Goal: Task Accomplishment & Management: Complete application form

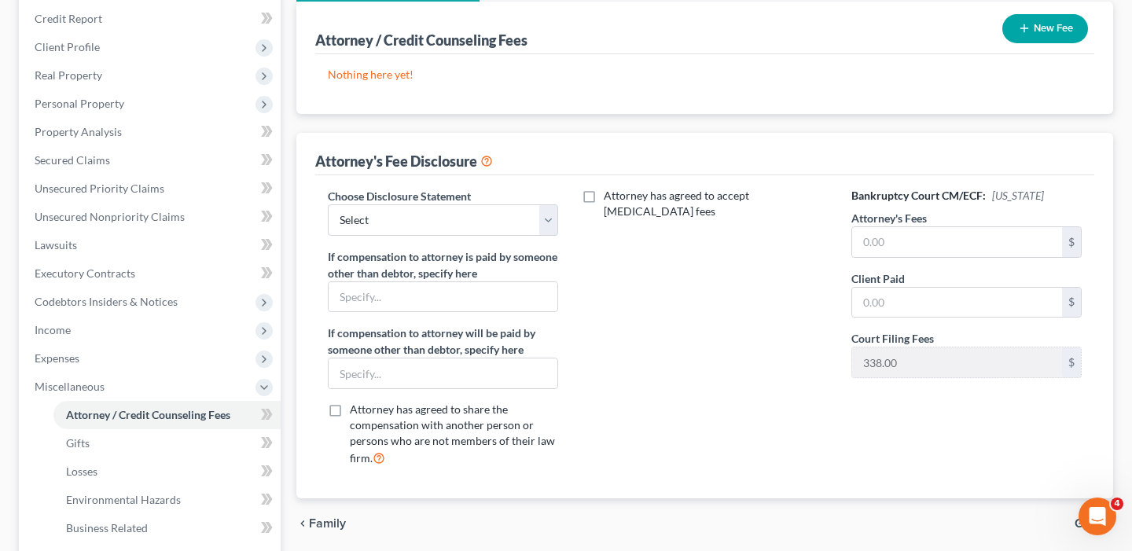
scroll to position [188, 0]
click at [916, 245] on input "text" at bounding box center [957, 241] width 210 height 30
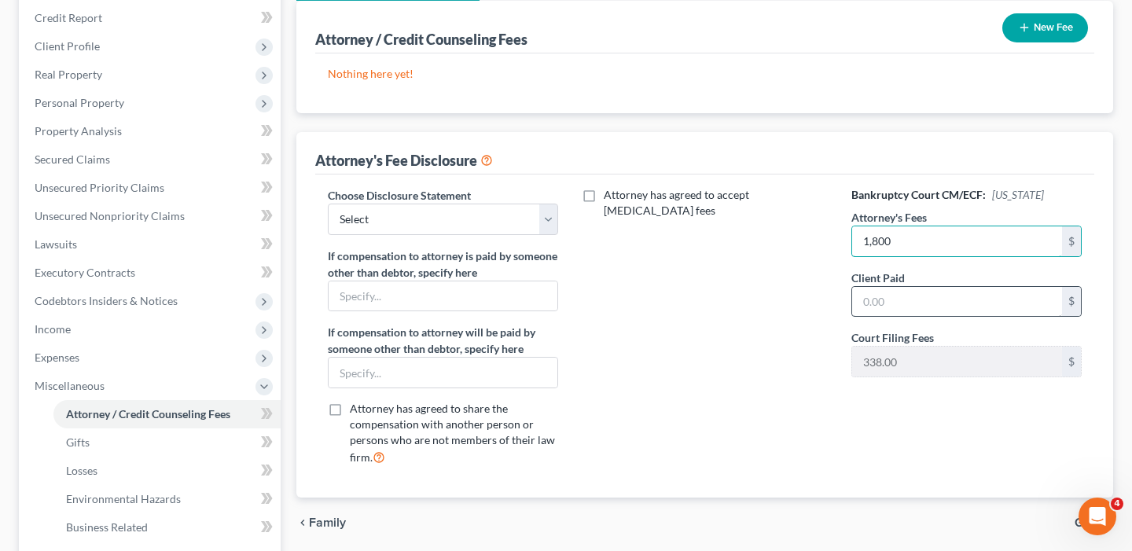
type input "1,800"
click at [917, 307] on input "text" at bounding box center [957, 302] width 210 height 30
type input "1,000"
click at [960, 435] on div "Bankruptcy Court CM/ECF: New Jersey Attorney's Fees 1,800 $ Client Paid 1,000 $…" at bounding box center [966, 333] width 262 height 292
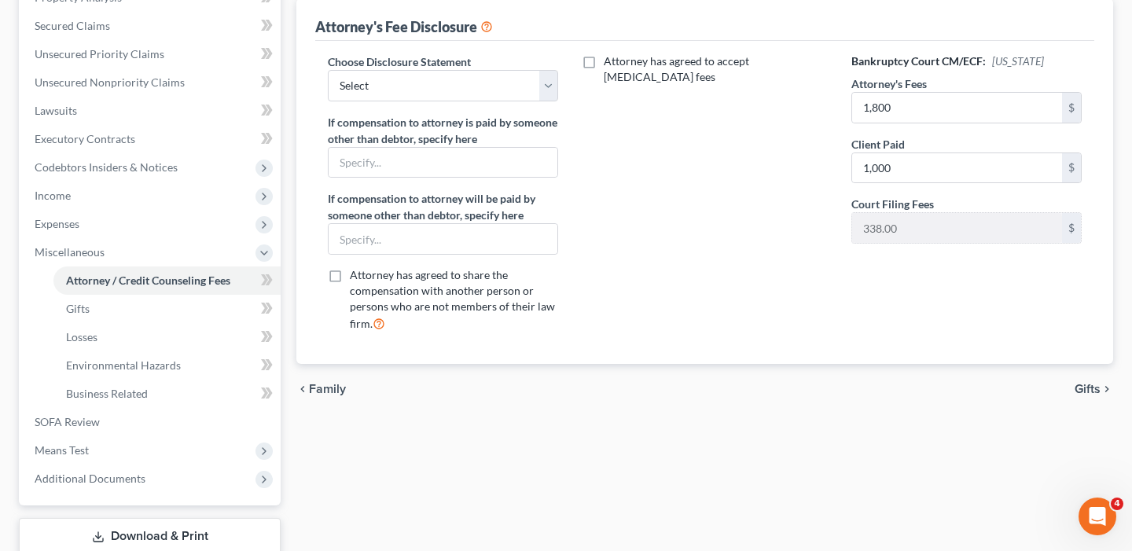
scroll to position [320, 0]
click at [1089, 392] on span "Gifts" at bounding box center [1087, 390] width 26 height 13
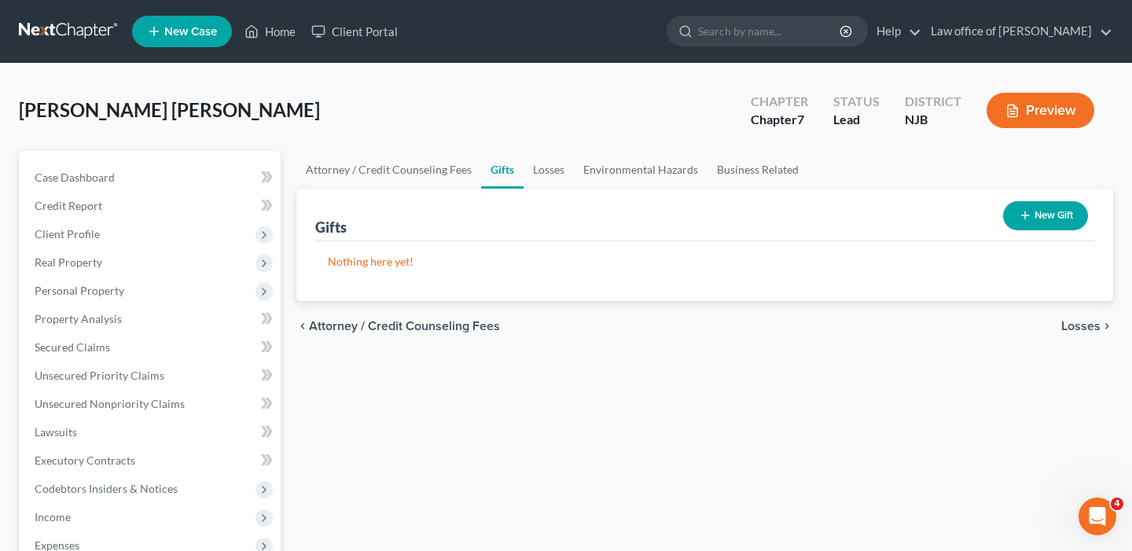
click at [1080, 328] on span "Losses" at bounding box center [1080, 326] width 39 height 13
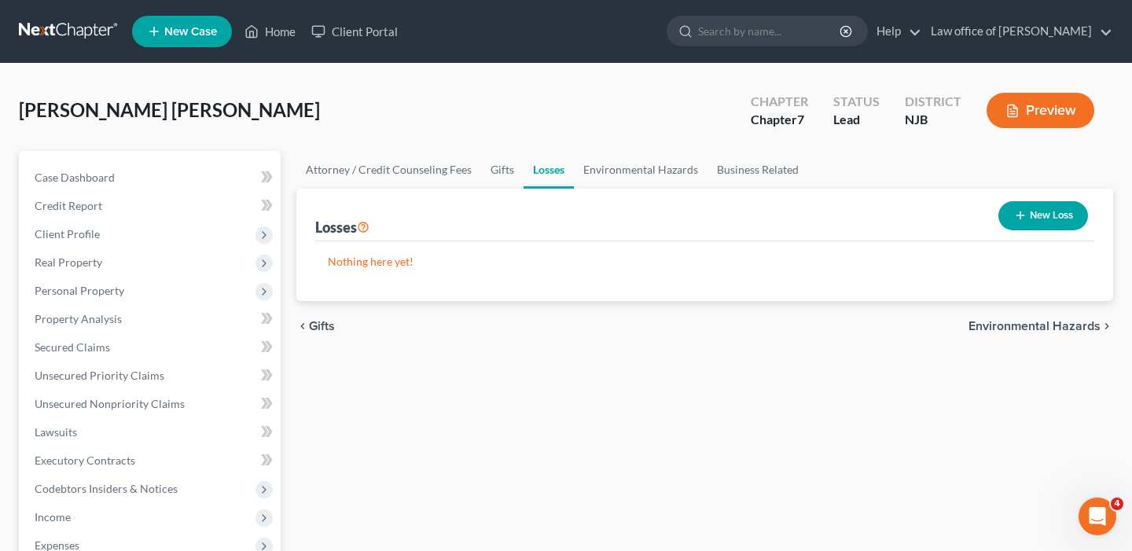
click at [1009, 327] on span "Environmental Hazards" at bounding box center [1034, 326] width 132 height 13
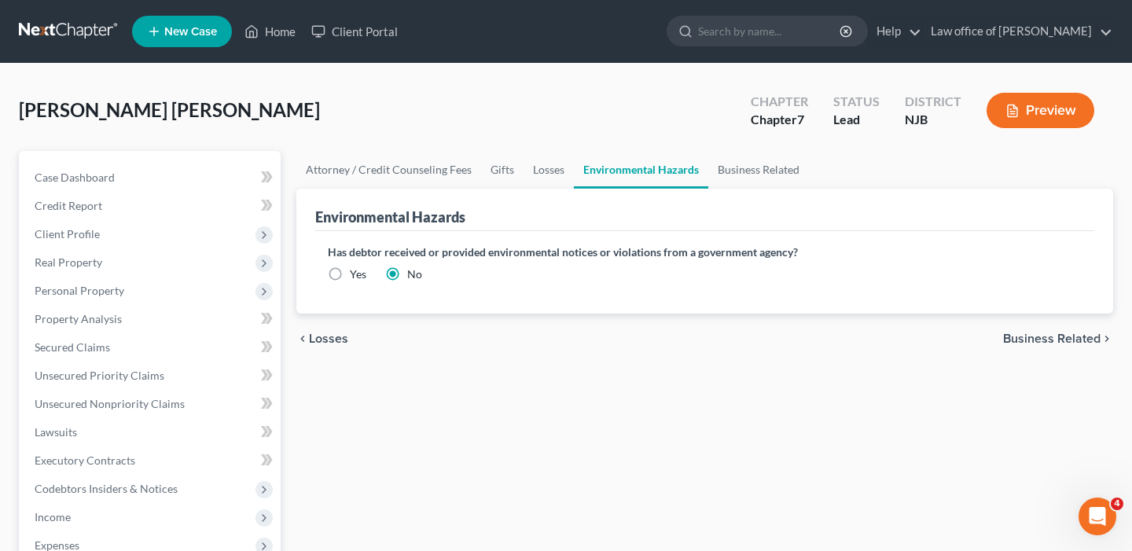
click at [1014, 335] on span "Business Related" at bounding box center [1051, 338] width 97 height 13
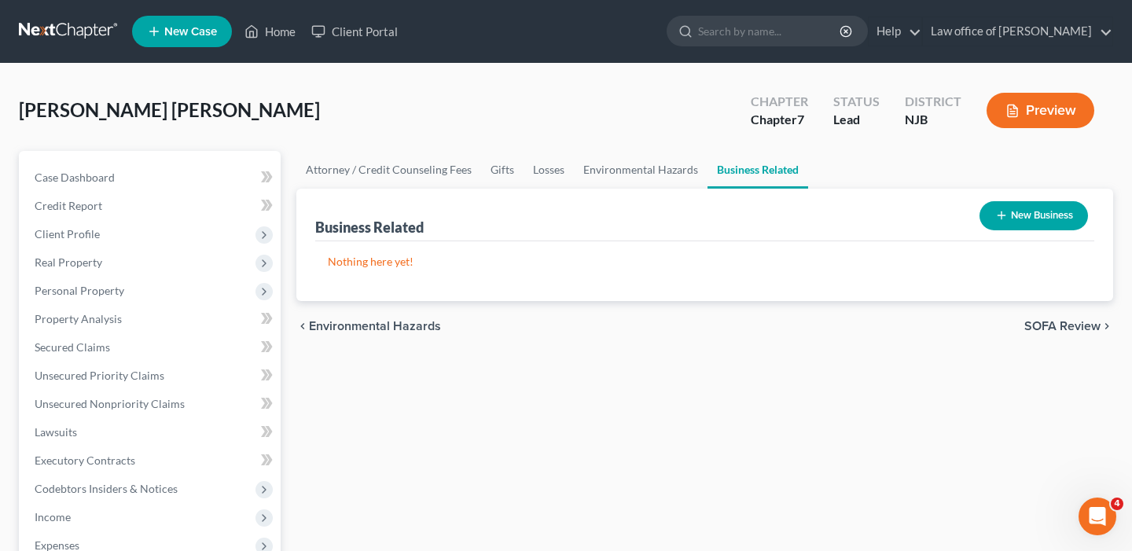
click at [1063, 329] on span "SOFA Review" at bounding box center [1062, 326] width 76 height 13
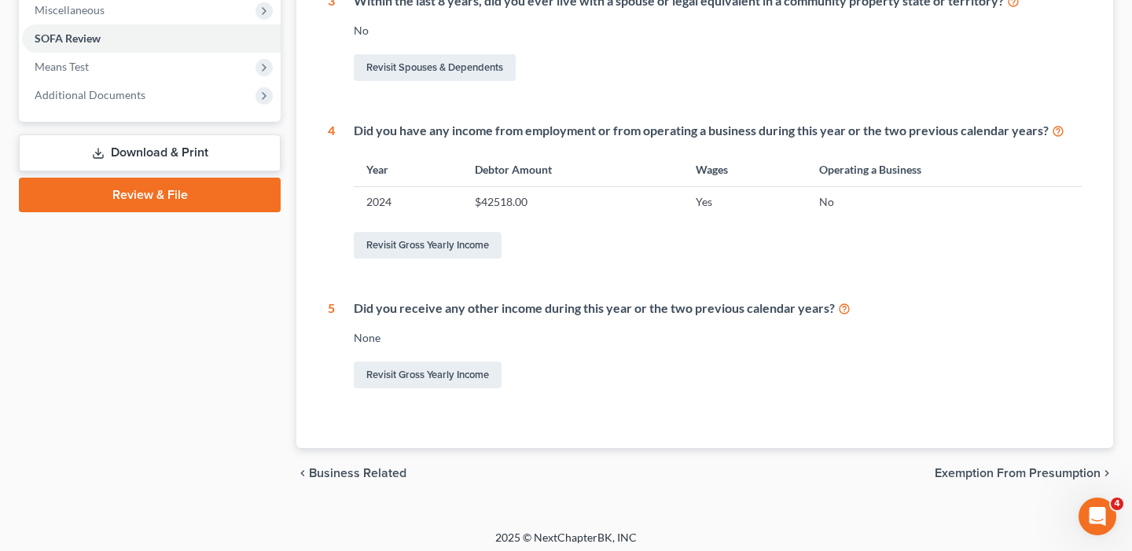
scroll to position [570, 0]
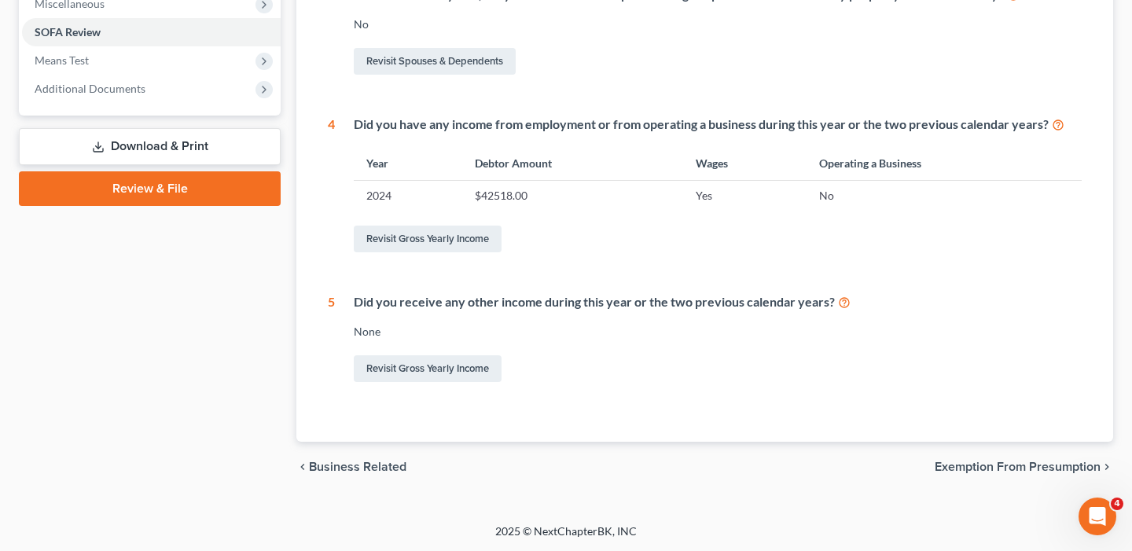
click at [1041, 470] on span "Exemption from Presumption" at bounding box center [1017, 467] width 166 height 13
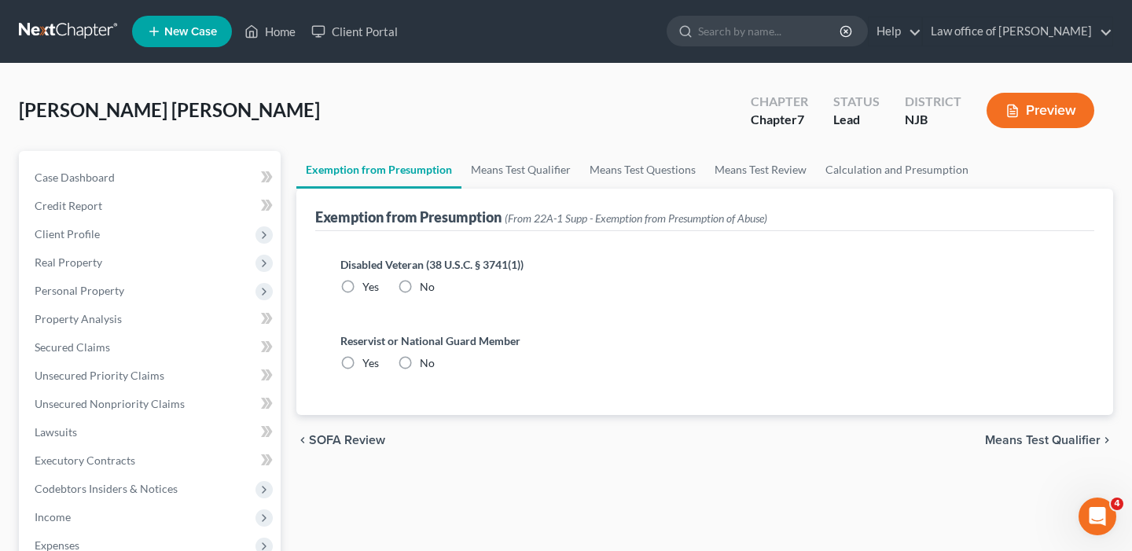
click at [420, 283] on label "No" at bounding box center [427, 287] width 15 height 16
click at [426, 283] on input "No" at bounding box center [431, 284] width 10 height 10
radio input "true"
click at [420, 364] on label "No" at bounding box center [427, 363] width 15 height 16
click at [426, 364] on input "No" at bounding box center [431, 360] width 10 height 10
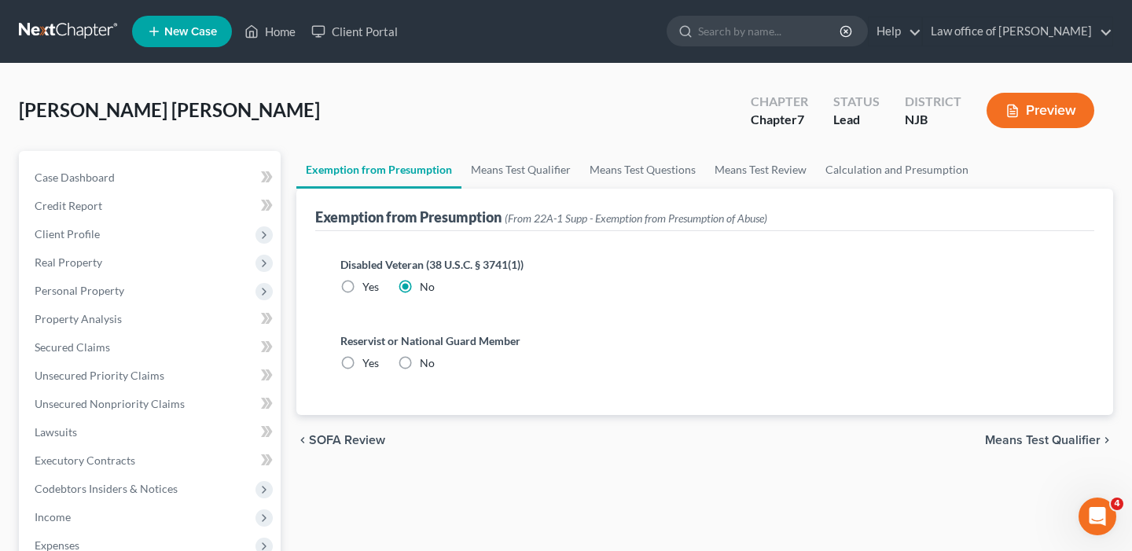
radio input "true"
click at [1038, 439] on span "Means Test Qualifier" at bounding box center [1043, 440] width 116 height 13
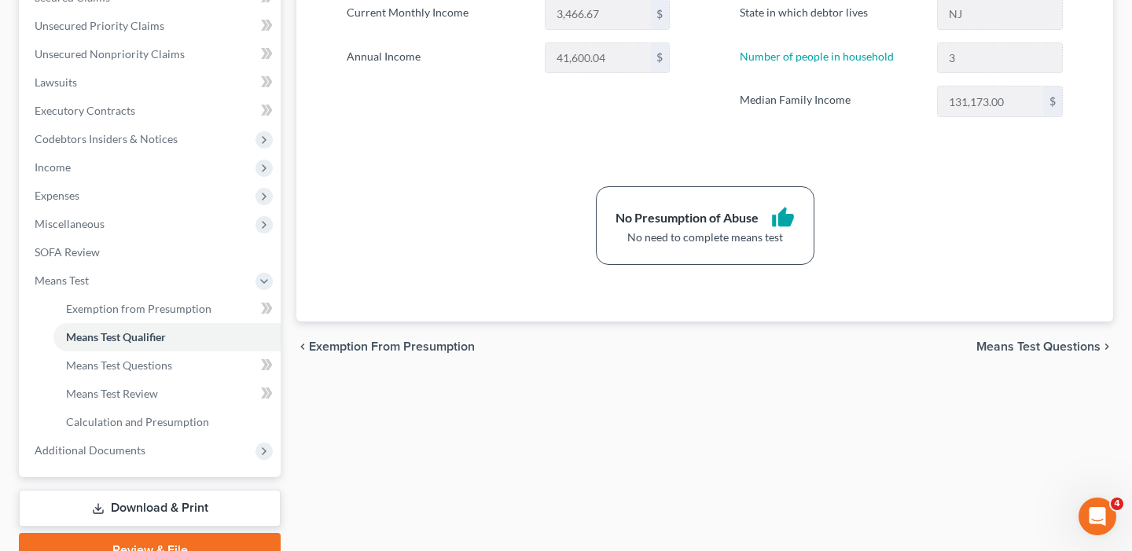
scroll to position [389, 0]
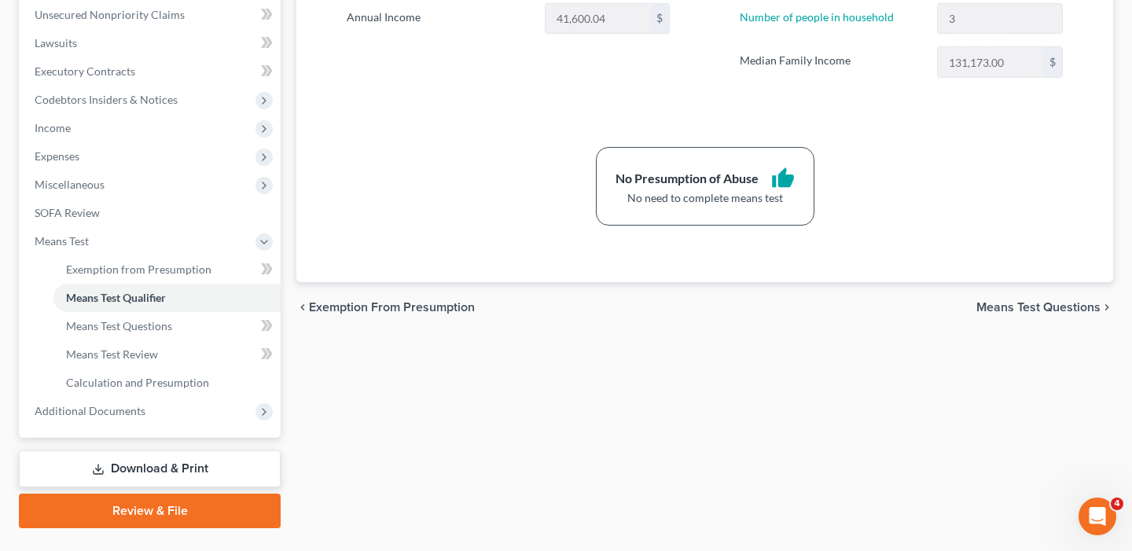
click at [1013, 310] on span "Means Test Questions" at bounding box center [1038, 307] width 124 height 13
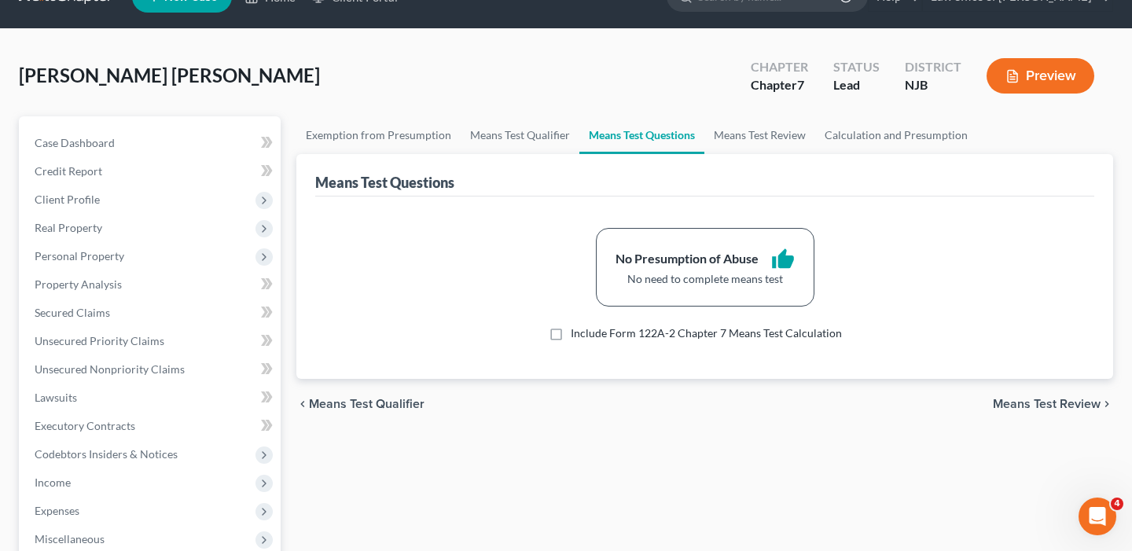
scroll to position [35, 0]
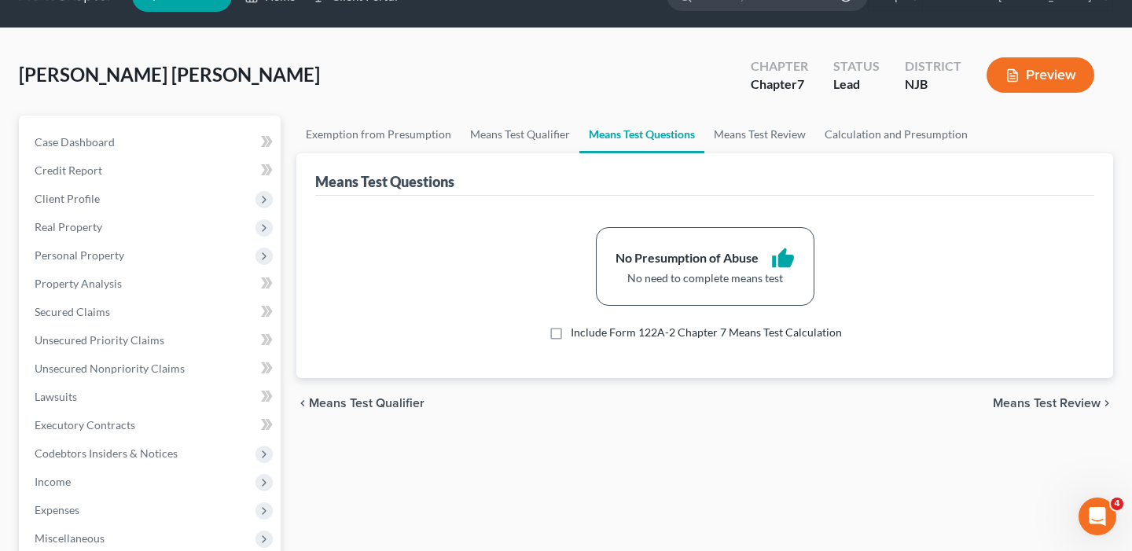
click at [1047, 404] on span "Means Test Review" at bounding box center [1047, 403] width 108 height 13
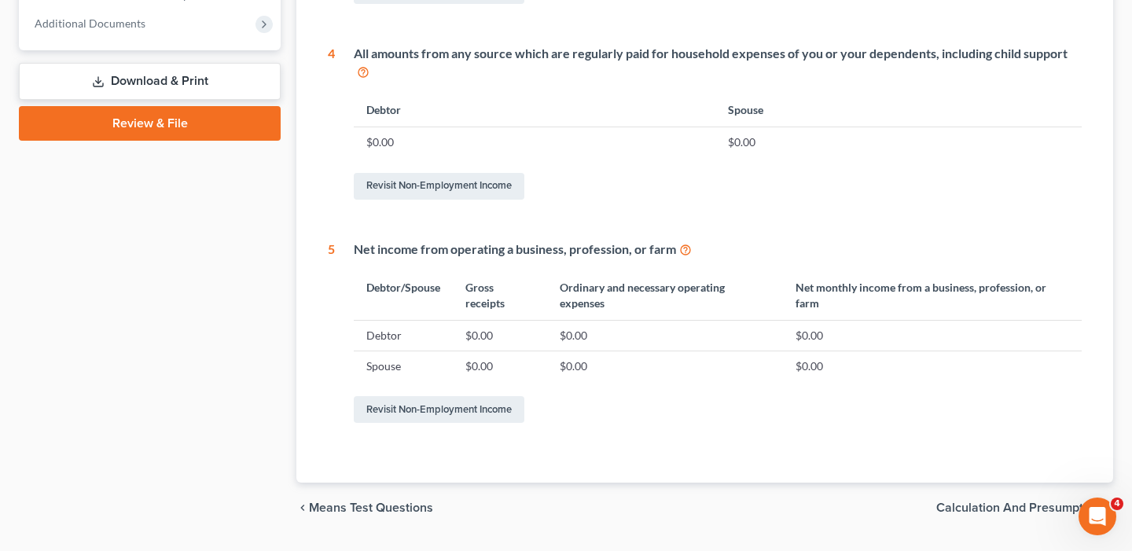
scroll to position [817, 0]
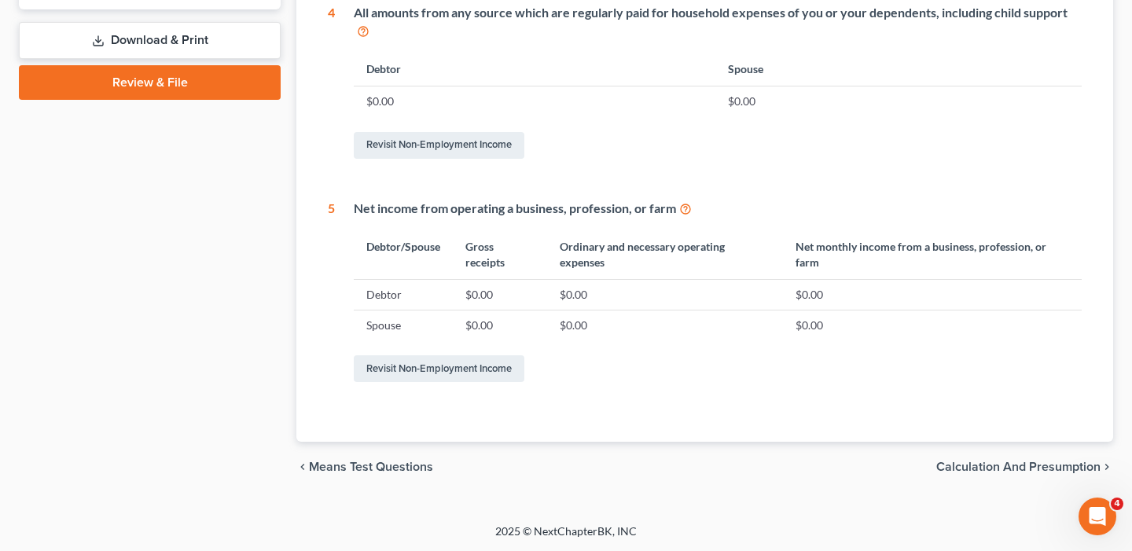
click at [1044, 468] on span "Calculation and Presumption" at bounding box center [1018, 467] width 164 height 13
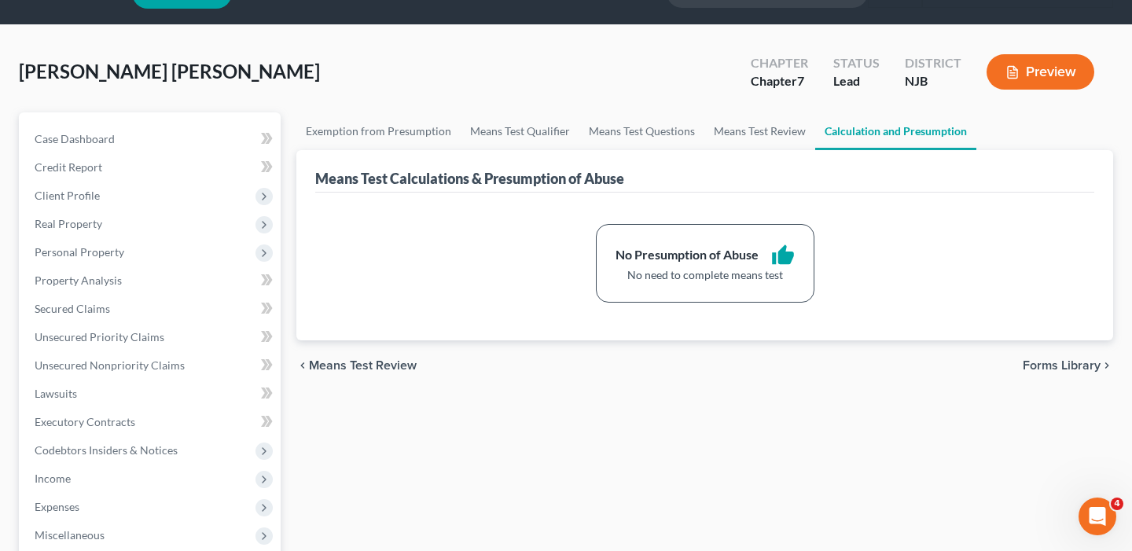
scroll to position [39, 0]
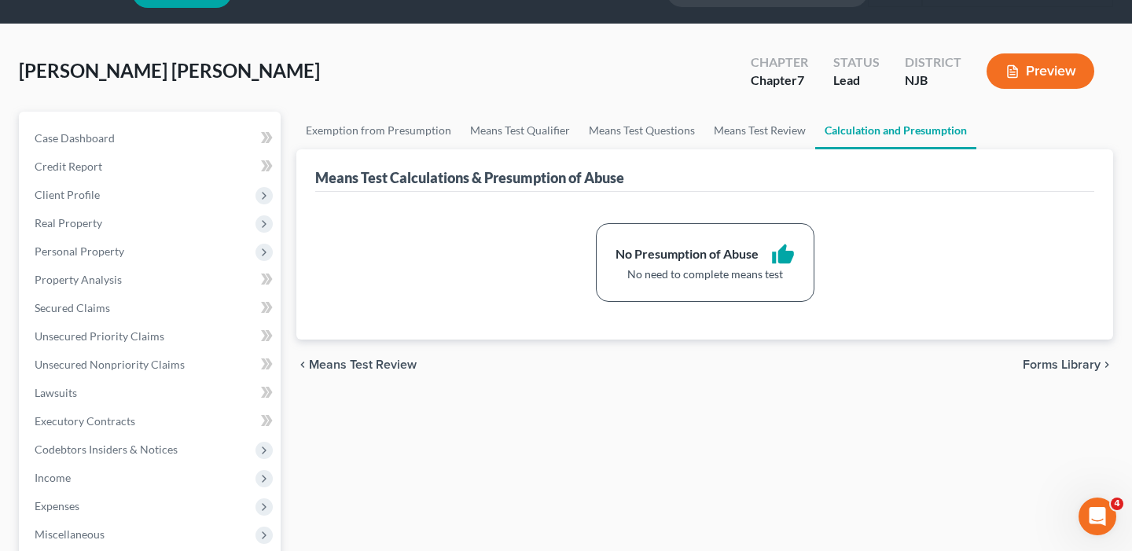
click at [1037, 363] on span "Forms Library" at bounding box center [1061, 364] width 78 height 13
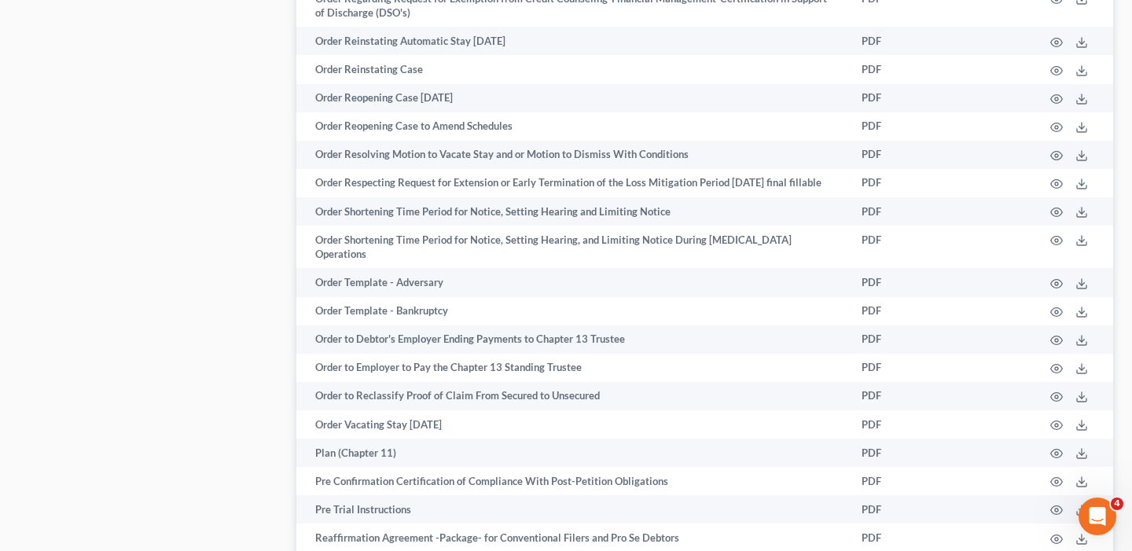
scroll to position [5058, 0]
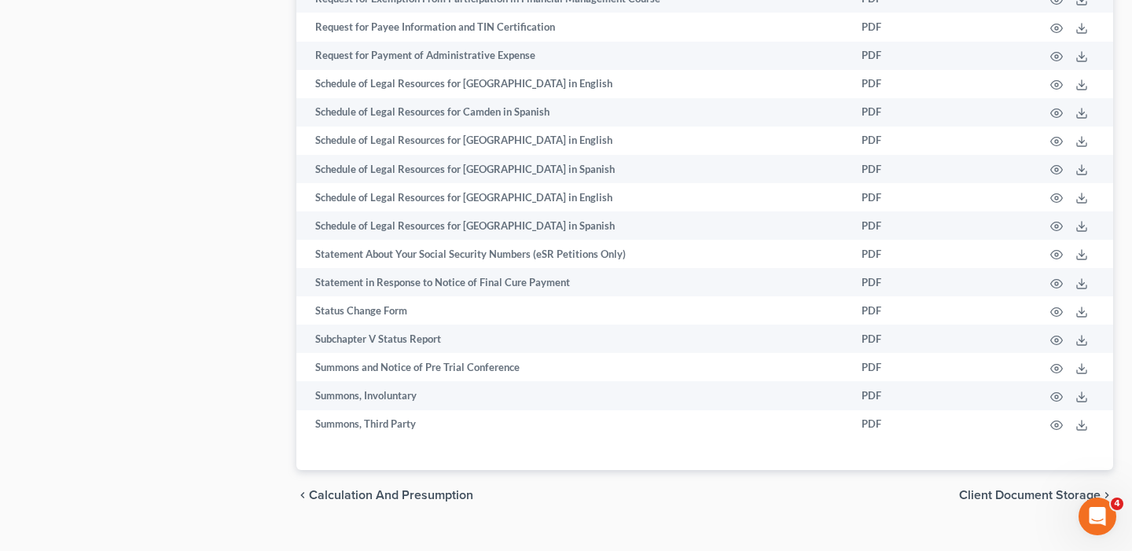
click at [1031, 489] on span "Client Document Storage" at bounding box center [1029, 495] width 141 height 13
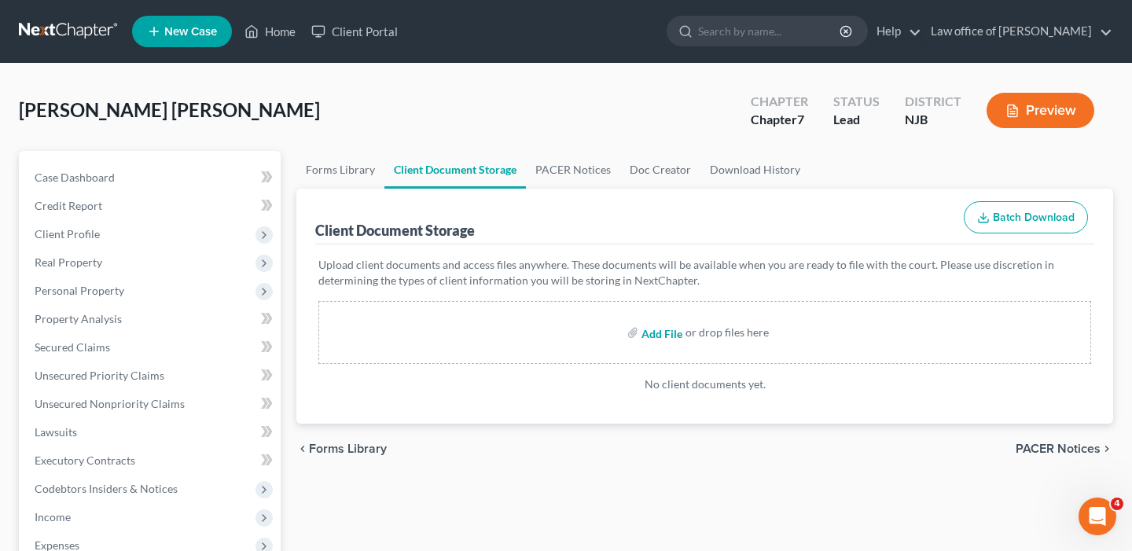
click at [653, 334] on input "file" at bounding box center [660, 332] width 38 height 28
type input "C:\fakepath\15725-NJ-CC-040029343.pdf"
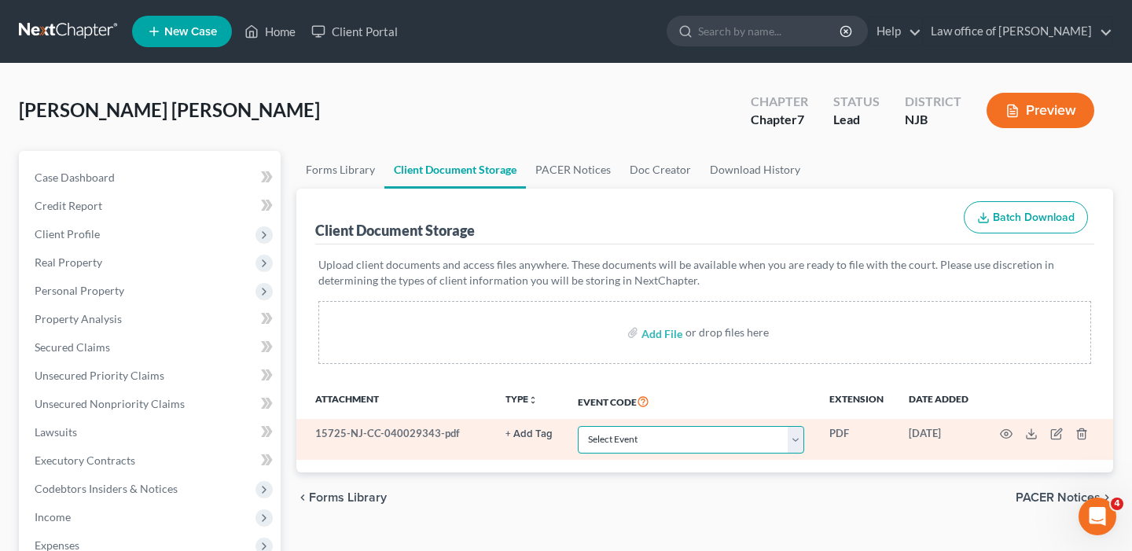
click at [799, 441] on select "Select Event 20 Largest Unsecured Creditors Amended Attorney Compensation State…" at bounding box center [691, 440] width 226 height 28
select select "9"
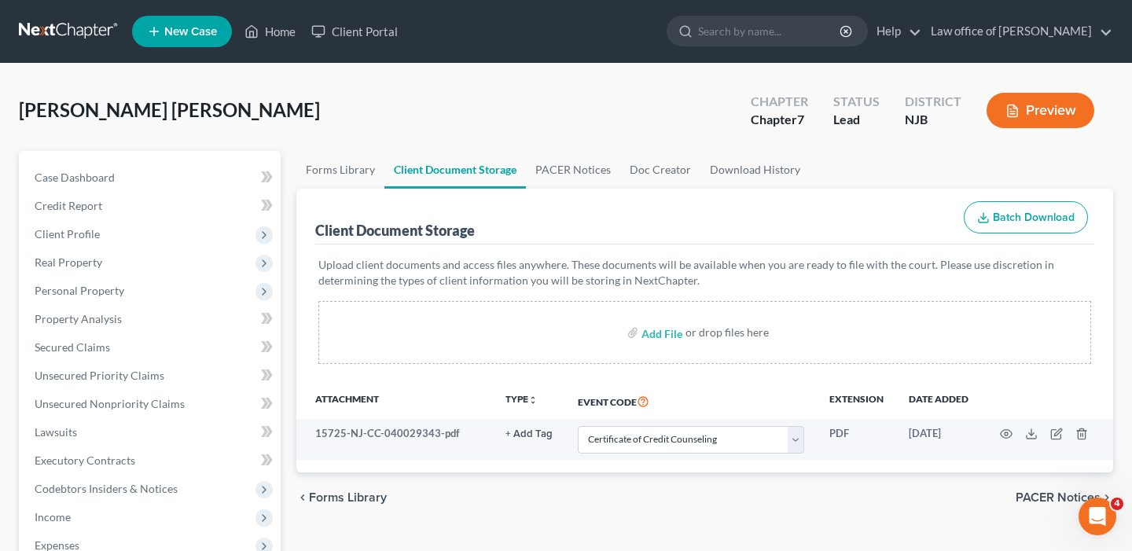
click at [1051, 494] on span "PACER Notices" at bounding box center [1057, 497] width 85 height 13
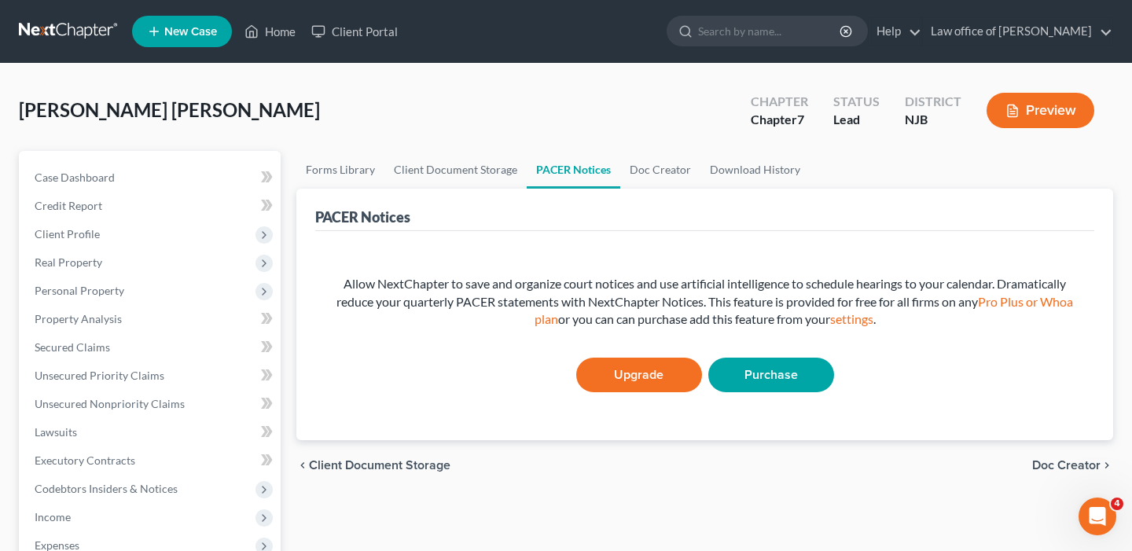
click at [1066, 465] on span "Doc Creator" at bounding box center [1066, 465] width 68 height 13
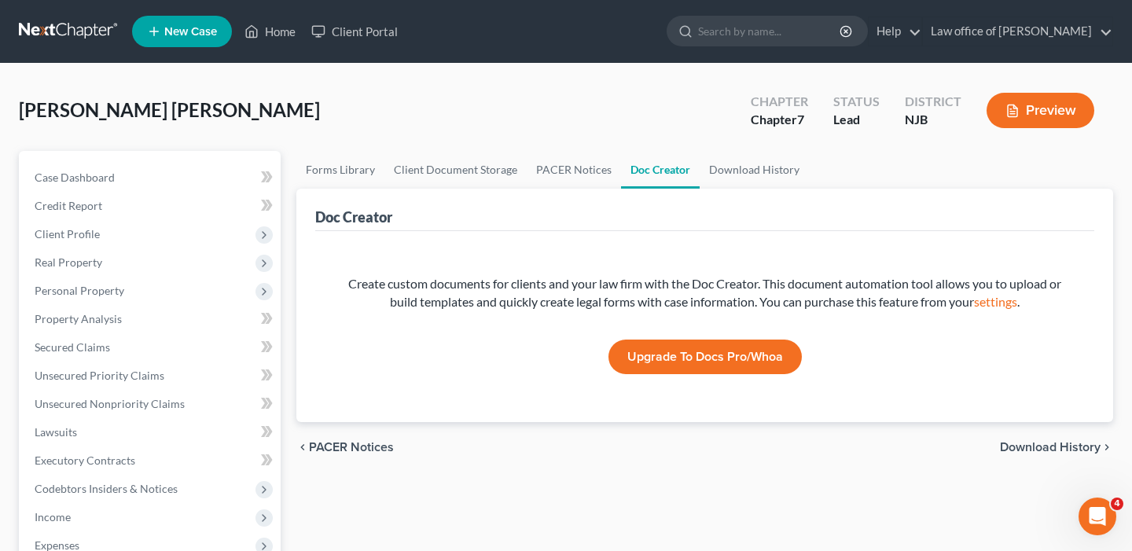
click at [1075, 450] on span "Download History" at bounding box center [1050, 447] width 101 height 13
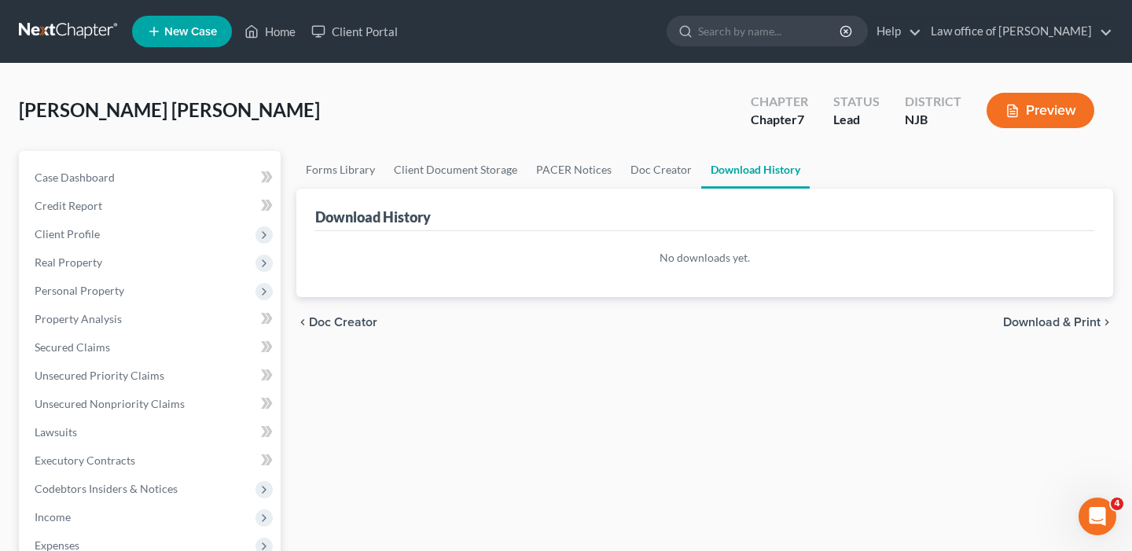
click at [1061, 320] on span "Download & Print" at bounding box center [1051, 322] width 97 height 13
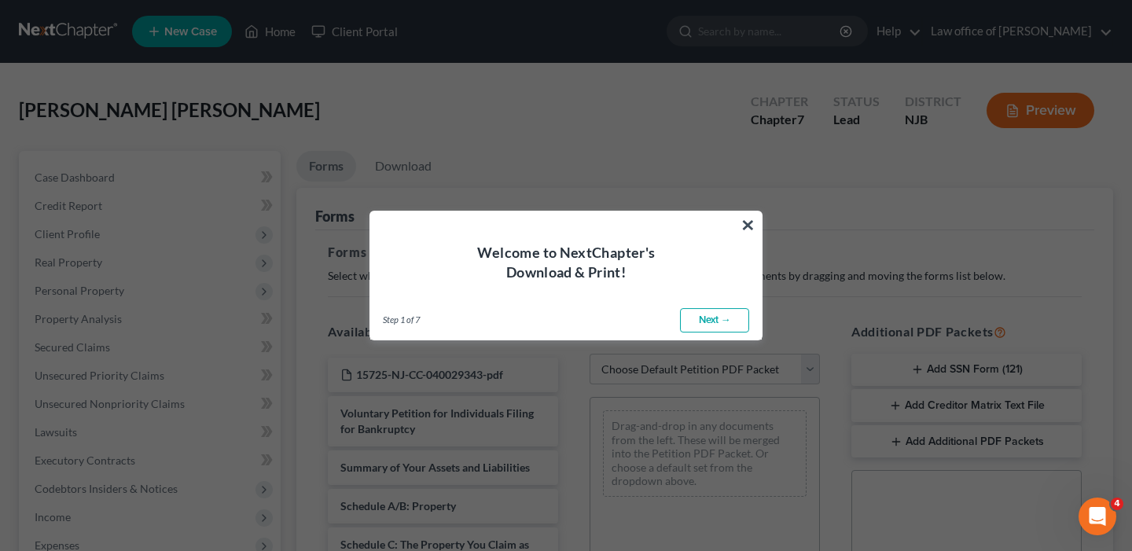
click at [740, 323] on link "Next →" at bounding box center [714, 320] width 69 height 25
select select "0"
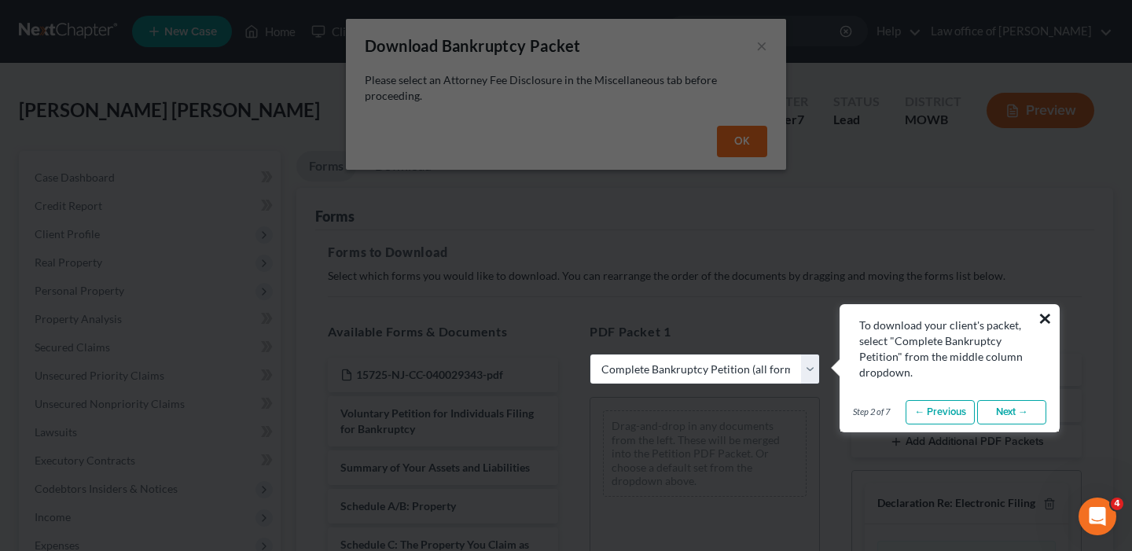
click at [1048, 321] on button "×" at bounding box center [1044, 318] width 15 height 25
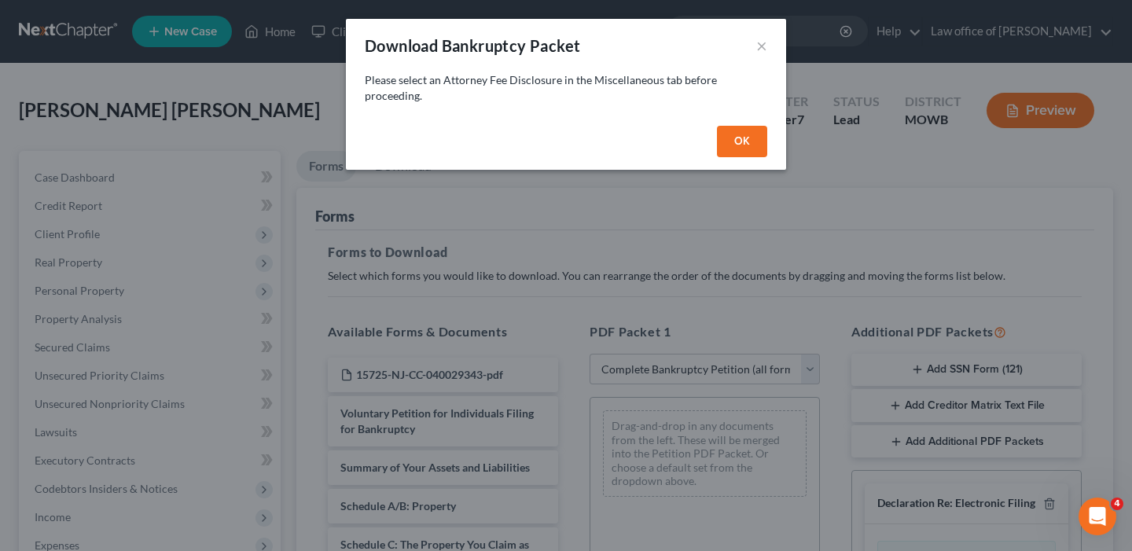
click at [743, 138] on button "OK" at bounding box center [742, 141] width 50 height 31
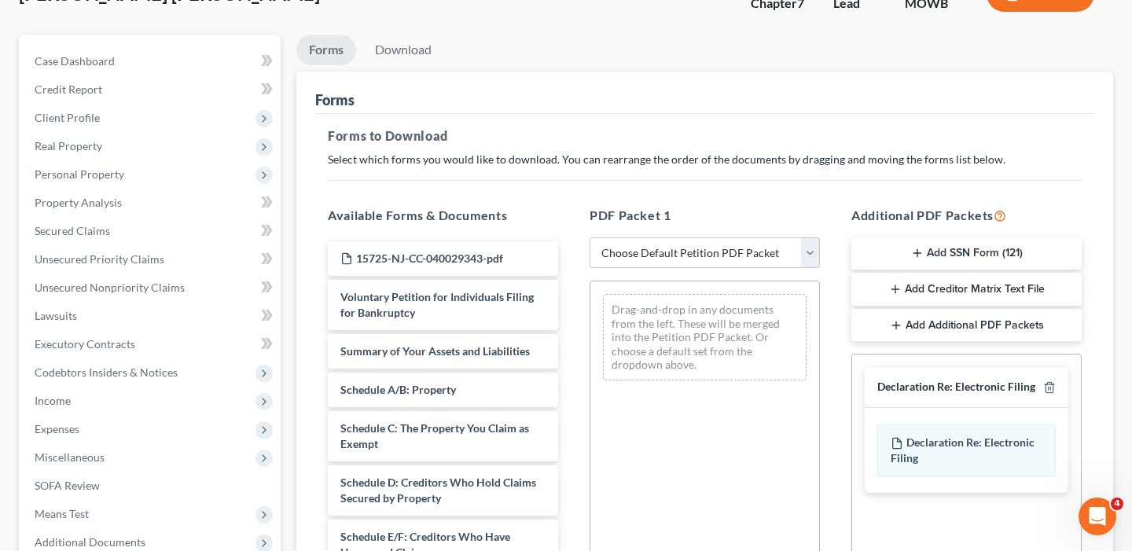
scroll to position [124, 0]
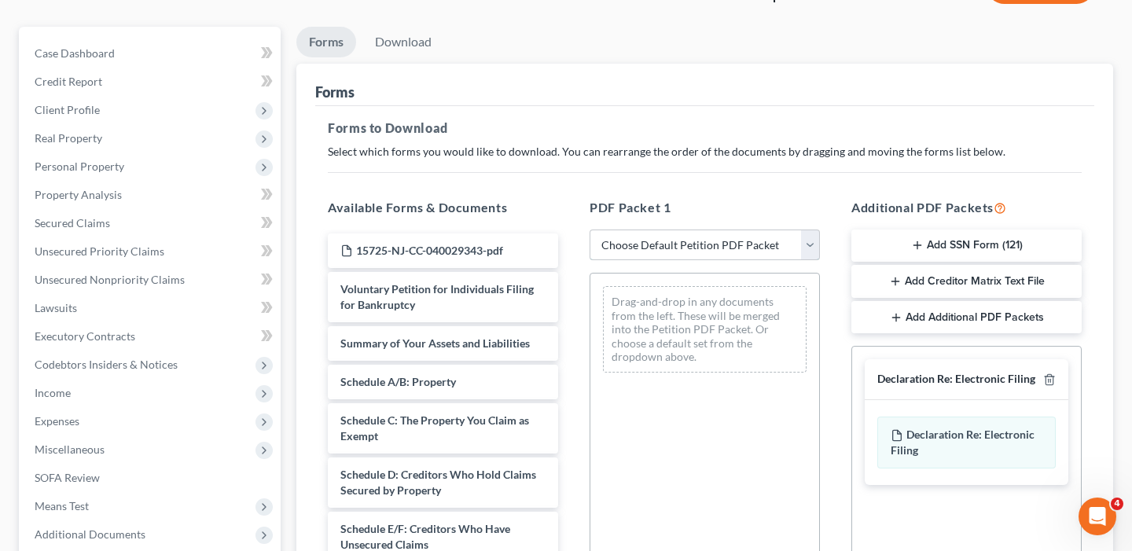
click at [813, 242] on select "Choose Default Petition PDF Packet Complete Bankruptcy Petition (all forms and …" at bounding box center [704, 244] width 230 height 31
select select "0"
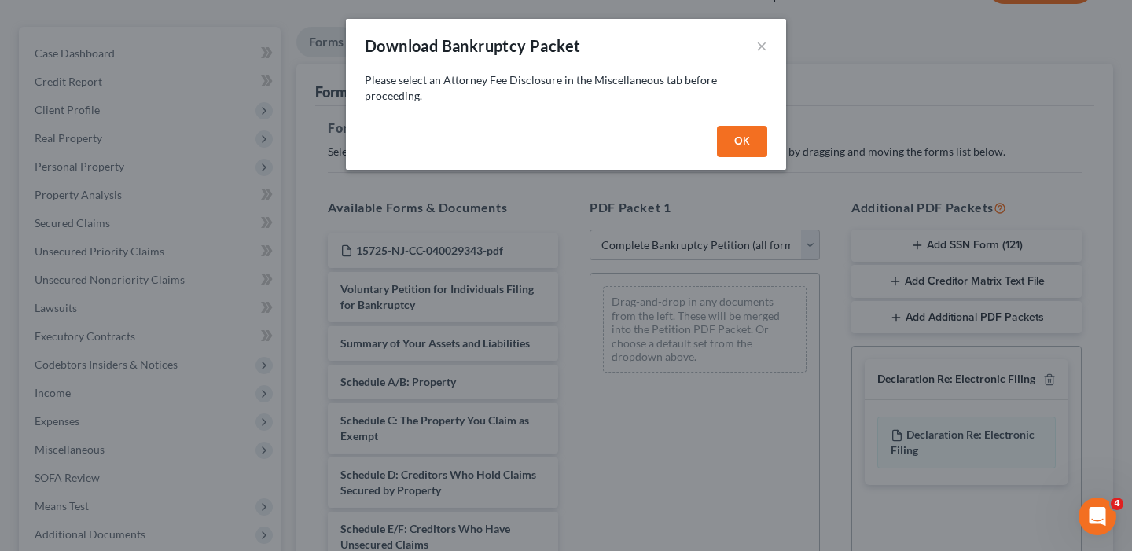
click at [749, 140] on button "OK" at bounding box center [742, 141] width 50 height 31
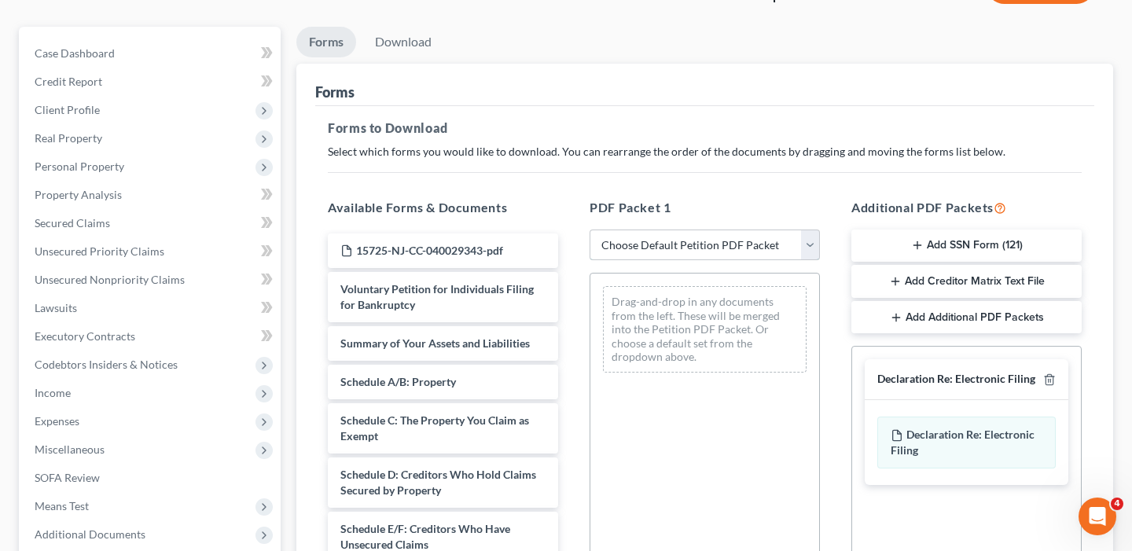
click at [811, 248] on select "Choose Default Petition PDF Packet Complete Bankruptcy Petition (all forms and …" at bounding box center [704, 244] width 230 height 31
select select "0"
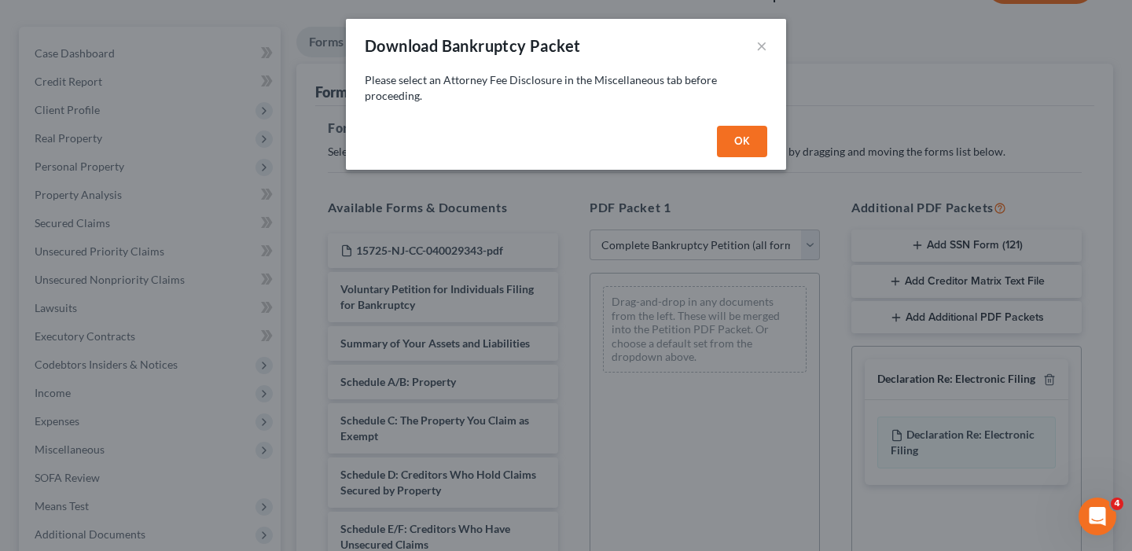
click at [748, 151] on button "OK" at bounding box center [742, 141] width 50 height 31
select select
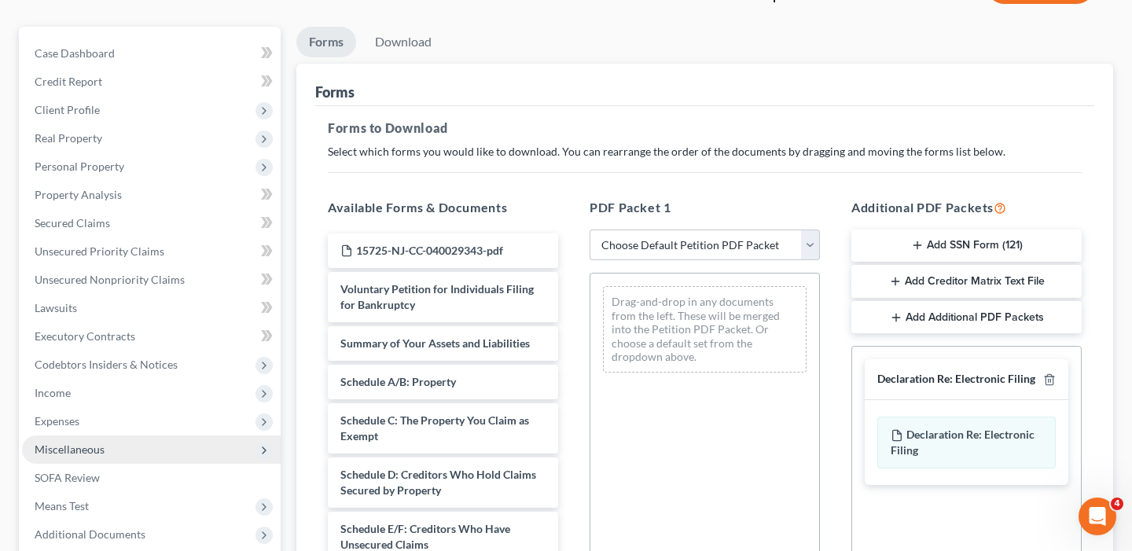
click at [95, 451] on span "Miscellaneous" at bounding box center [70, 448] width 70 height 13
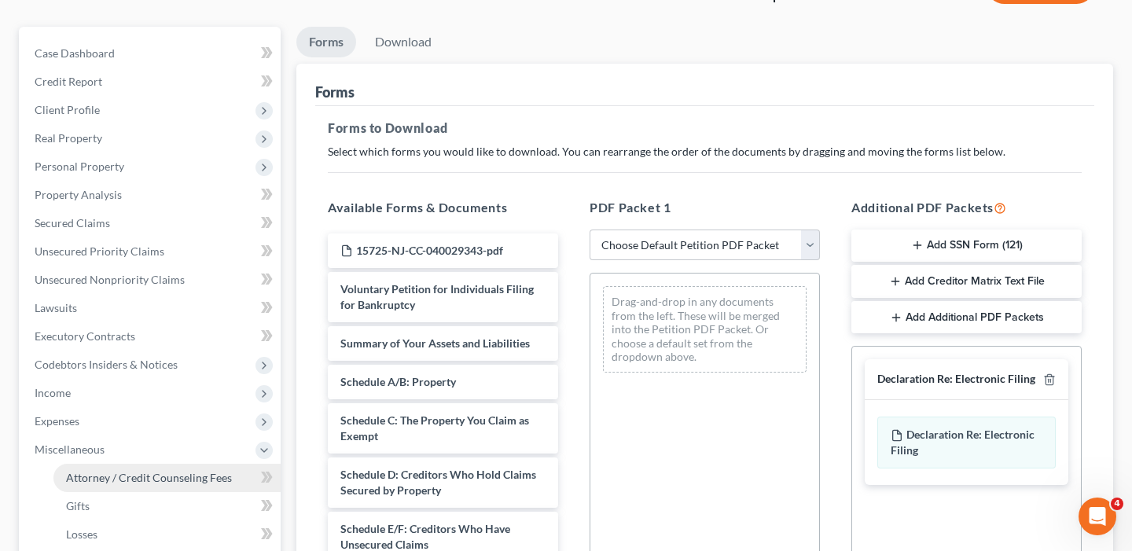
click at [160, 473] on span "Attorney / Credit Counseling Fees" at bounding box center [149, 477] width 166 height 13
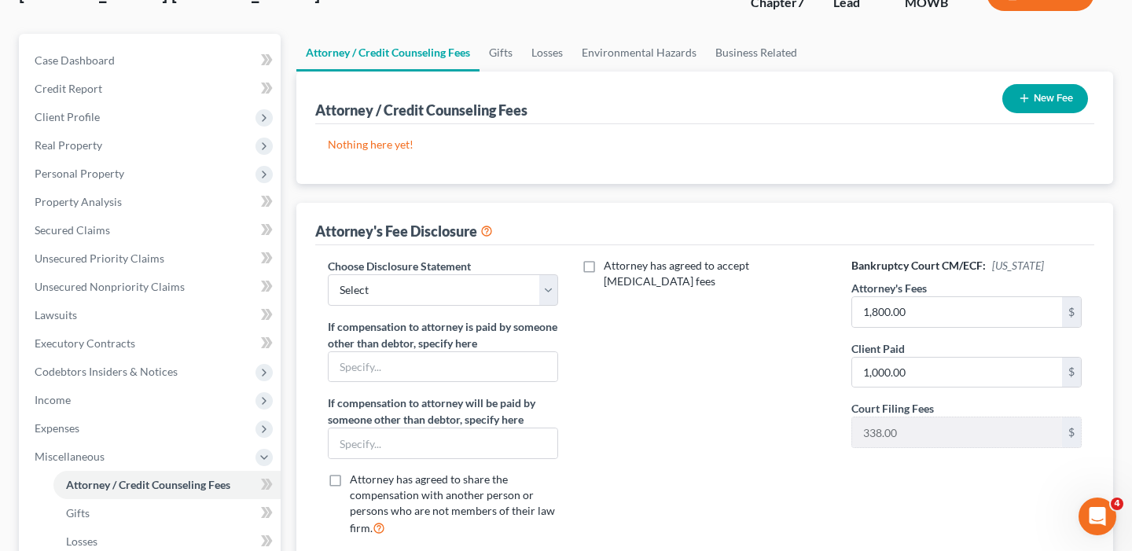
scroll to position [144, 0]
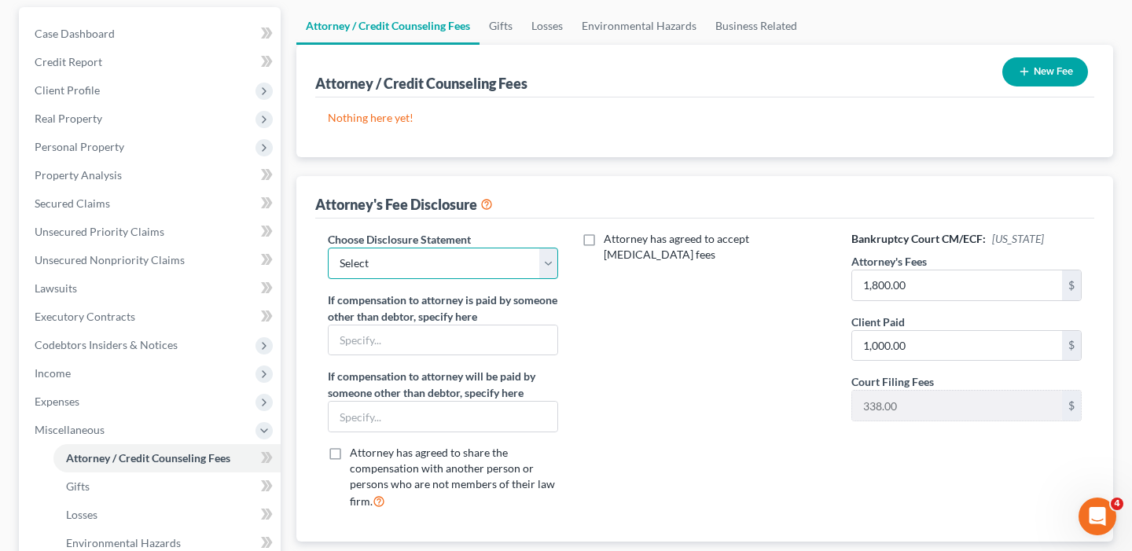
click at [548, 263] on select "Select Disclosure" at bounding box center [443, 263] width 230 height 31
select select "0"
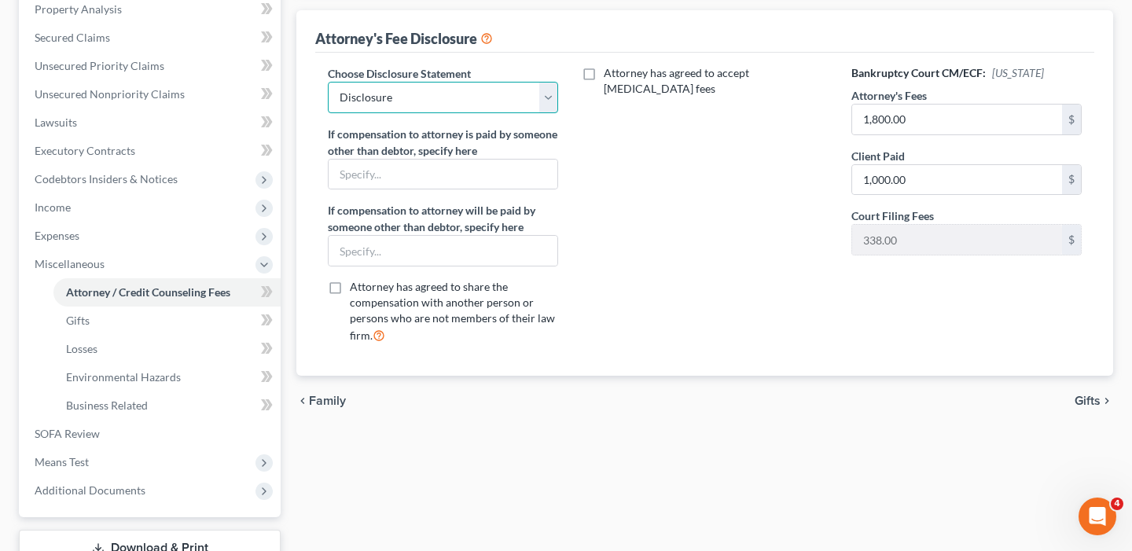
scroll to position [314, 0]
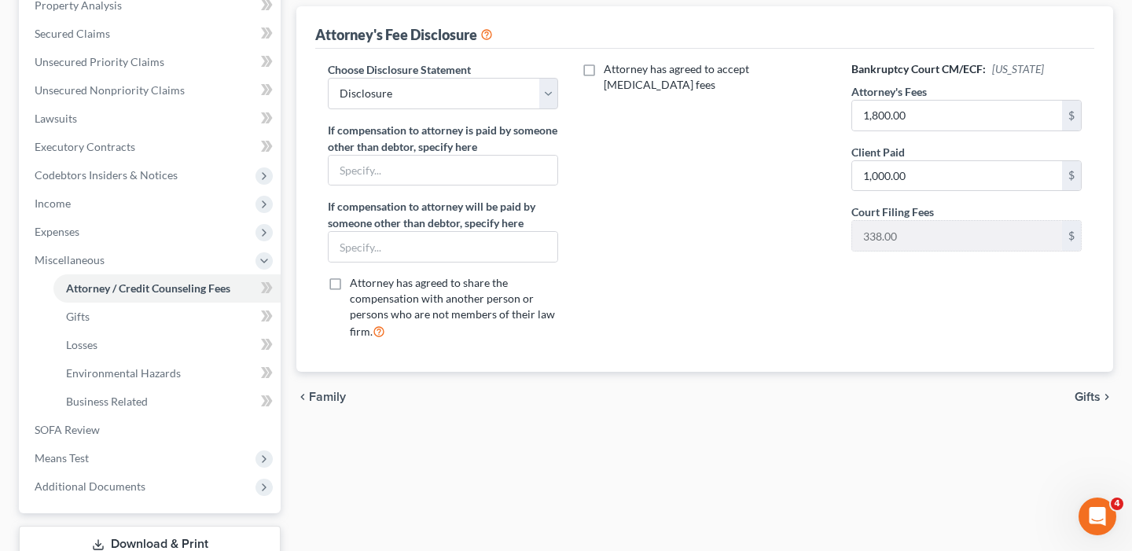
click at [1091, 397] on span "Gifts" at bounding box center [1087, 397] width 26 height 13
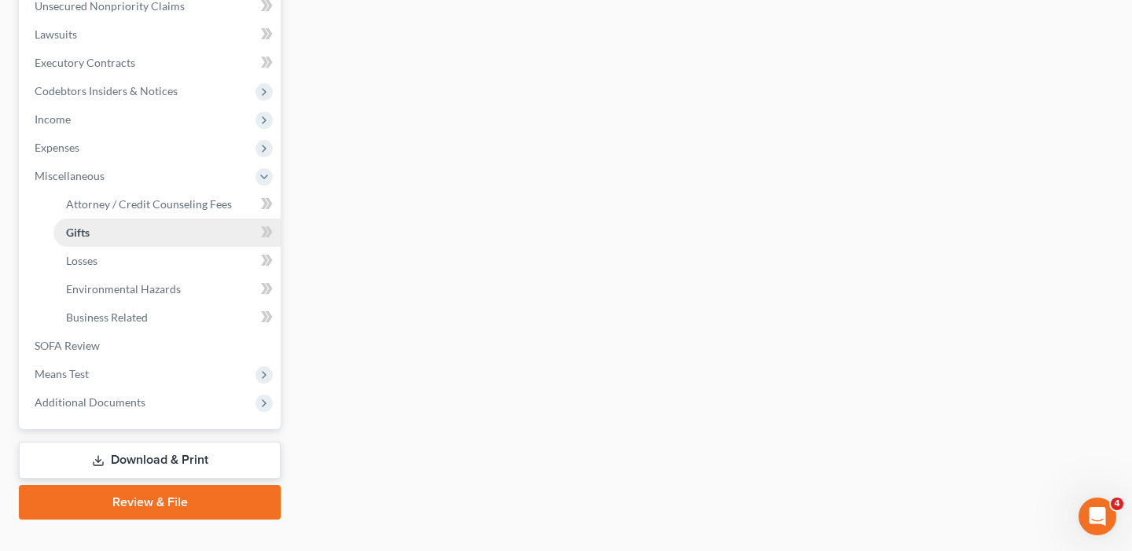
scroll to position [424, 0]
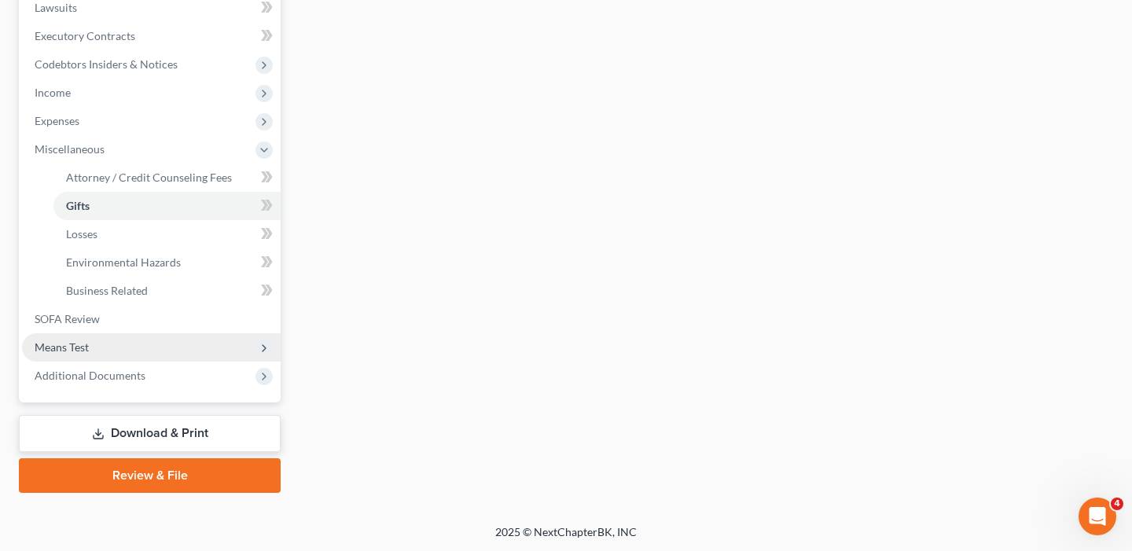
click at [87, 348] on span "Means Test" at bounding box center [62, 346] width 54 height 13
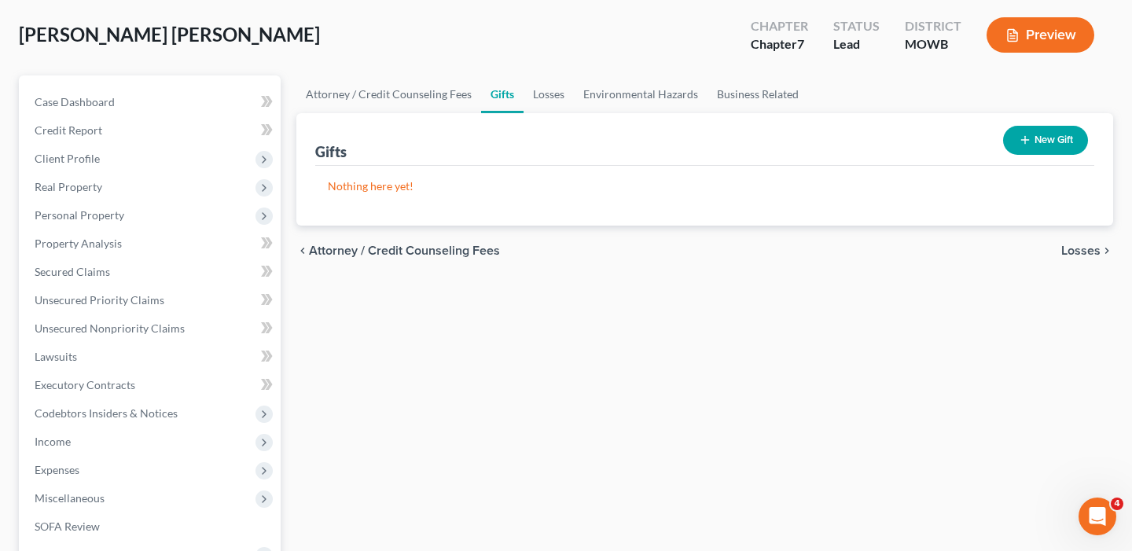
scroll to position [67, 0]
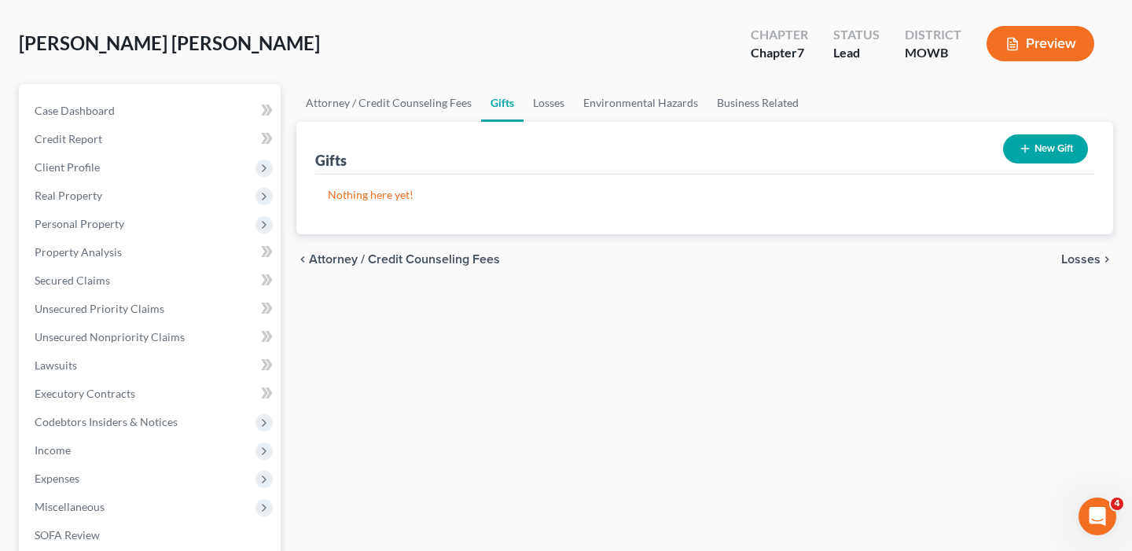
click at [1078, 258] on span "Losses" at bounding box center [1080, 259] width 39 height 13
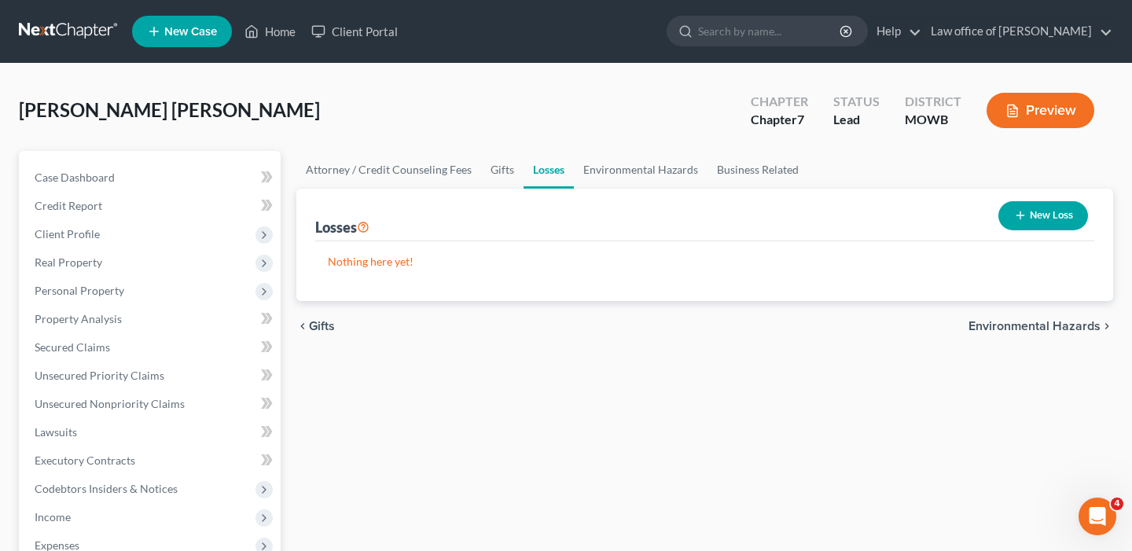
click at [1075, 323] on span "Environmental Hazards" at bounding box center [1034, 326] width 132 height 13
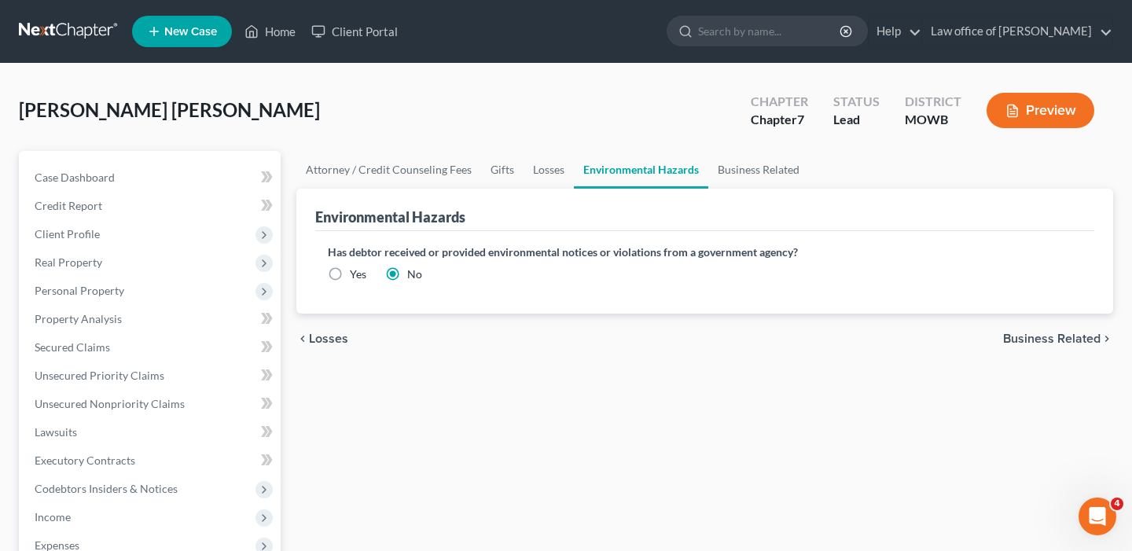
click at [1078, 338] on span "Business Related" at bounding box center [1051, 338] width 97 height 13
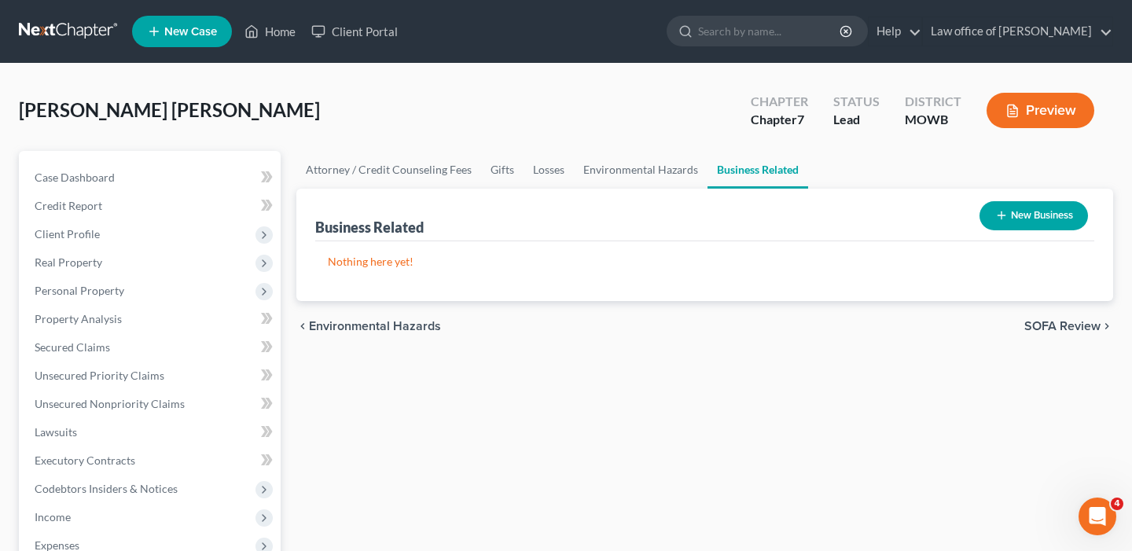
click at [1078, 325] on span "SOFA Review" at bounding box center [1062, 326] width 76 height 13
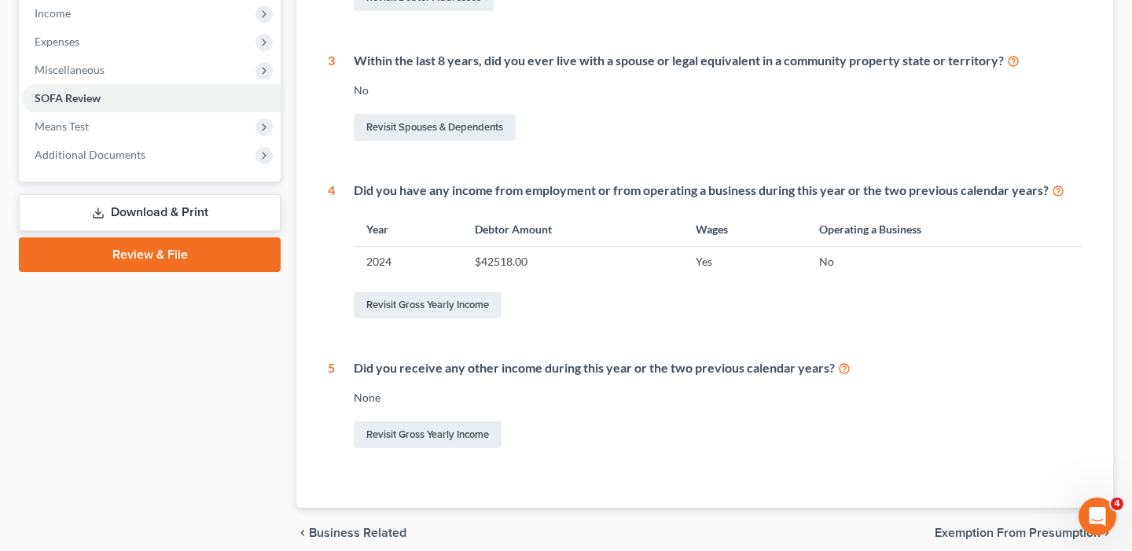
scroll to position [570, 0]
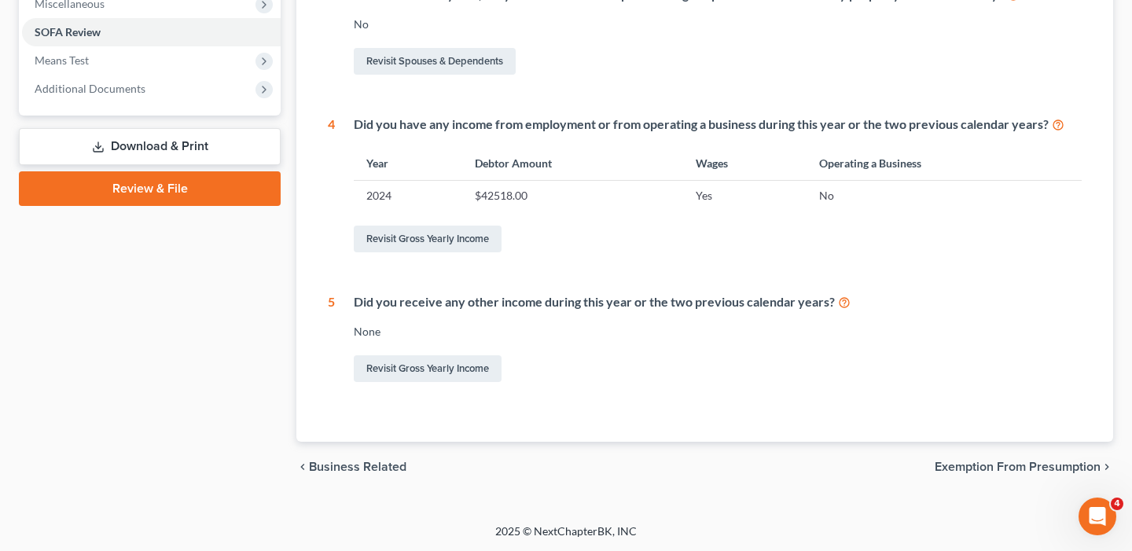
click at [1070, 466] on span "Exemption from Presumption" at bounding box center [1017, 467] width 166 height 13
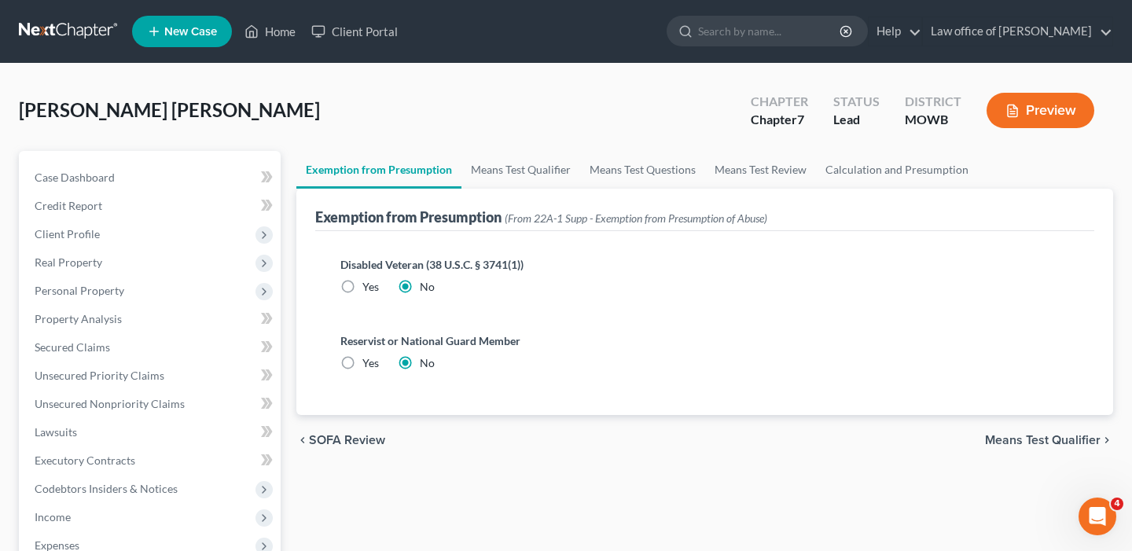
click at [1040, 444] on span "Means Test Qualifier" at bounding box center [1043, 440] width 116 height 13
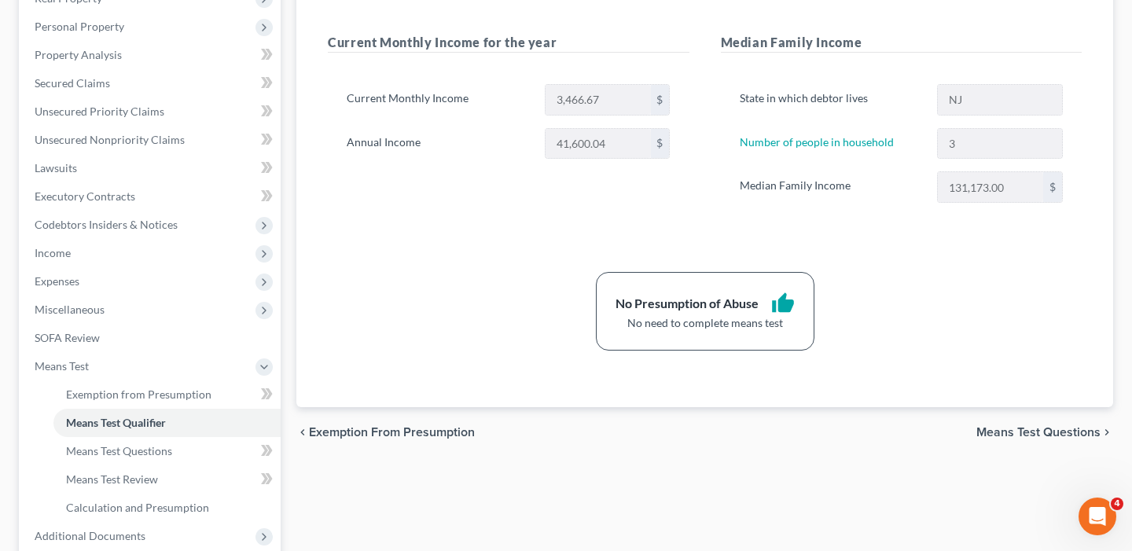
scroll to position [265, 0]
click at [1020, 431] on span "Means Test Questions" at bounding box center [1038, 431] width 124 height 13
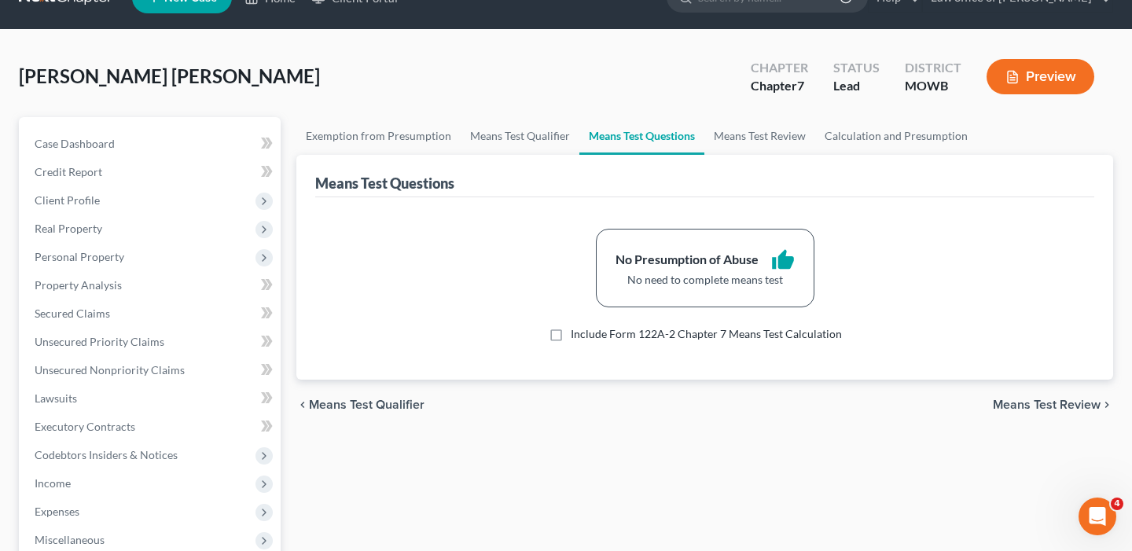
scroll to position [39, 0]
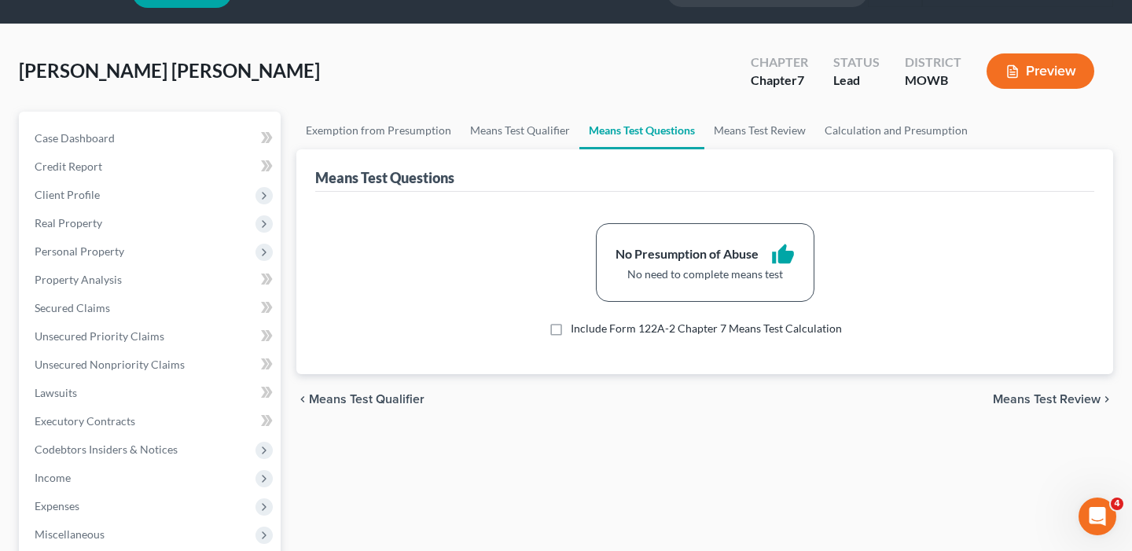
click at [1016, 395] on span "Means Test Review" at bounding box center [1047, 399] width 108 height 13
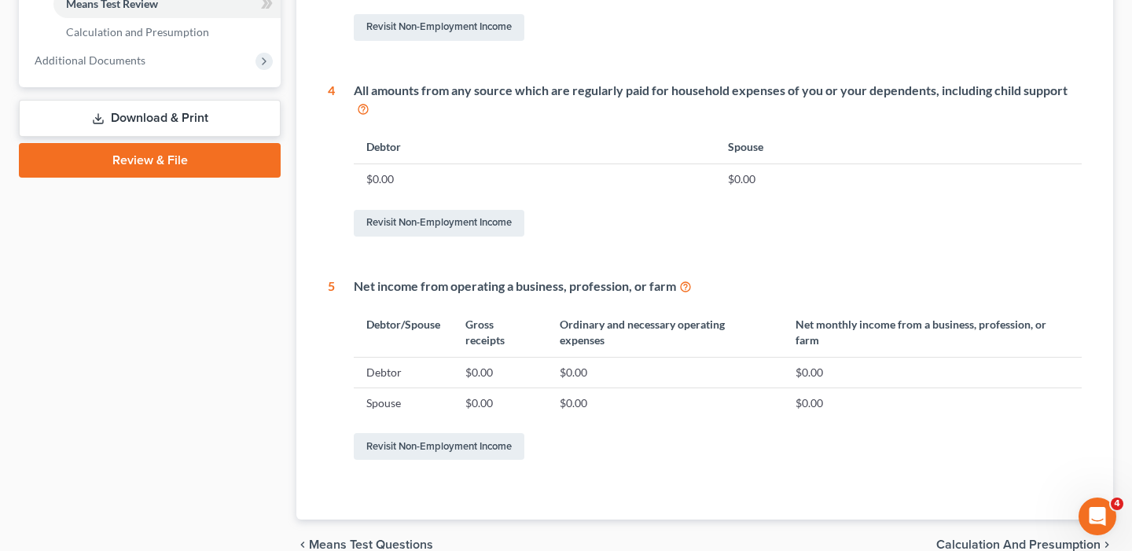
scroll to position [817, 0]
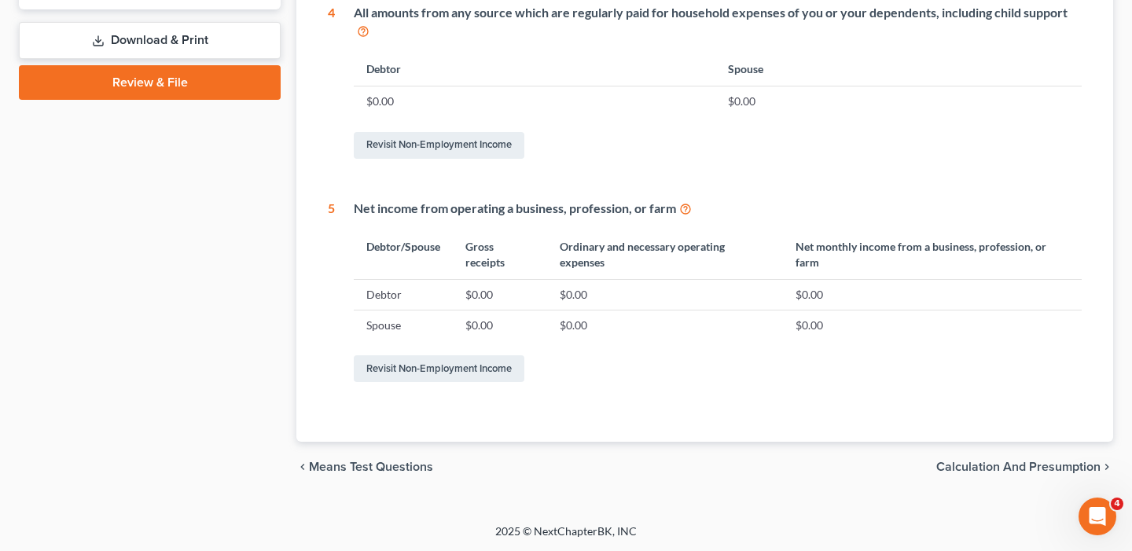
click at [1029, 472] on span "Calculation and Presumption" at bounding box center [1018, 467] width 164 height 13
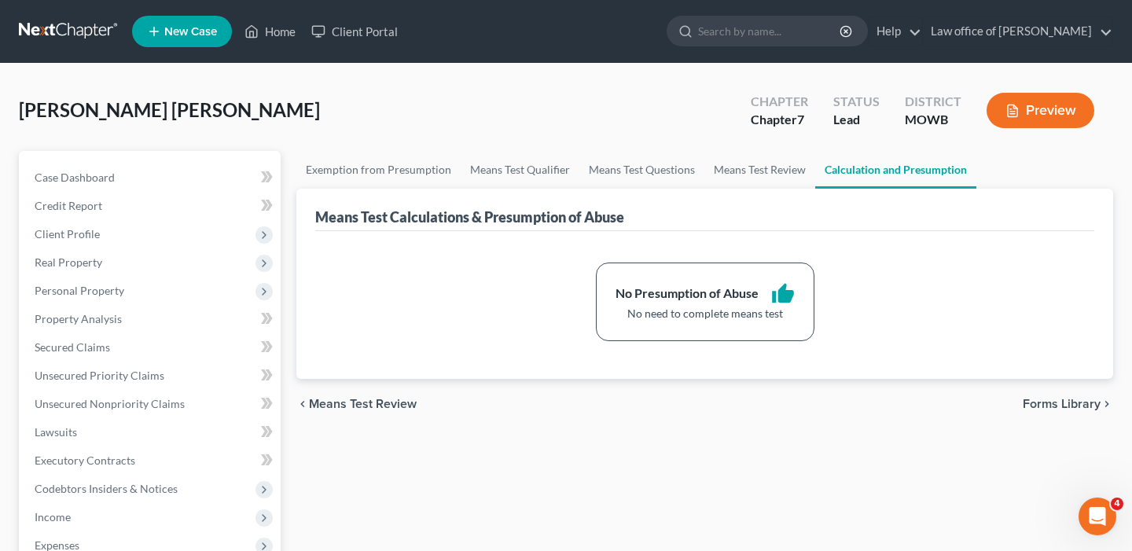
scroll to position [3, 0]
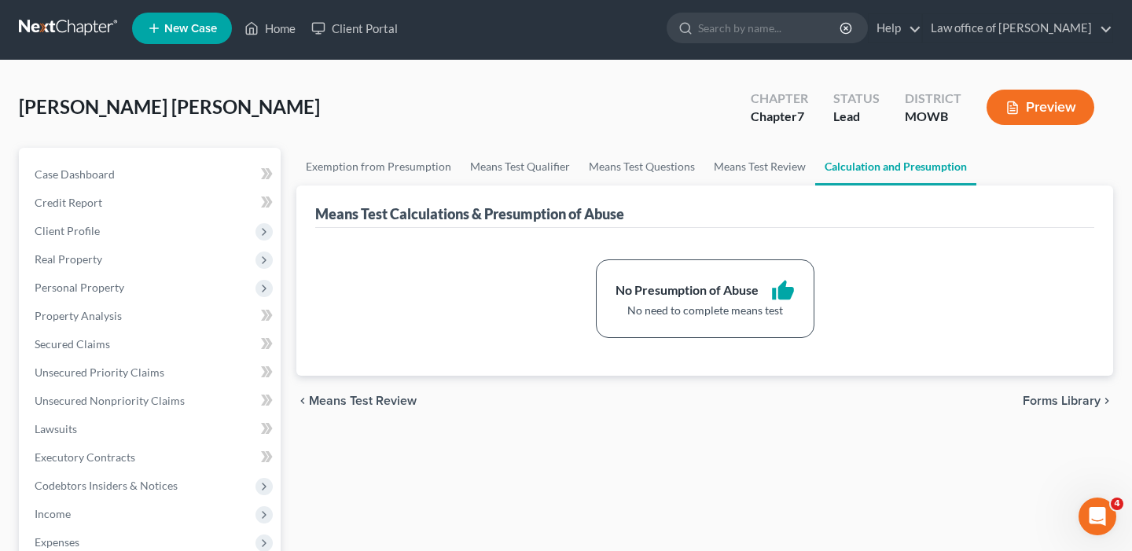
click at [1041, 399] on span "Forms Library" at bounding box center [1061, 400] width 78 height 13
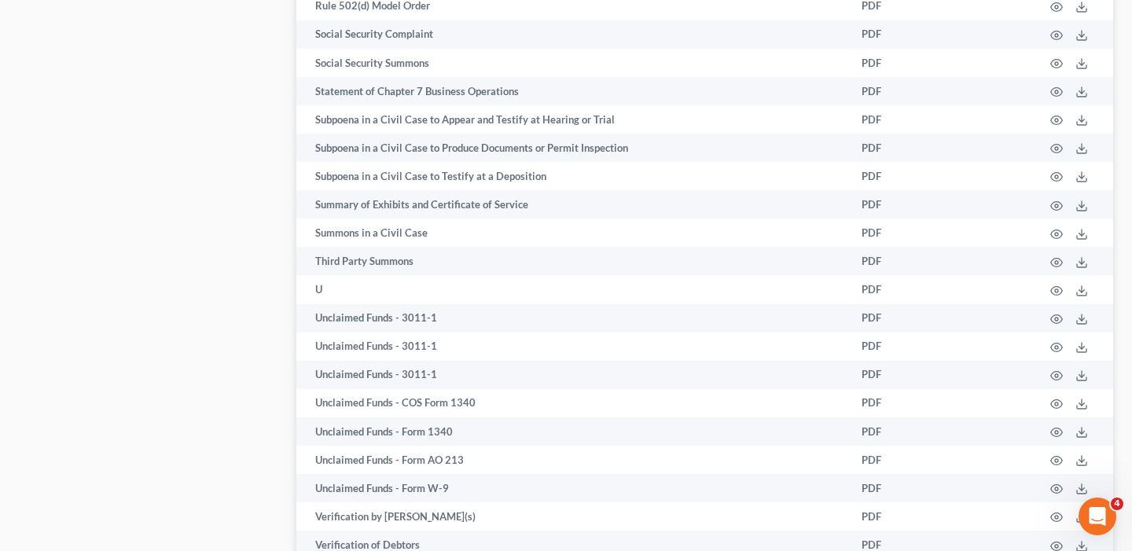
scroll to position [2802, 0]
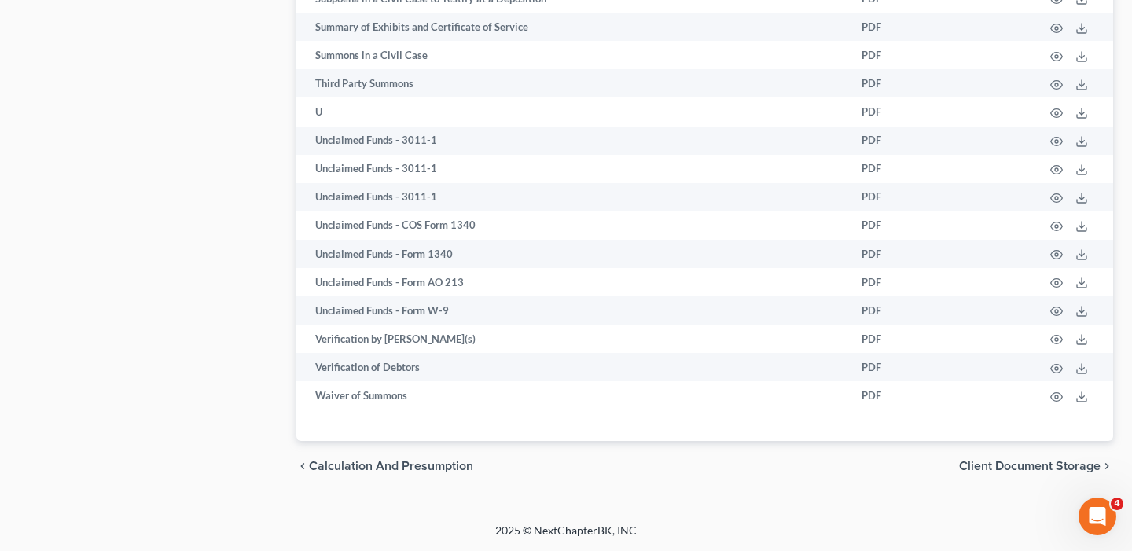
click at [1062, 467] on span "Client Document Storage" at bounding box center [1029, 466] width 141 height 13
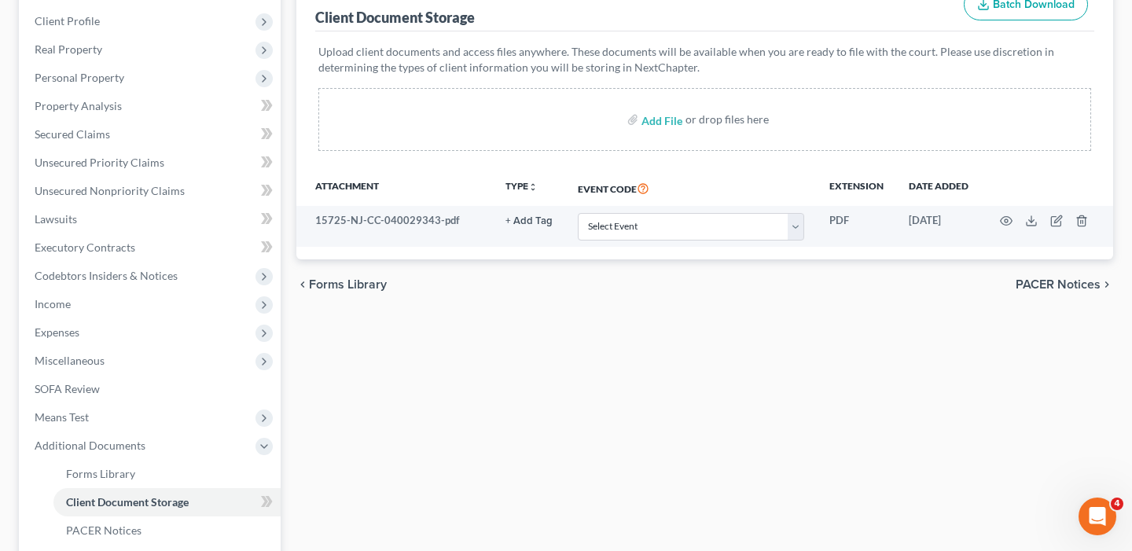
scroll to position [214, 0]
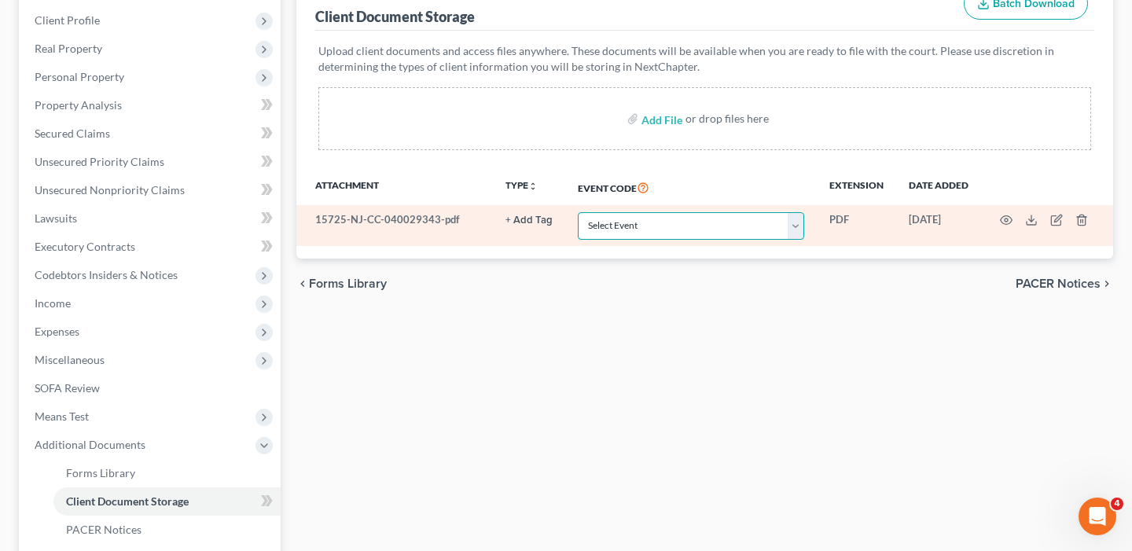
click at [802, 228] on select "Select Event 20 Largest Unsecured Creditors Affidavit re: NO Tax Returns Amende…" at bounding box center [691, 226] width 226 height 28
select select "5"
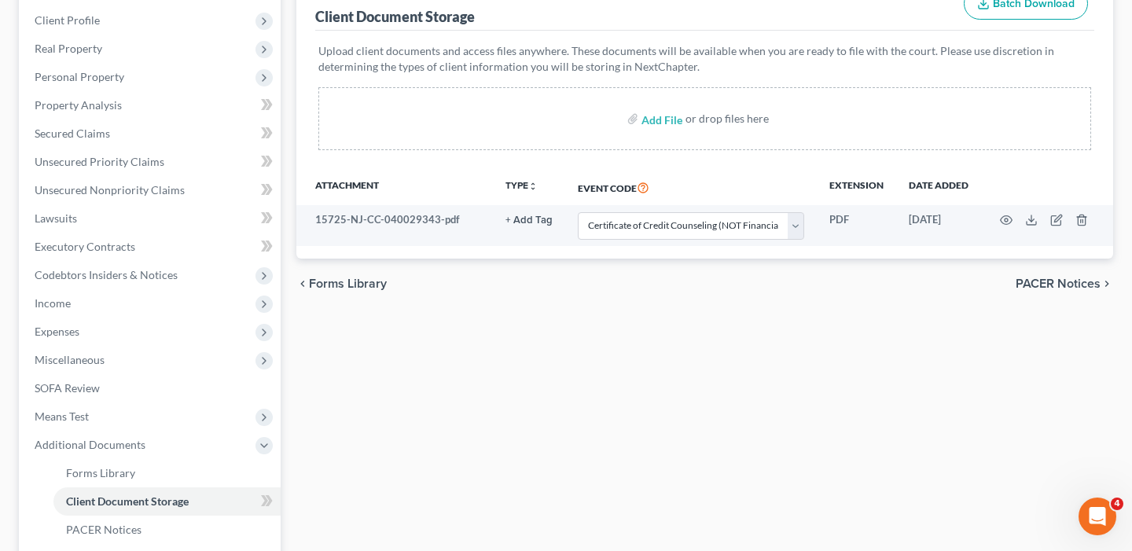
click at [1066, 282] on span "PACER Notices" at bounding box center [1057, 283] width 85 height 13
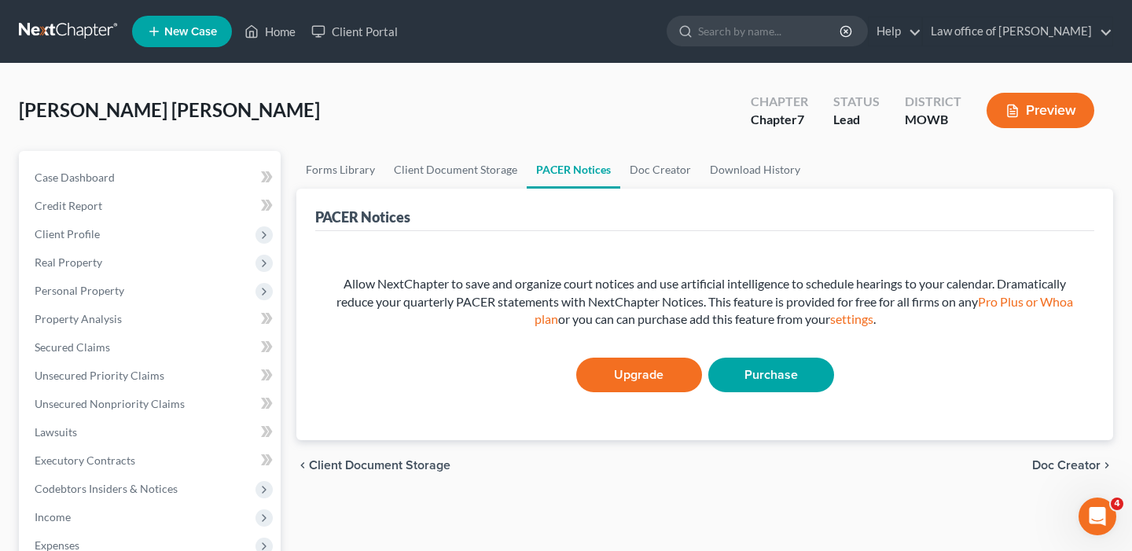
click at [1069, 465] on span "Doc Creator" at bounding box center [1066, 465] width 68 height 13
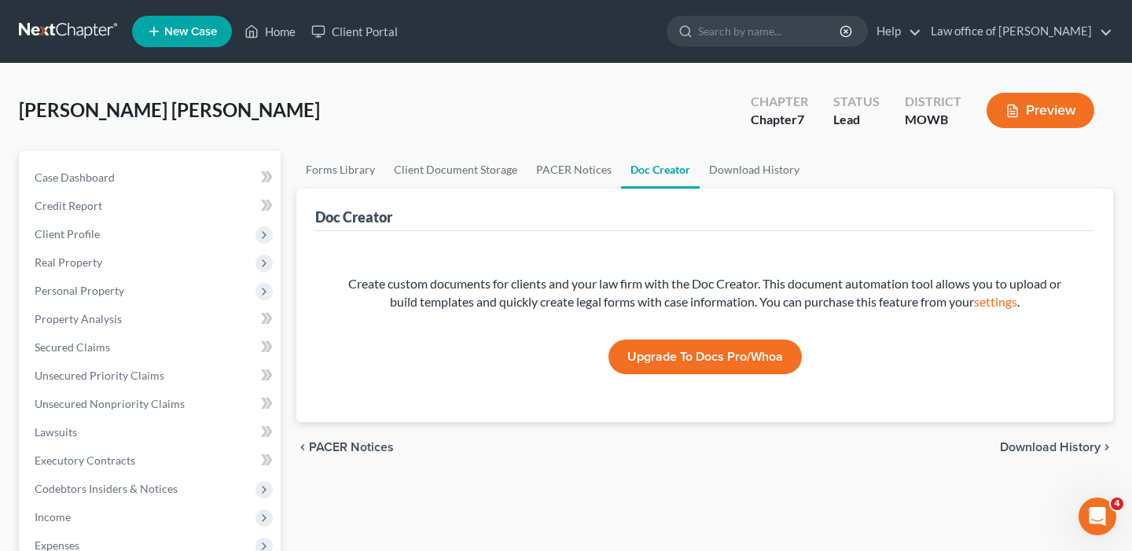
click at [1041, 450] on span "Download History" at bounding box center [1050, 447] width 101 height 13
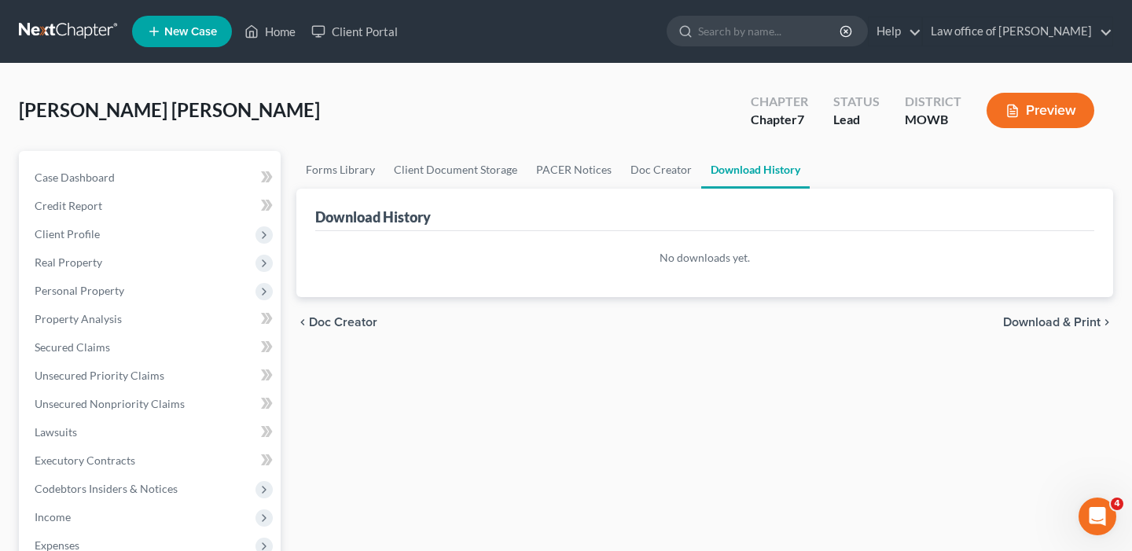
click at [1037, 317] on span "Download & Print" at bounding box center [1051, 322] width 97 height 13
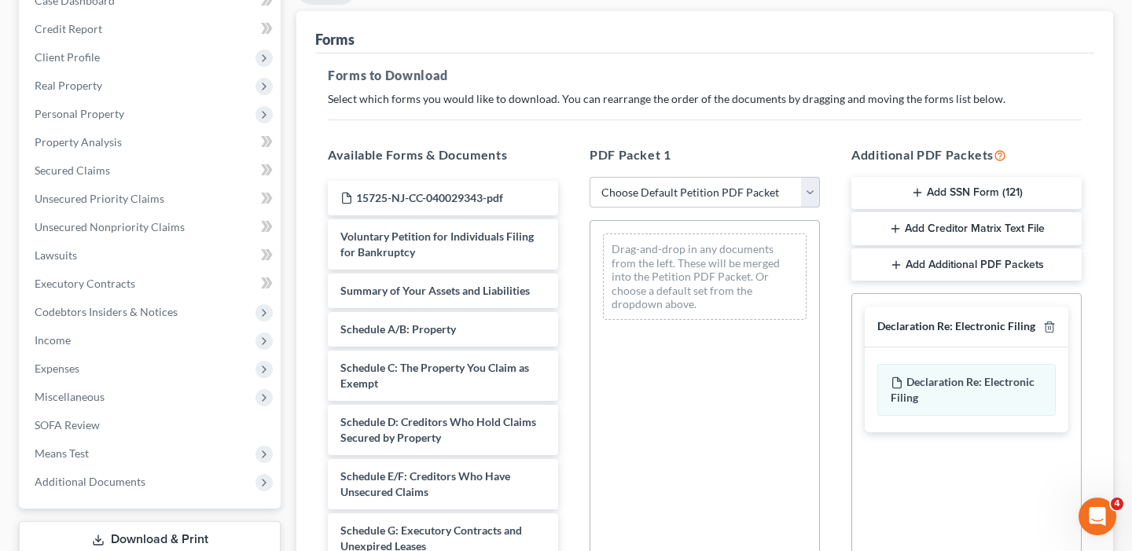
scroll to position [185, 0]
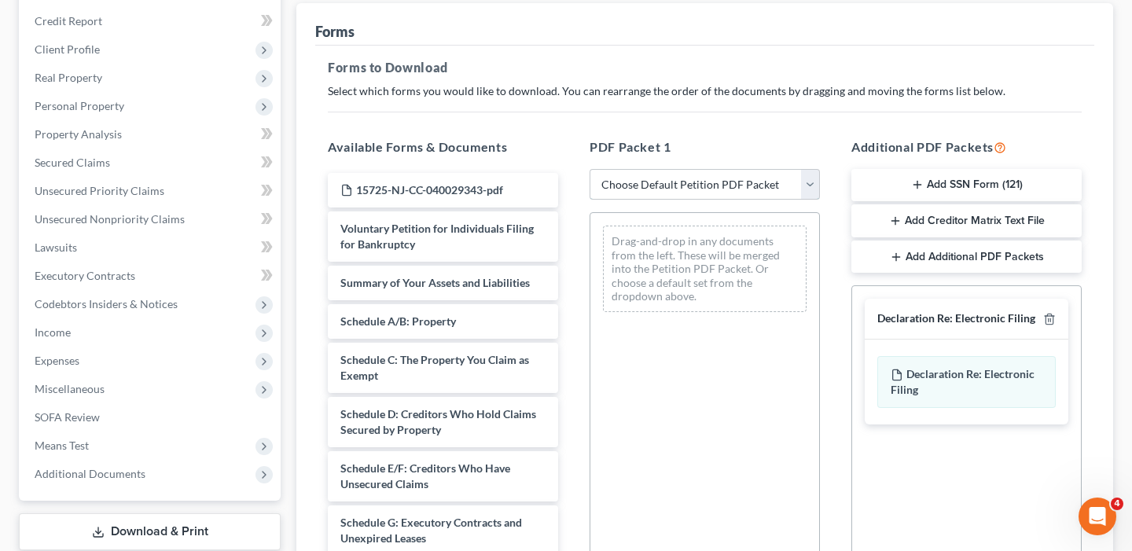
click at [806, 179] on select "Choose Default Petition PDF Packet Complete Bankruptcy Petition (all forms and …" at bounding box center [704, 184] width 230 height 31
select select "0"
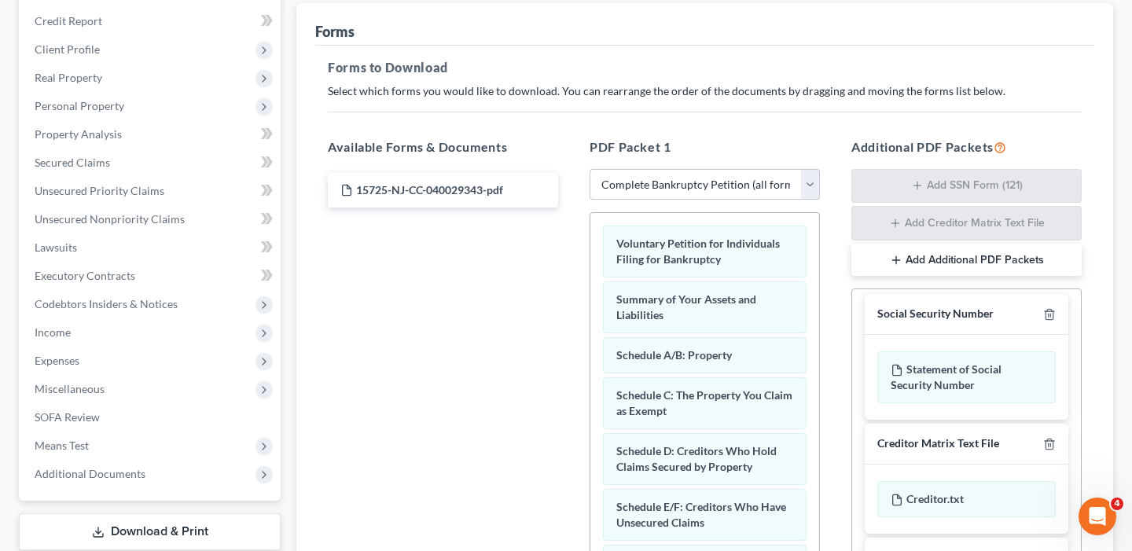
scroll to position [0, 0]
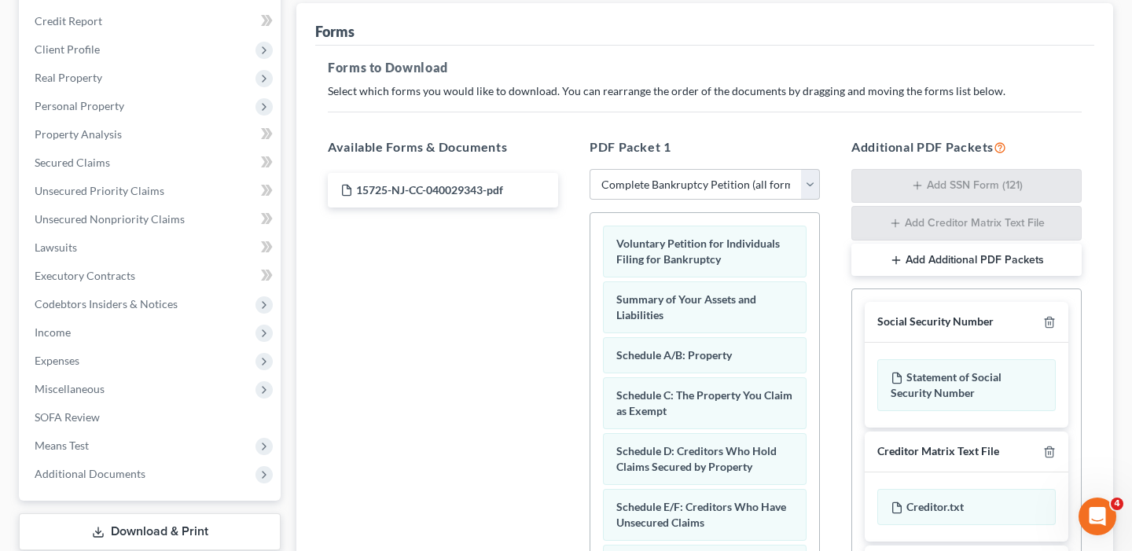
click at [933, 255] on button "Add Additional PDF Packets" at bounding box center [966, 260] width 230 height 33
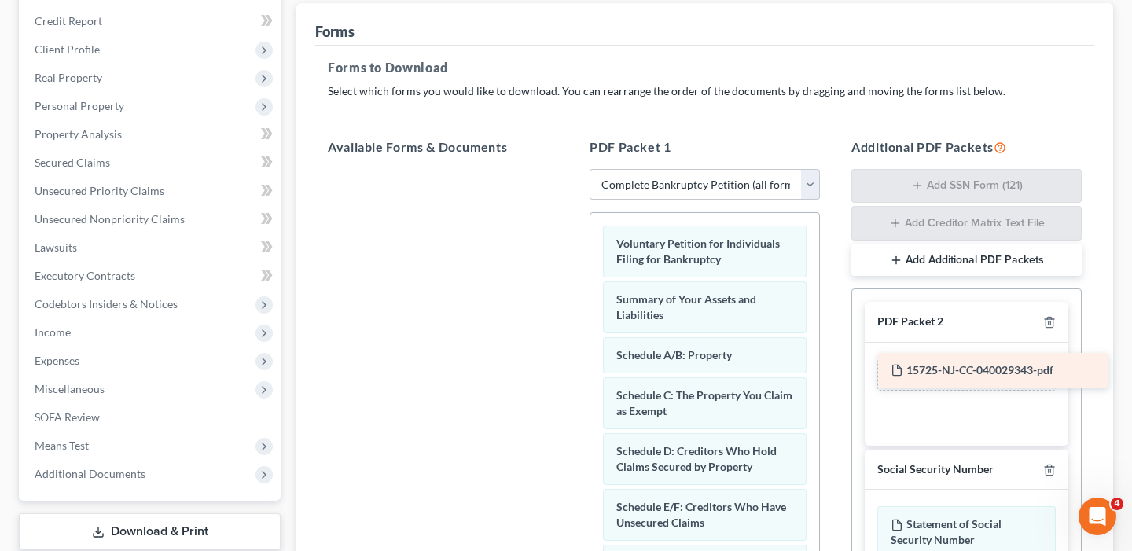
drag, startPoint x: 466, startPoint y: 189, endPoint x: 1016, endPoint y: 369, distance: 578.8
click at [571, 169] on div "15725-NJ-CC-040029343-pdf 15725-NJ-CC-040029343-pdf" at bounding box center [442, 169] width 255 height 0
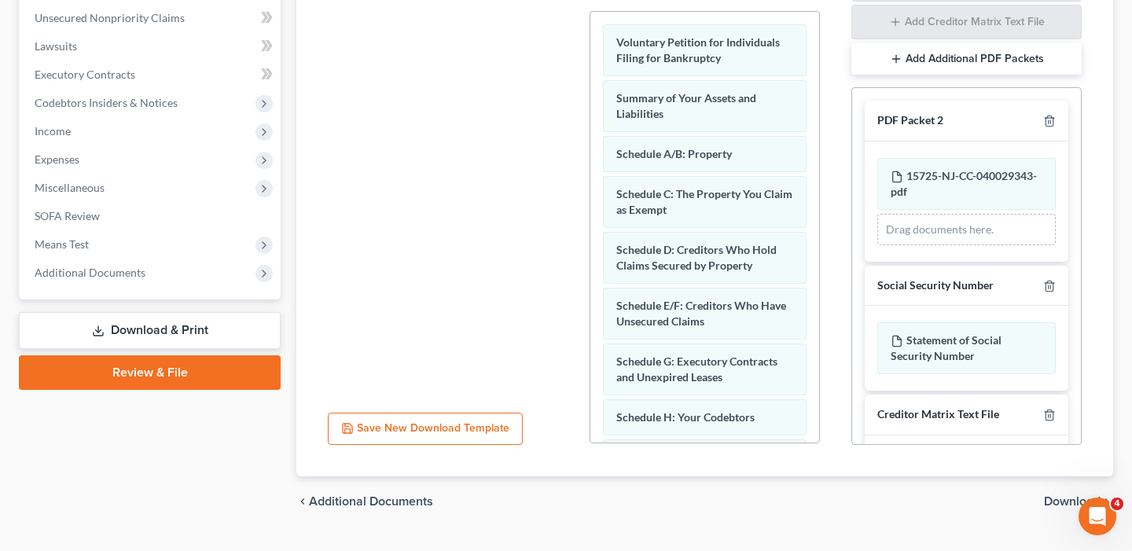
scroll to position [420, 0]
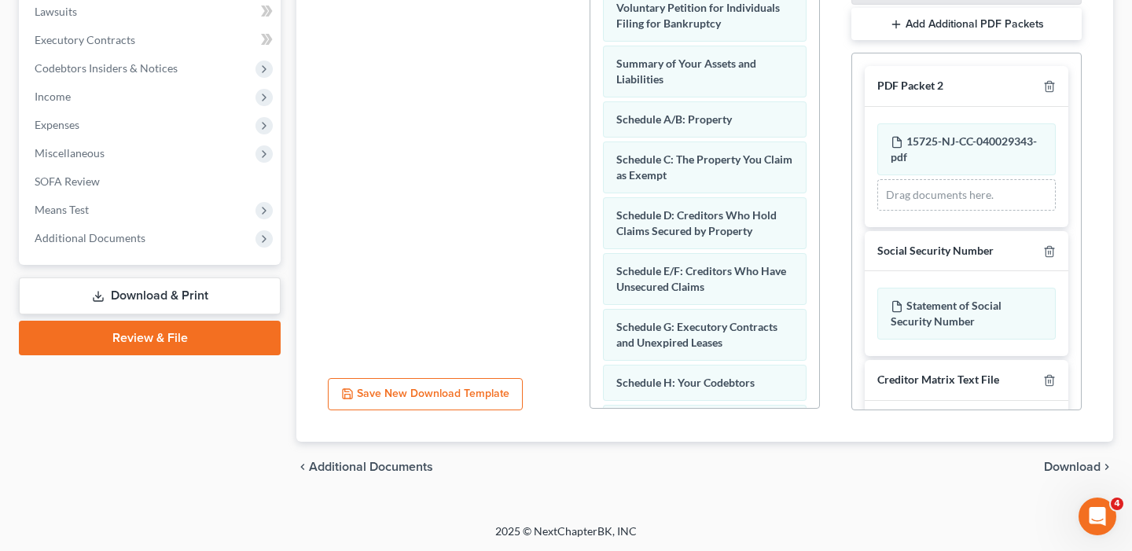
click at [1070, 464] on span "Download" at bounding box center [1072, 467] width 57 height 13
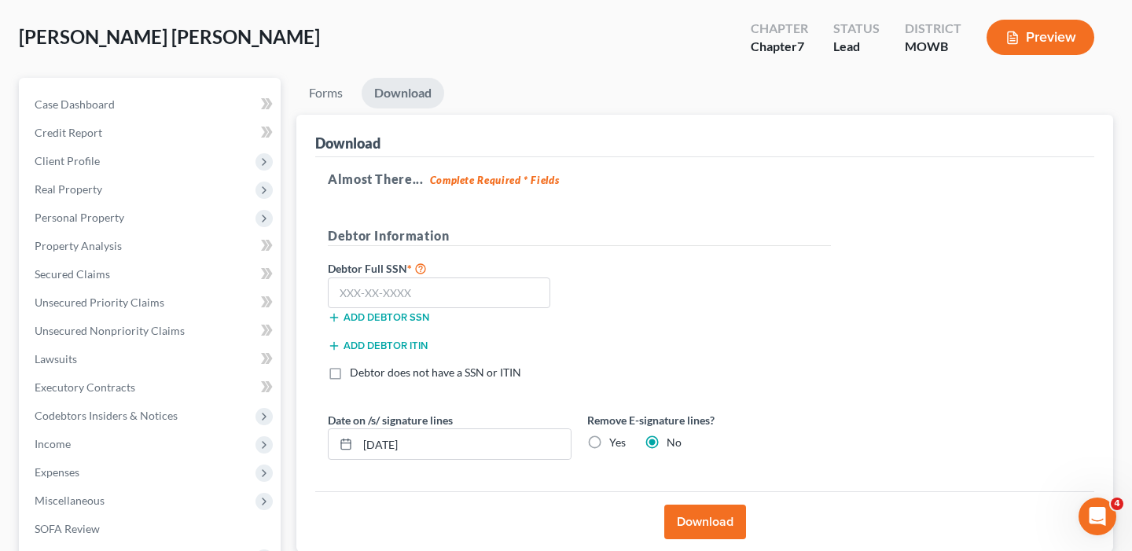
scroll to position [63, 0]
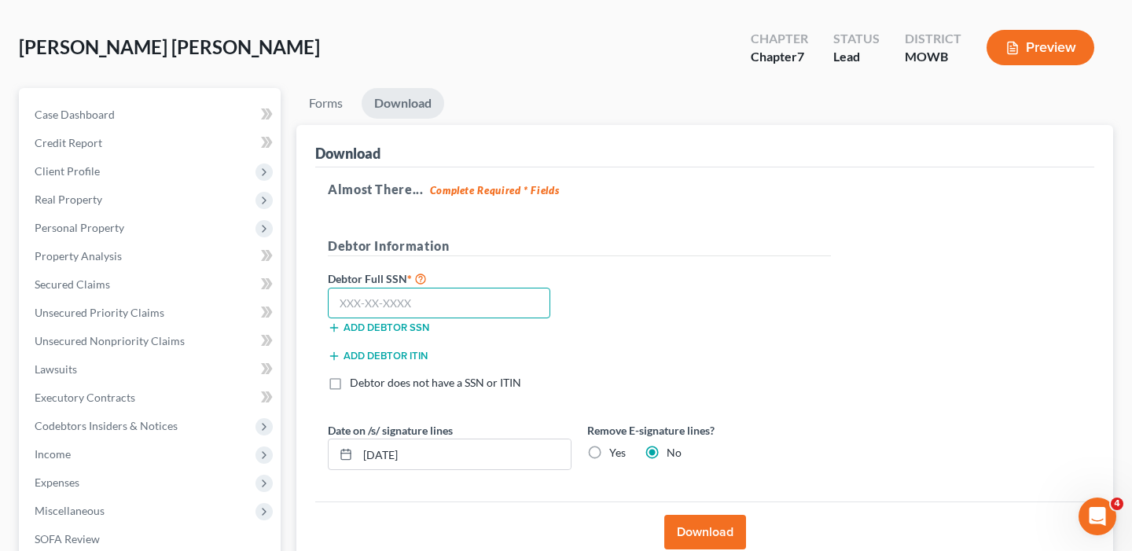
click at [390, 302] on input "text" at bounding box center [439, 303] width 222 height 31
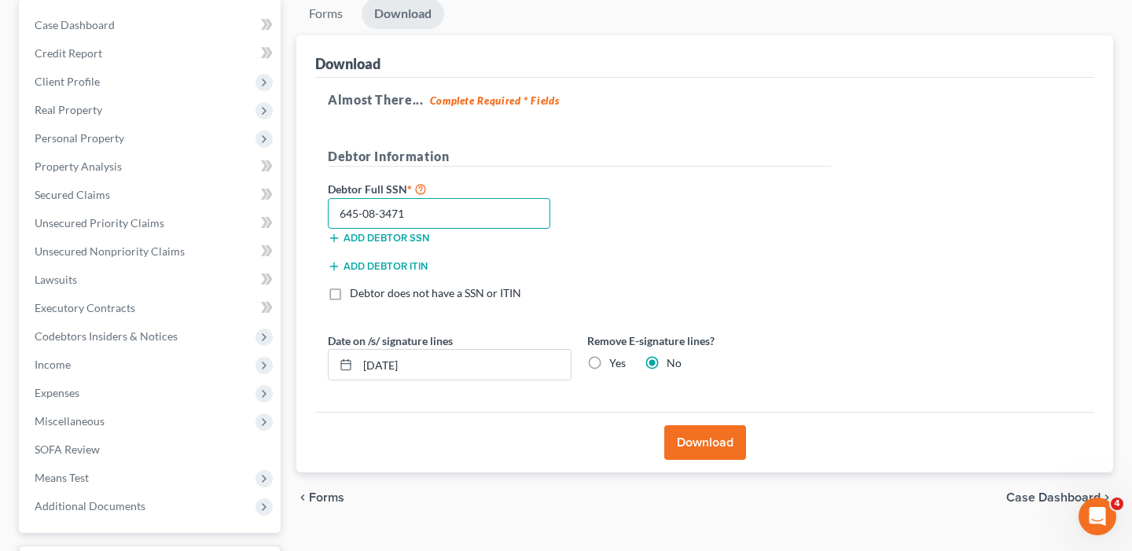
scroll to position [160, 0]
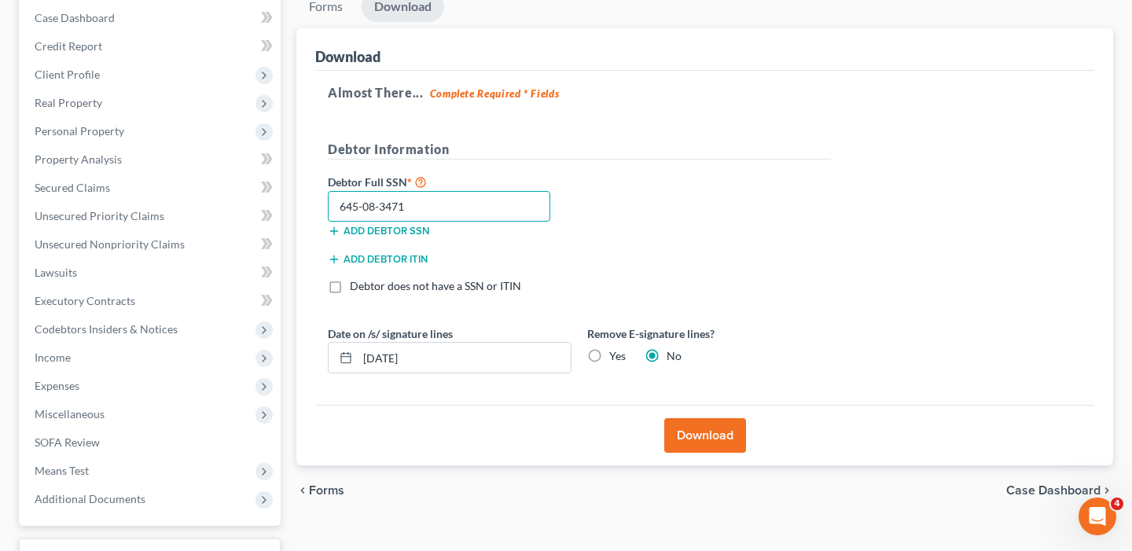
type input "645-08-3471"
click at [703, 438] on button "Download" at bounding box center [705, 435] width 82 height 35
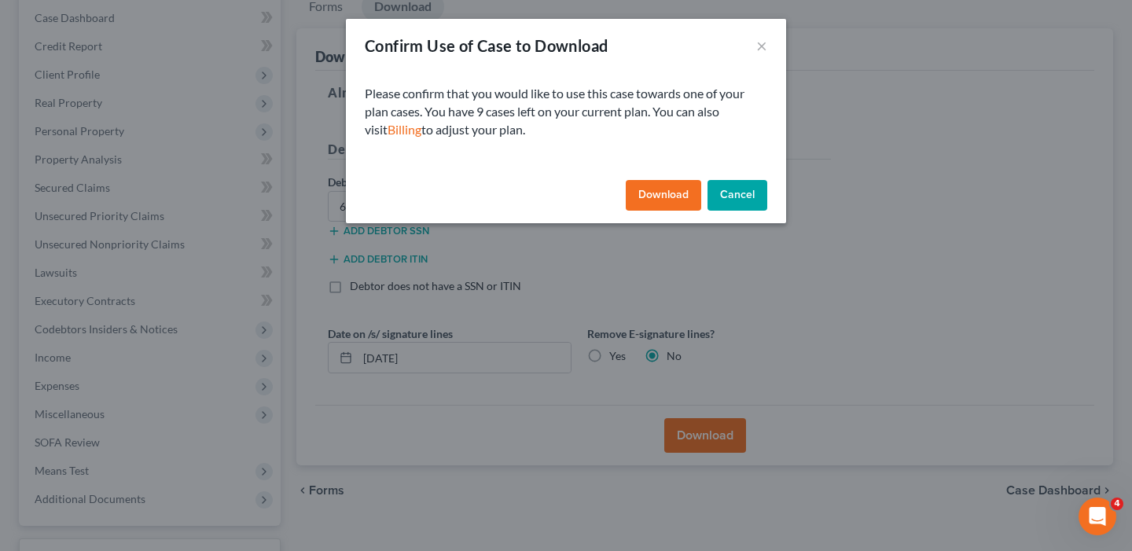
click at [671, 196] on button "Download" at bounding box center [663, 195] width 75 height 31
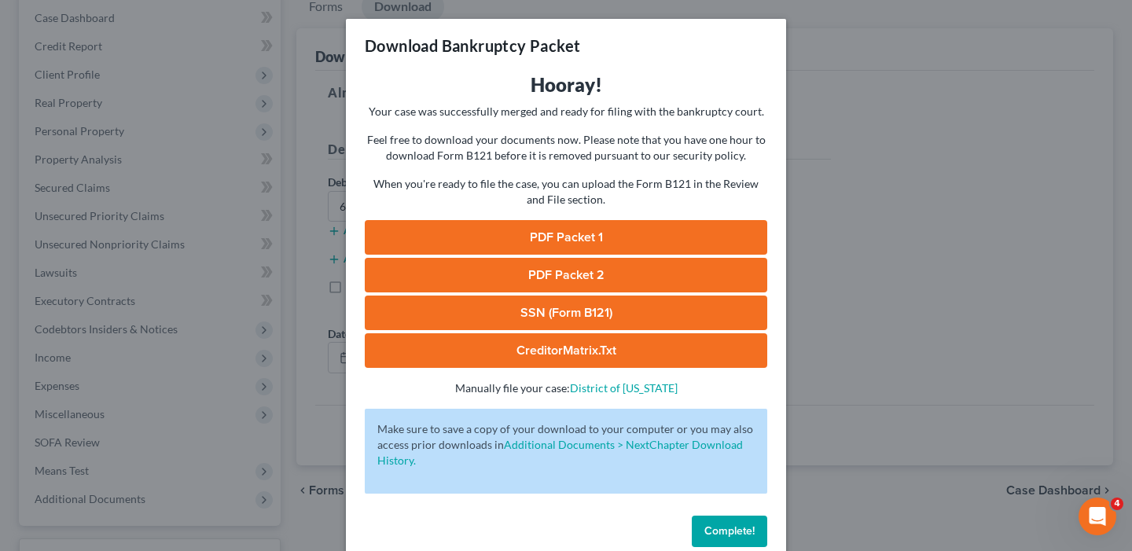
click at [634, 239] on link "PDF Packet 1" at bounding box center [566, 237] width 402 height 35
click at [536, 273] on link "PDF Packet 2" at bounding box center [566, 275] width 402 height 35
click at [551, 310] on link "SSN (Form B121)" at bounding box center [566, 312] width 402 height 35
click at [600, 350] on link "CreditorMatrix.txt" at bounding box center [566, 350] width 402 height 35
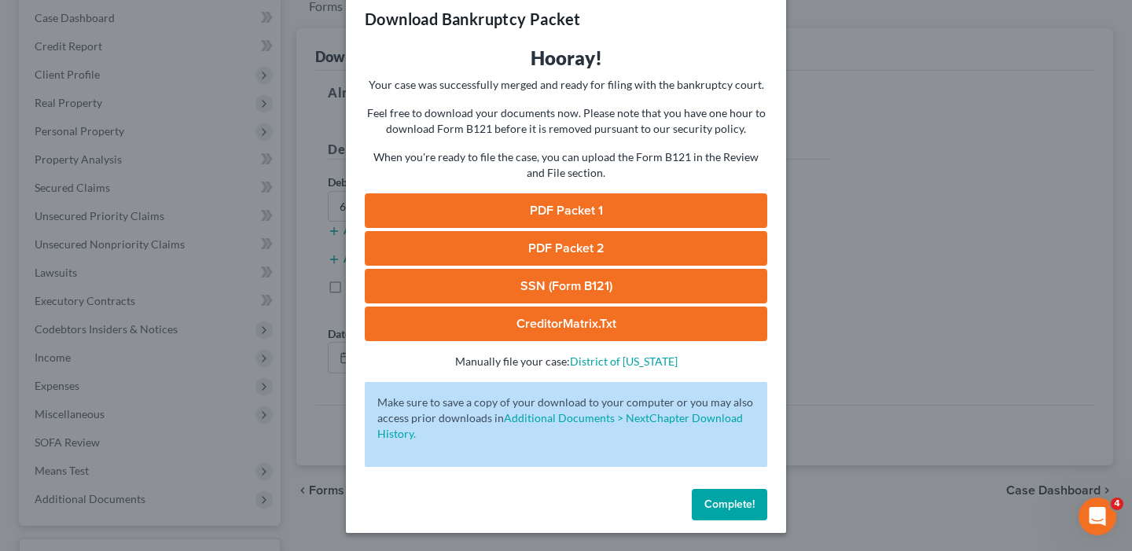
click at [725, 501] on span "Complete!" at bounding box center [729, 503] width 50 height 13
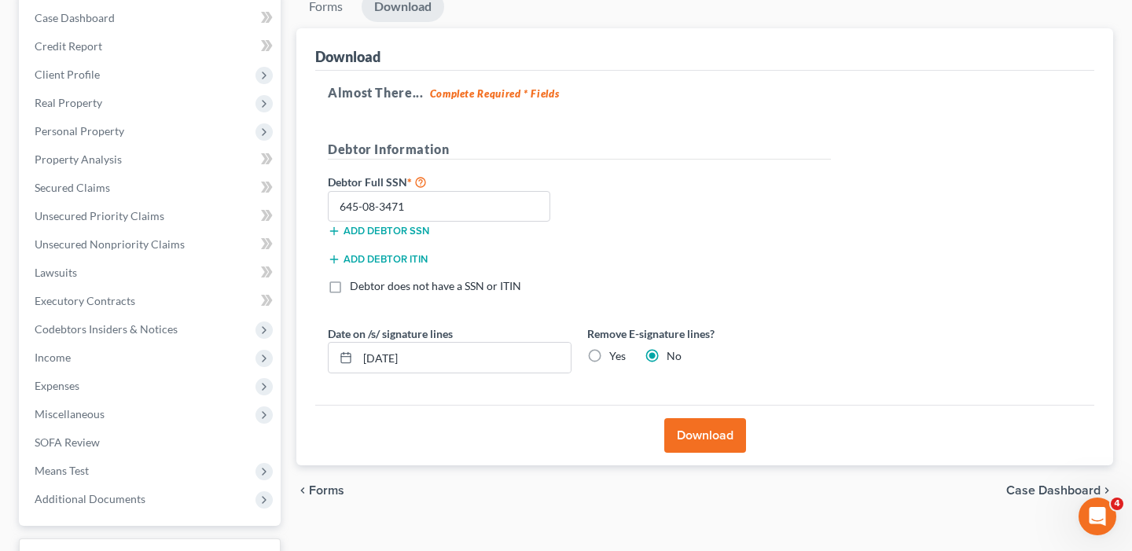
click at [1042, 490] on span "Case Dashboard" at bounding box center [1053, 490] width 94 height 13
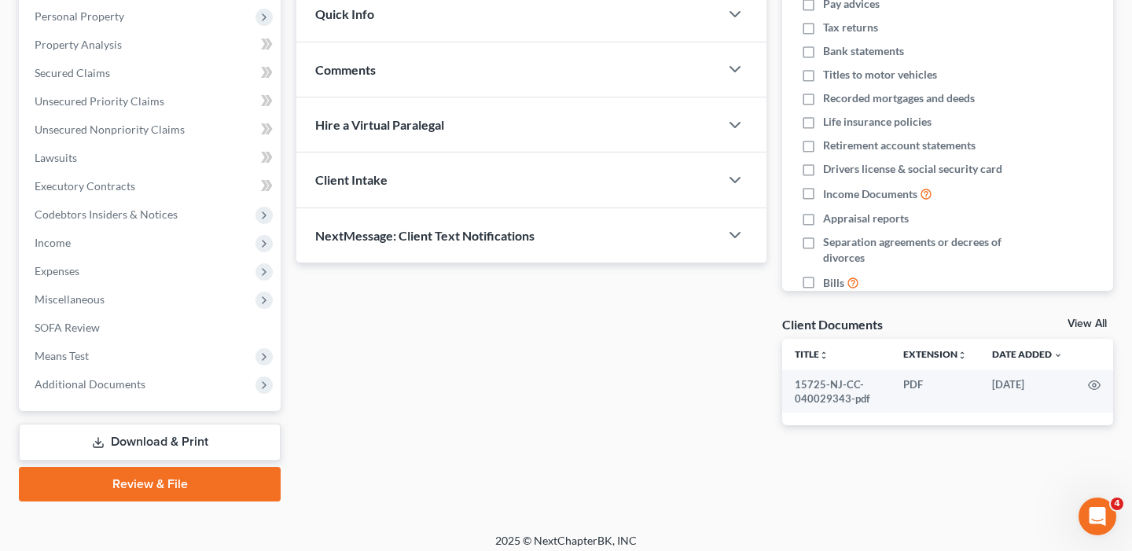
scroll to position [283, 0]
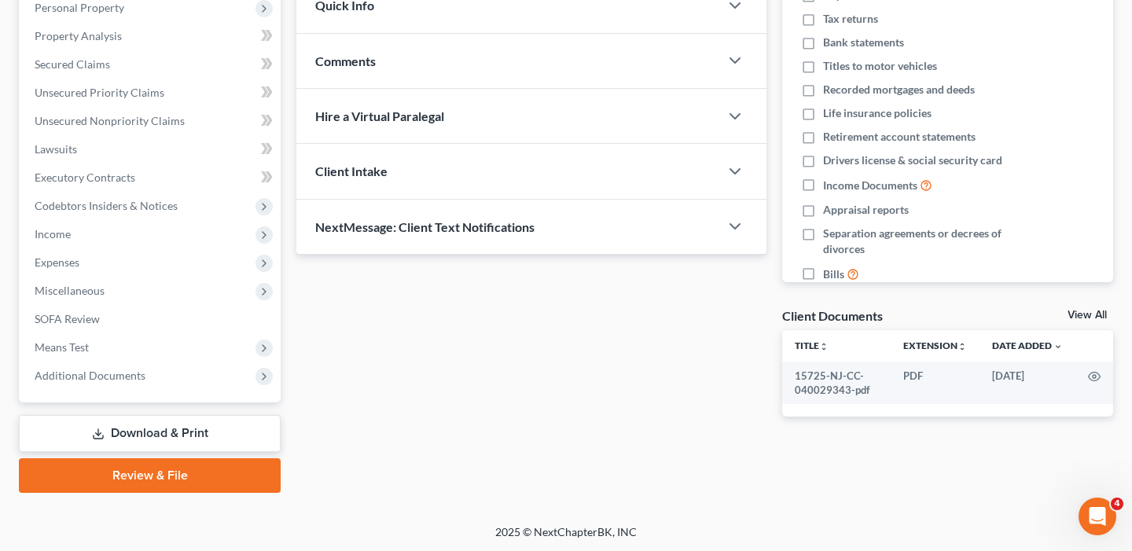
click at [208, 465] on link "Review & File" at bounding box center [150, 475] width 262 height 35
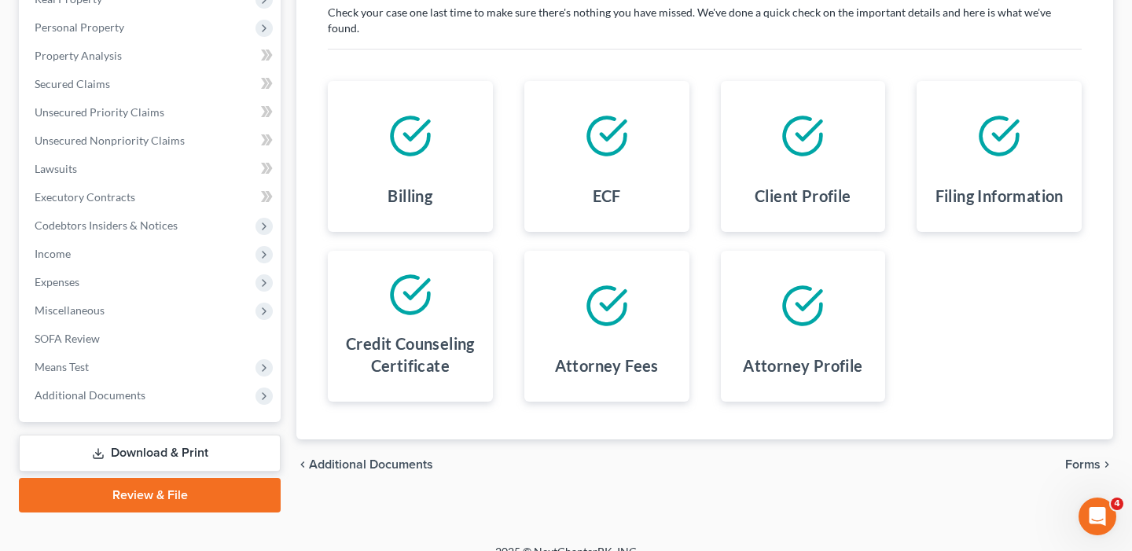
scroll to position [274, 0]
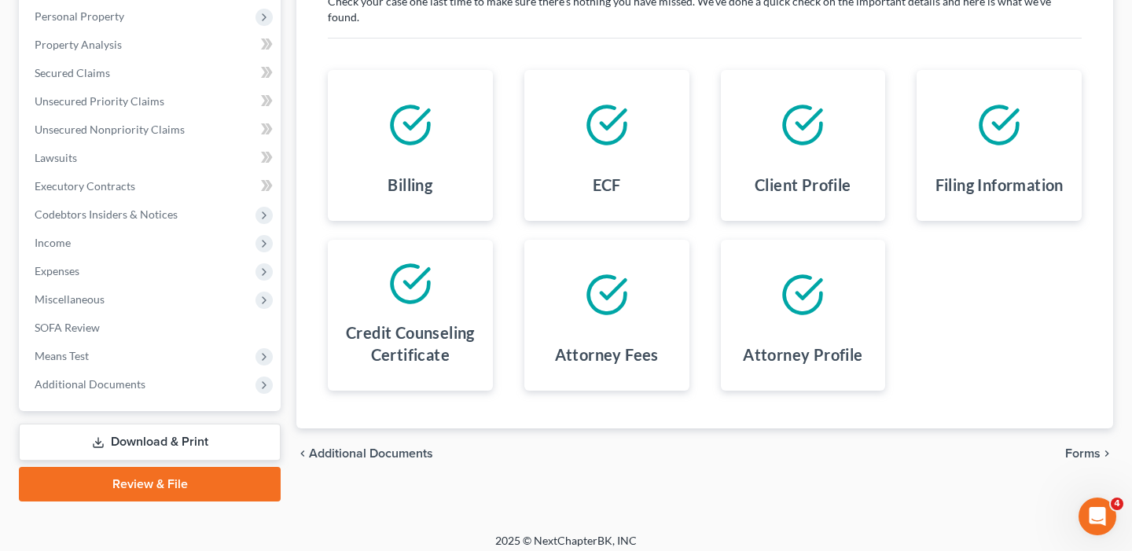
click at [1081, 447] on span "Forms" at bounding box center [1082, 453] width 35 height 13
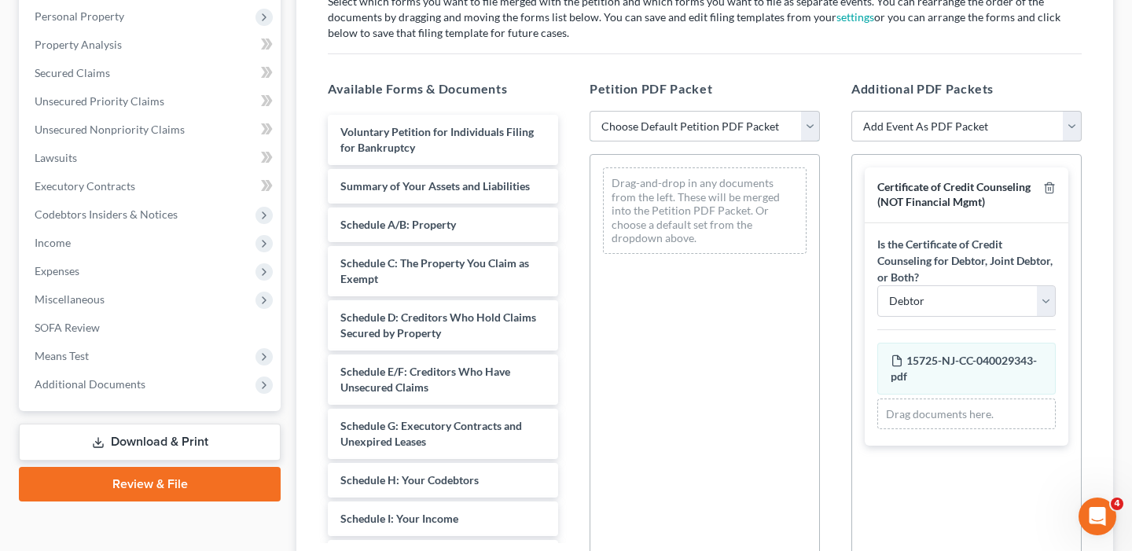
click at [813, 123] on select "Choose Default Petition PDF Packet Complete Bankruptcy Petition (all forms and …" at bounding box center [704, 126] width 230 height 31
select select "0"
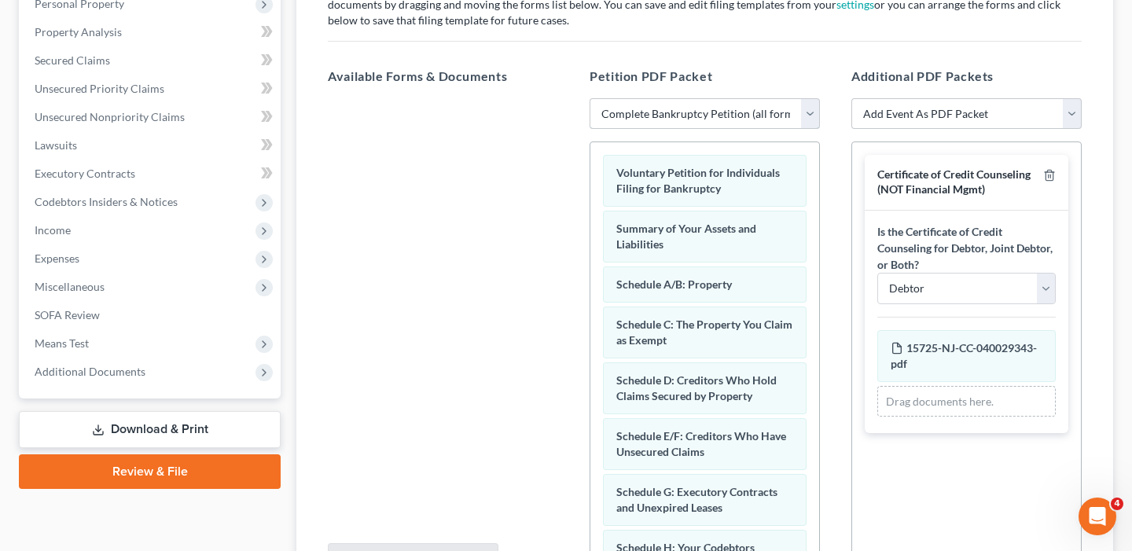
scroll to position [289, 0]
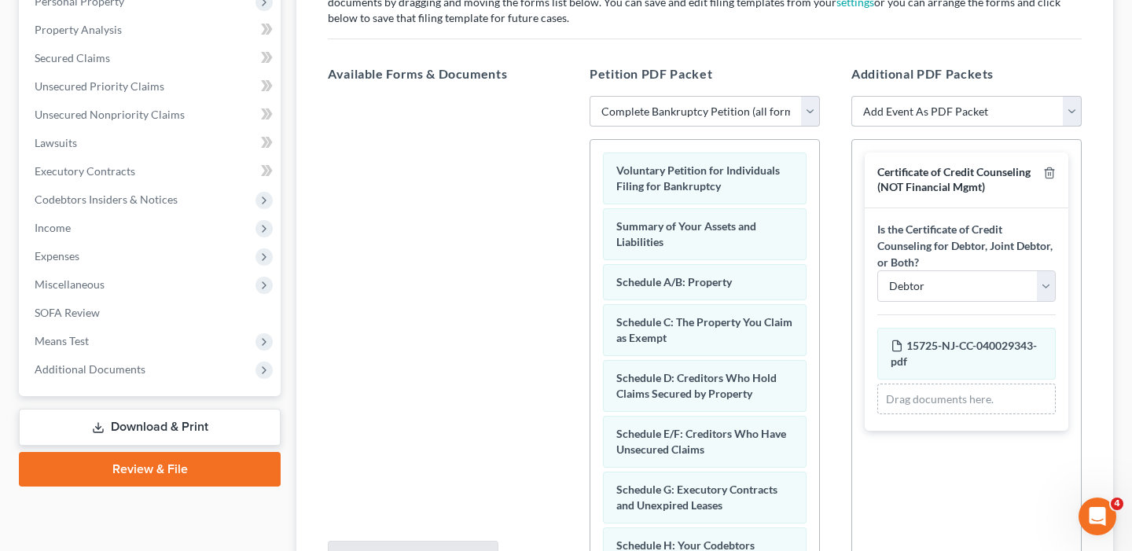
click at [1072, 108] on select "Add Event As PDF Packet Affidavit re: NO Tax Returns Amended Matrix Adding Cred…" at bounding box center [966, 111] width 230 height 31
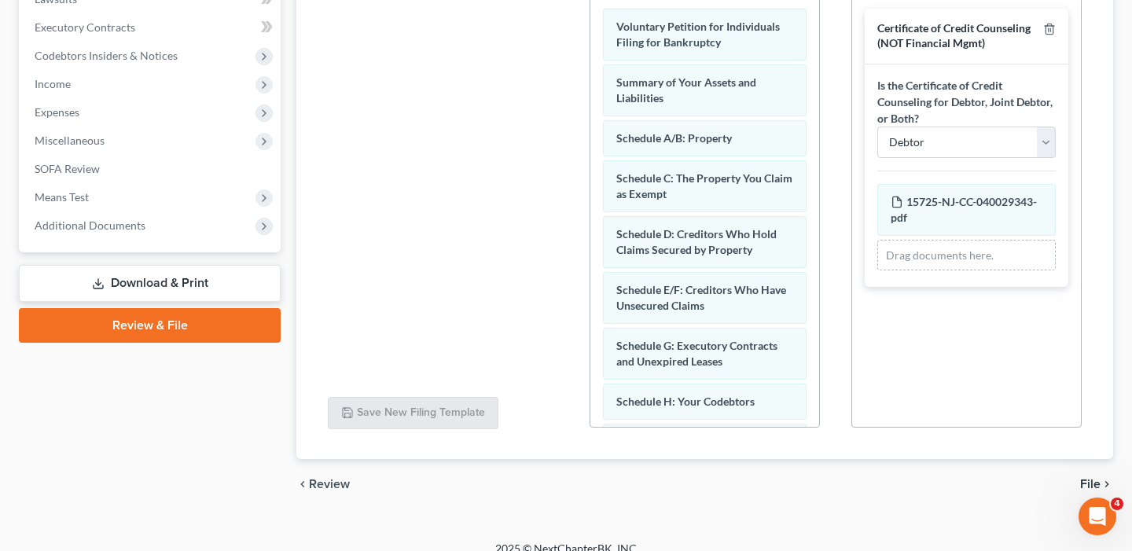
scroll to position [441, 0]
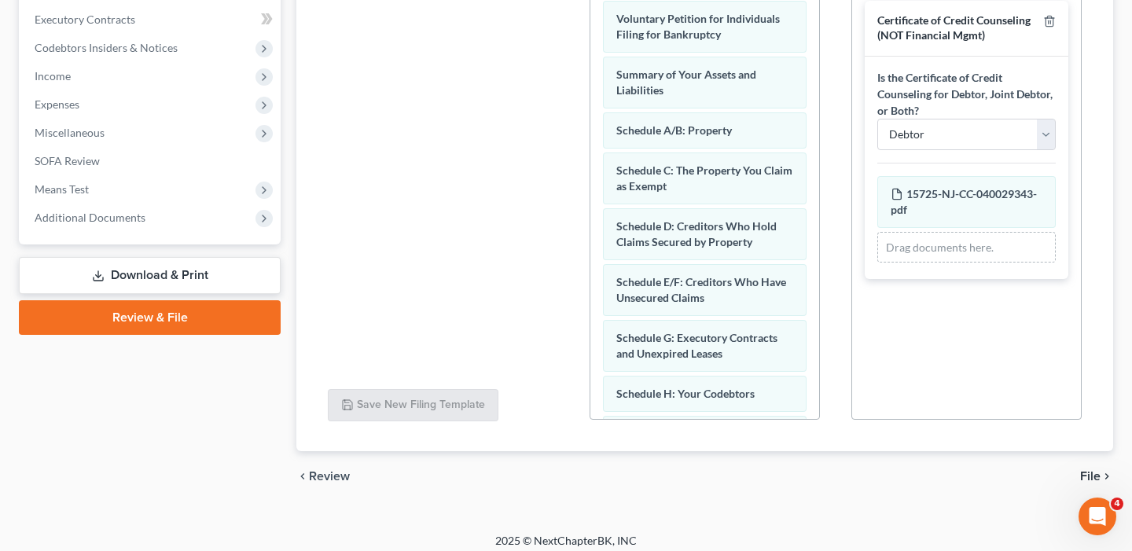
click at [1088, 474] on span "File" at bounding box center [1090, 476] width 20 height 13
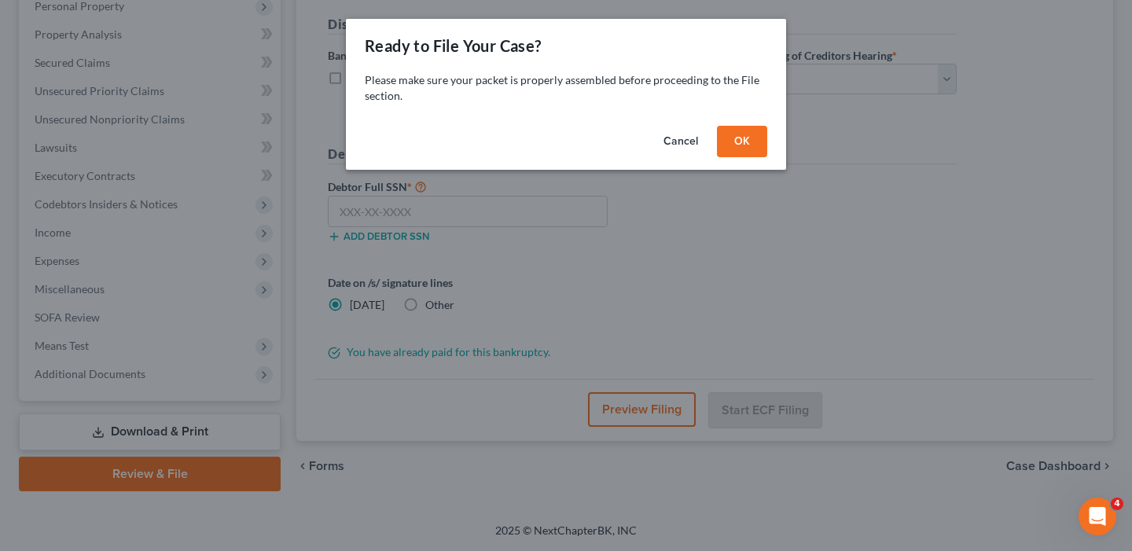
scroll to position [284, 0]
click at [741, 151] on button "OK" at bounding box center [742, 141] width 50 height 31
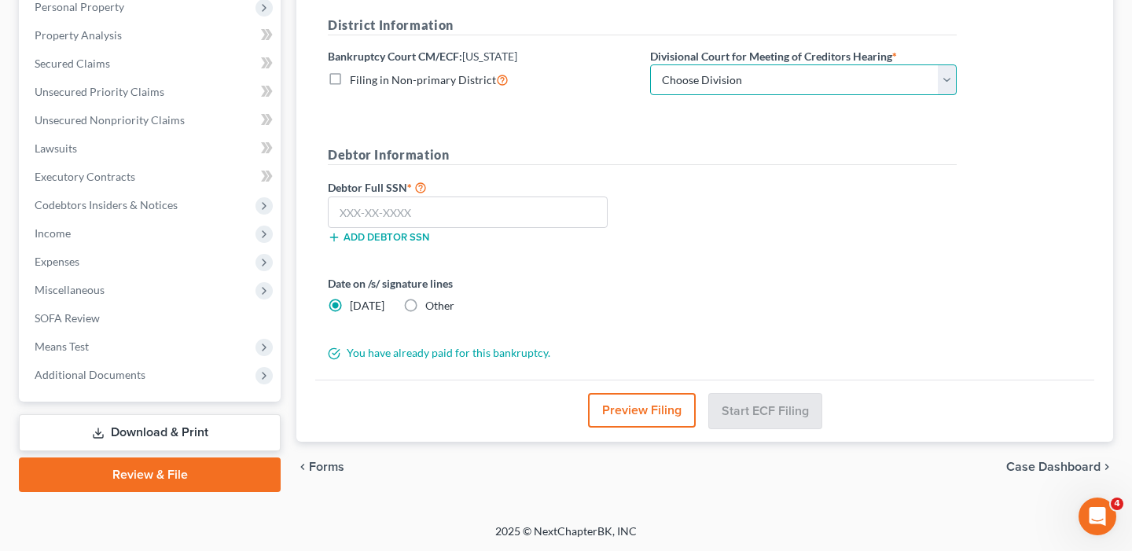
click at [946, 83] on select "Choose Division Central Southern Southwestern St. Joseph Western" at bounding box center [803, 79] width 306 height 31
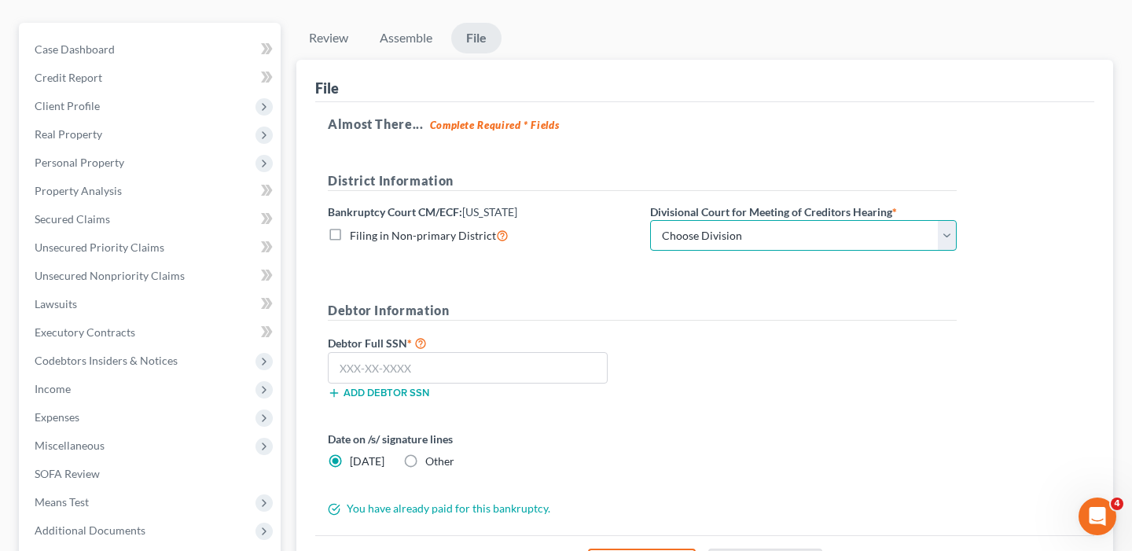
scroll to position [129, 0]
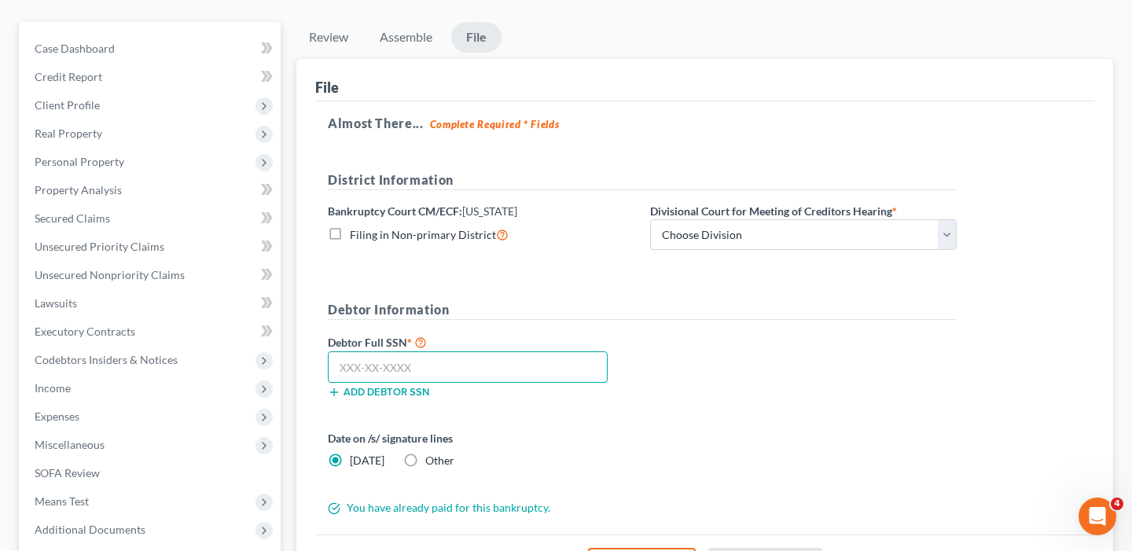
click at [431, 371] on input "text" at bounding box center [468, 366] width 280 height 31
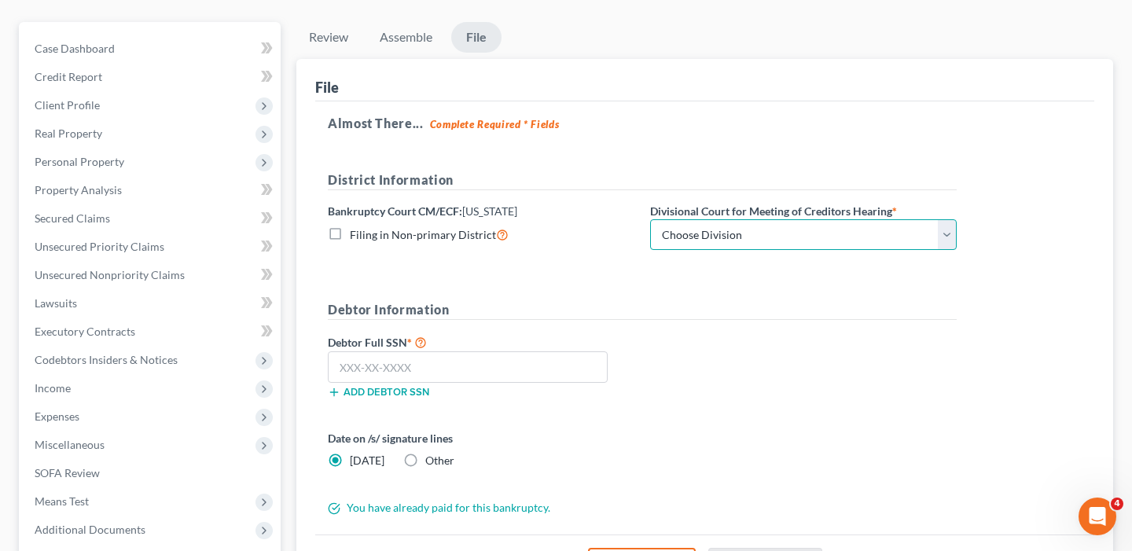
click at [839, 235] on select "Choose Division Central Southern Southwestern St. Joseph Western" at bounding box center [803, 234] width 306 height 31
select select "3"
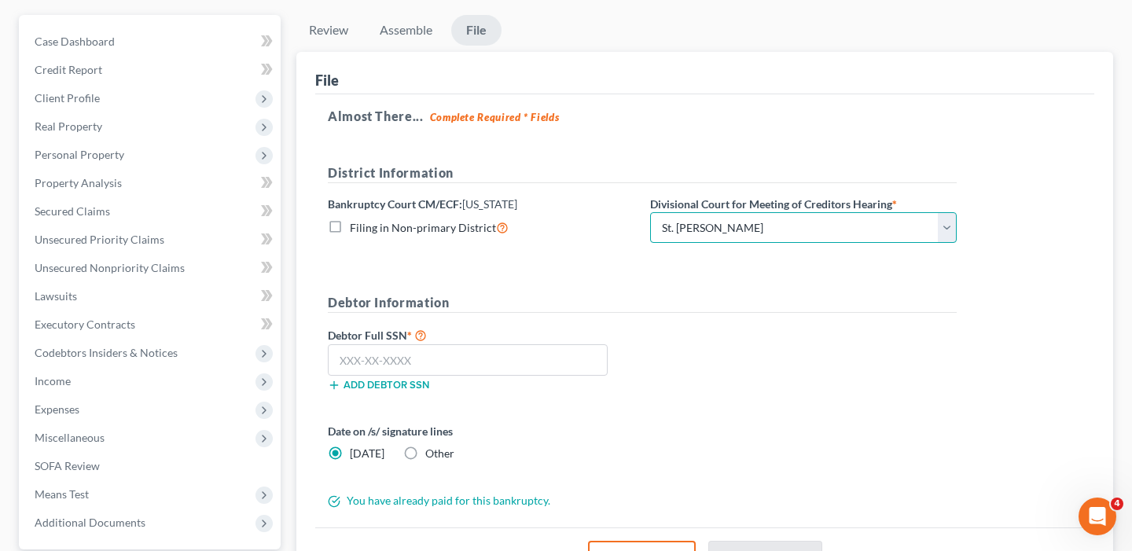
scroll to position [137, 0]
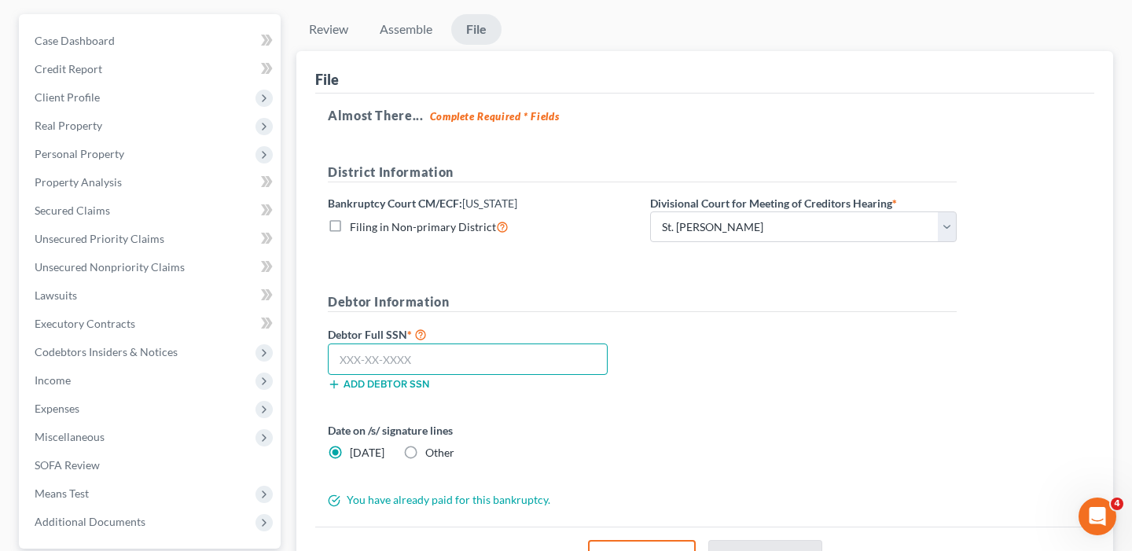
click at [401, 364] on input "text" at bounding box center [468, 358] width 280 height 31
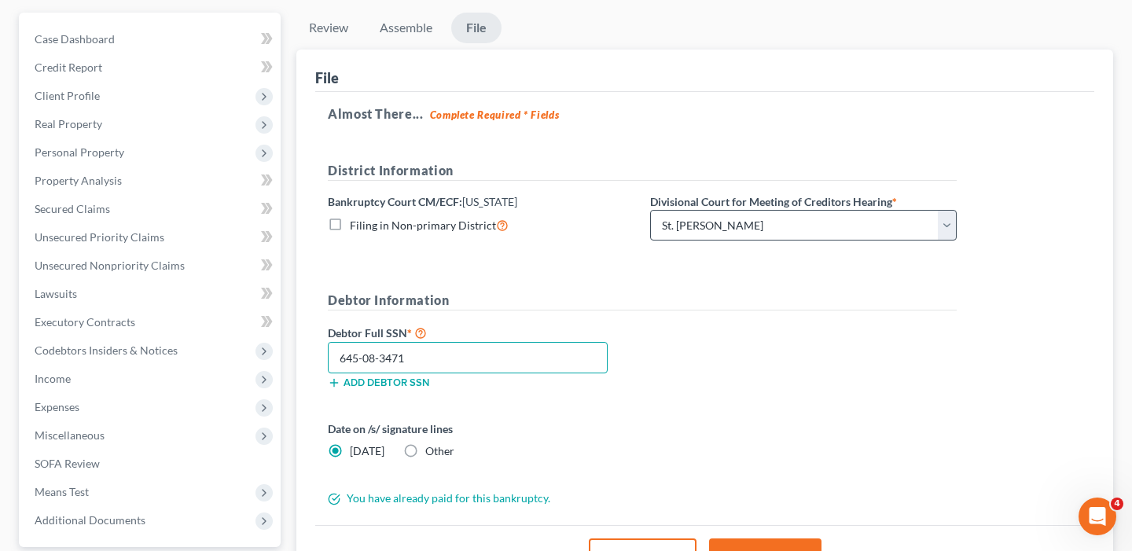
type input "645-08-3471"
click at [952, 229] on select "Choose Division Central Southern Southwestern St. Joseph Western" at bounding box center [803, 225] width 306 height 31
select select
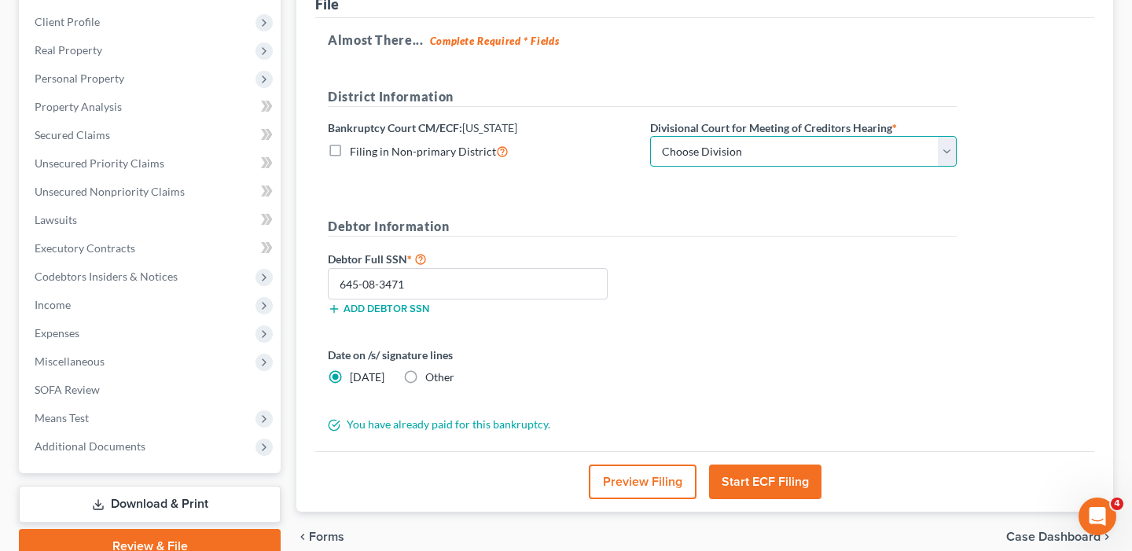
scroll to position [213, 0]
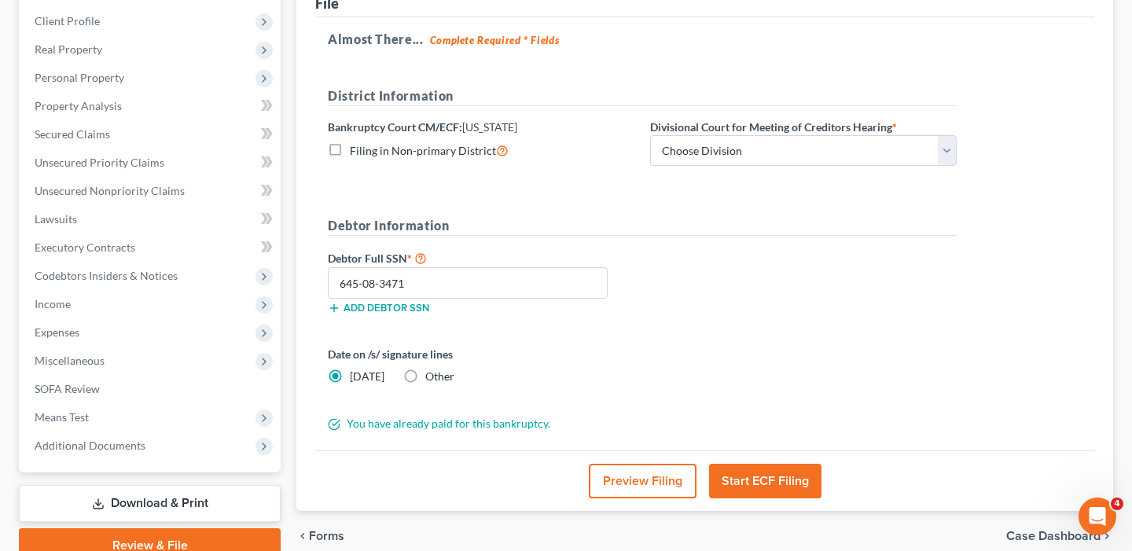
click at [775, 481] on button "Start ECF Filing" at bounding box center [765, 481] width 112 height 35
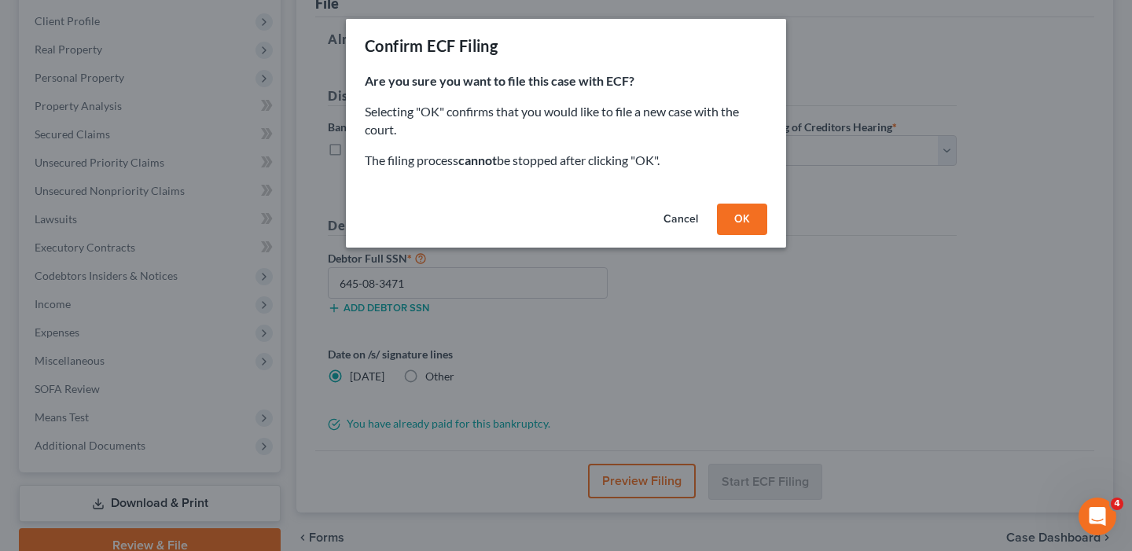
click at [747, 226] on button "OK" at bounding box center [742, 219] width 50 height 31
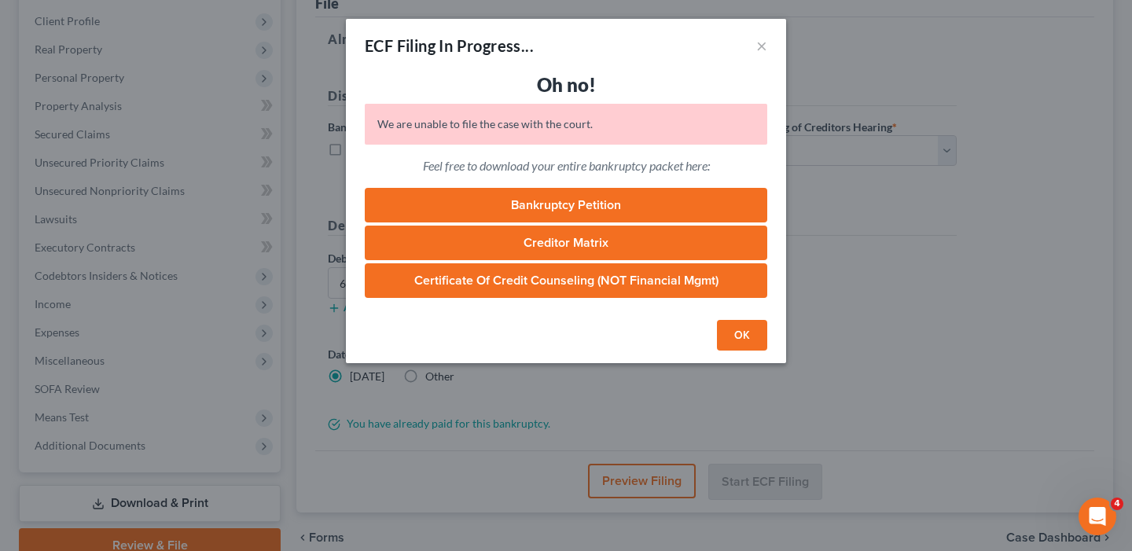
click at [744, 346] on button "OK" at bounding box center [742, 335] width 50 height 31
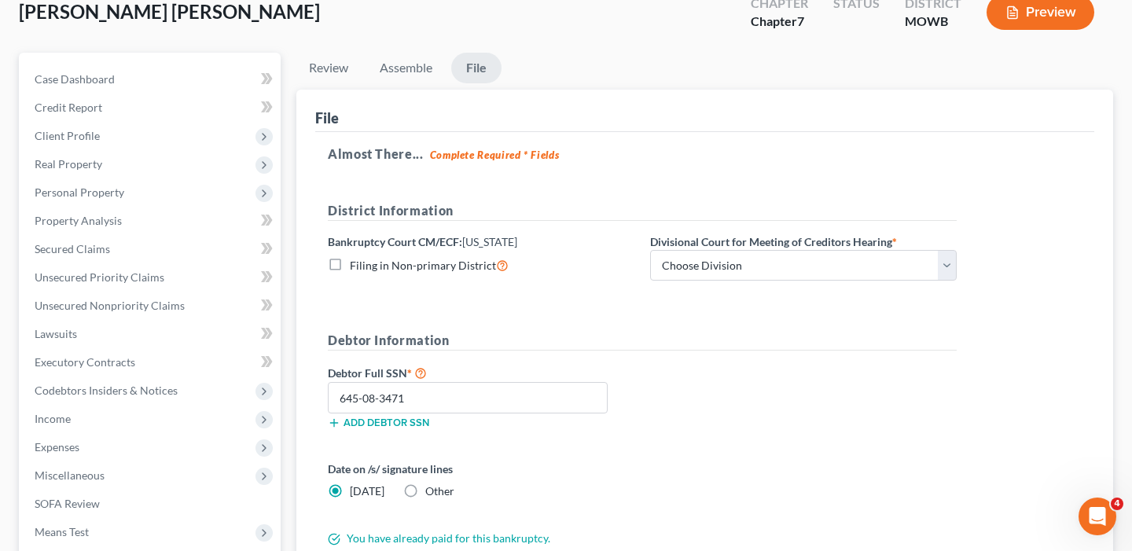
scroll to position [90, 0]
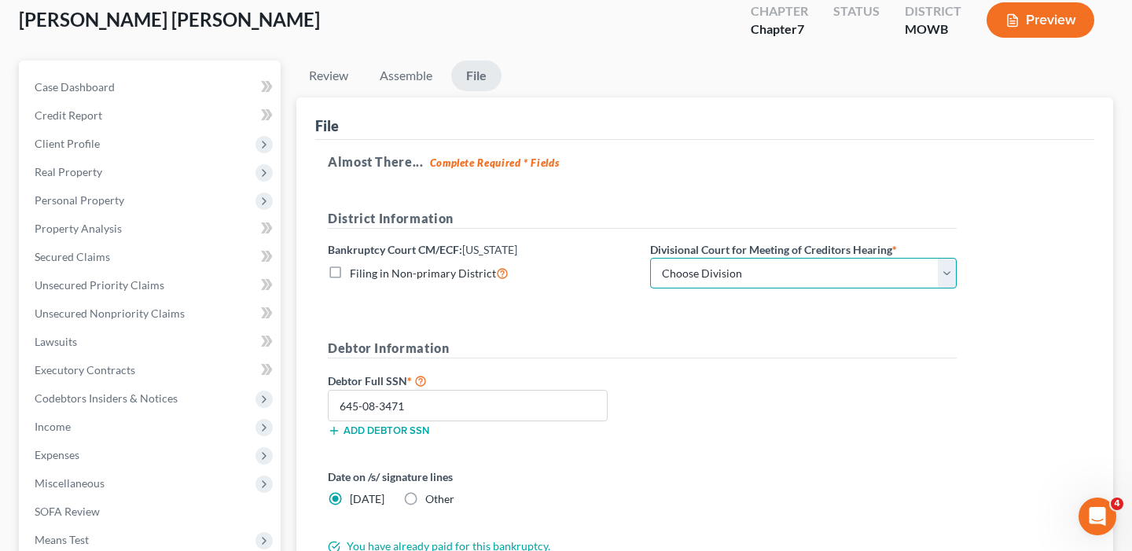
click at [942, 275] on select "Choose Division Central Southern Southwestern St. Joseph Western" at bounding box center [803, 273] width 306 height 31
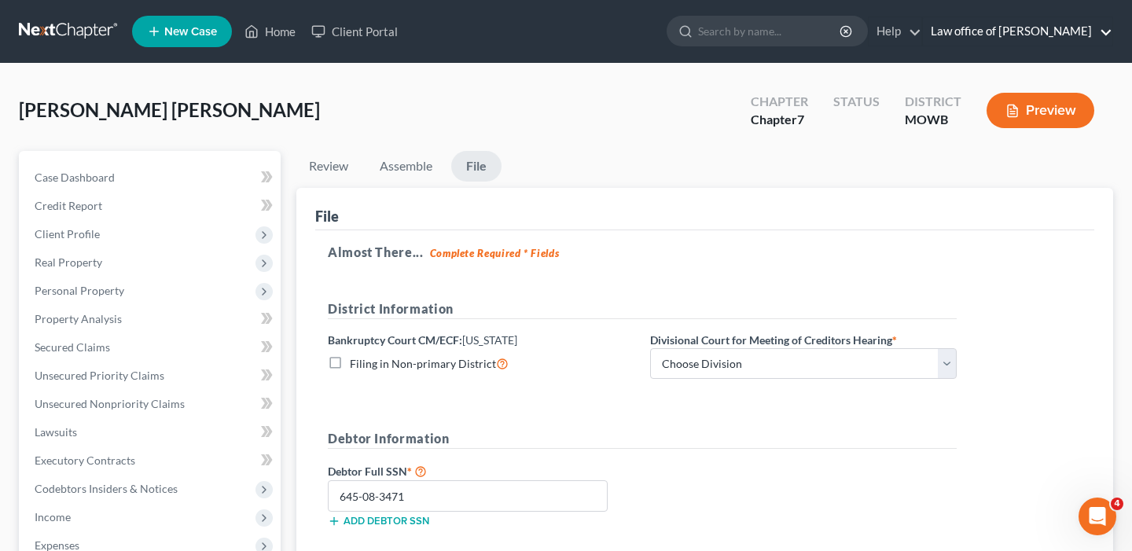
click at [1099, 28] on link "Law office of [PERSON_NAME]" at bounding box center [1017, 31] width 189 height 28
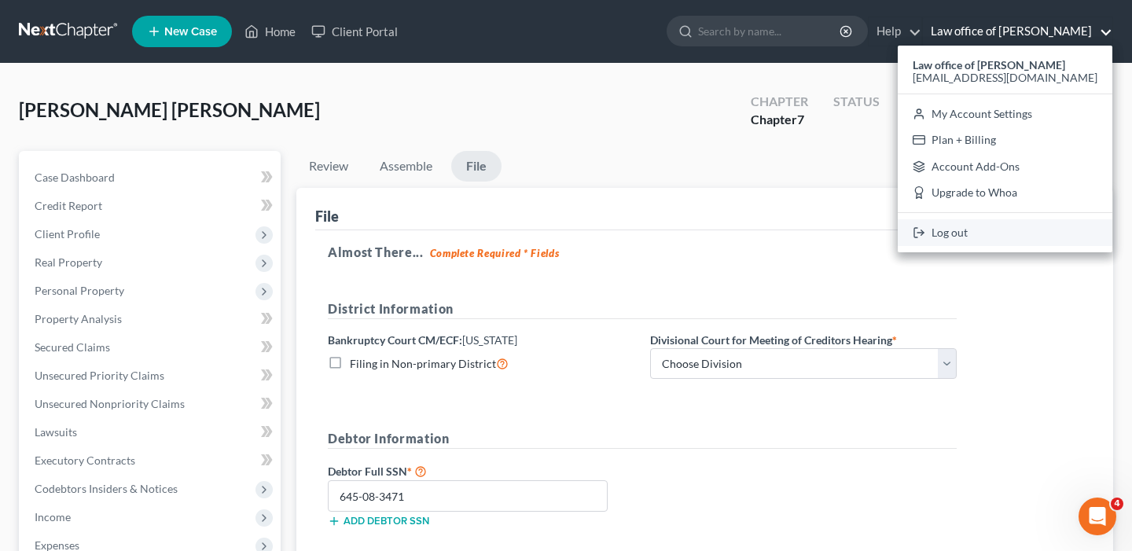
click at [1001, 230] on link "Log out" at bounding box center [1004, 232] width 215 height 27
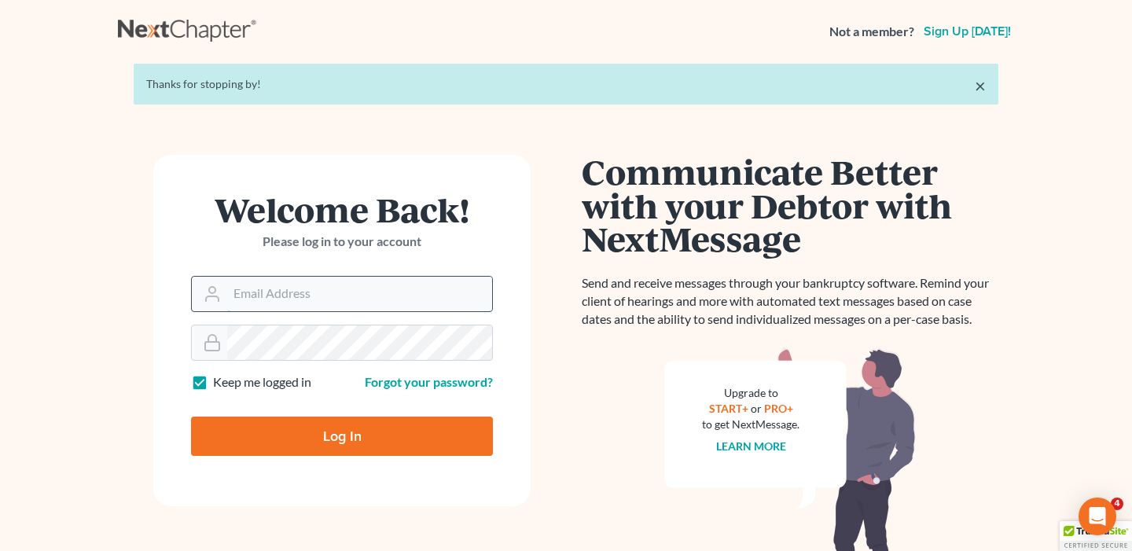
click at [303, 308] on input "Email Address" at bounding box center [359, 294] width 265 height 35
type input "ElvinPerezLaw@gmail.com"
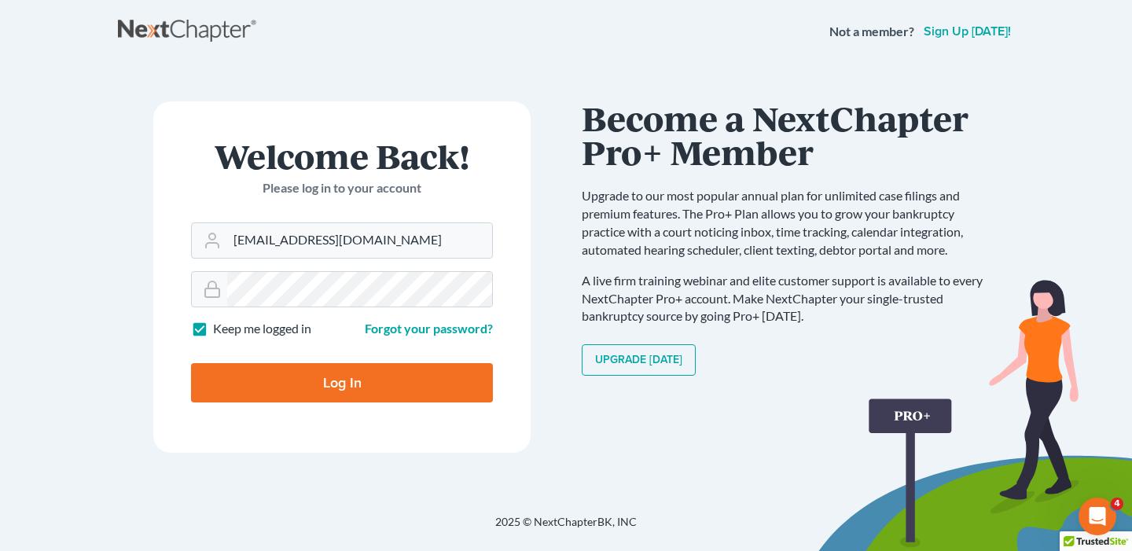
click at [313, 386] on input "Log In" at bounding box center [342, 382] width 302 height 39
type input "Thinking..."
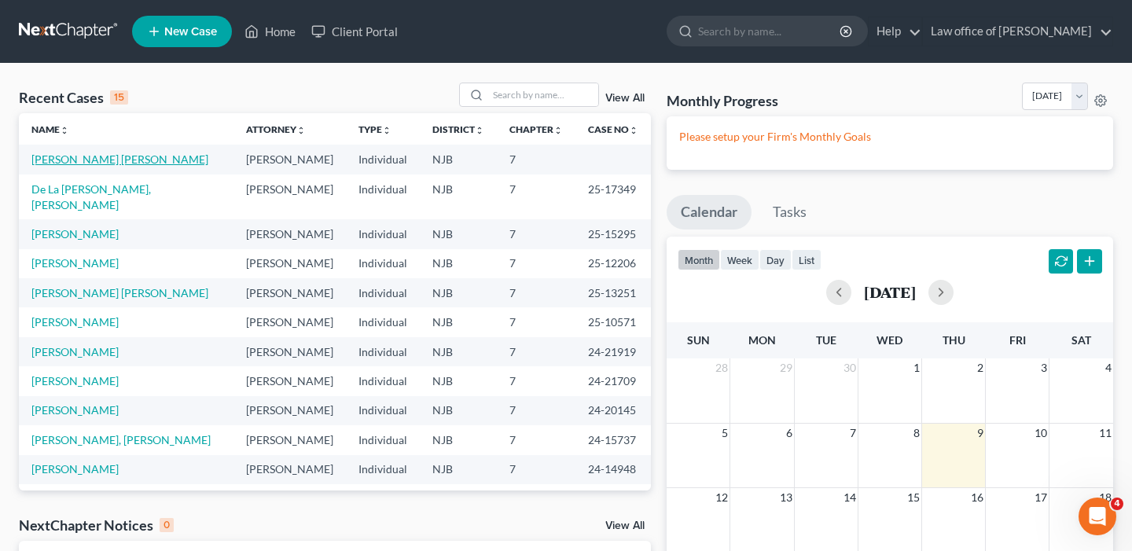
click at [90, 163] on link "[PERSON_NAME] [PERSON_NAME]" at bounding box center [119, 158] width 177 height 13
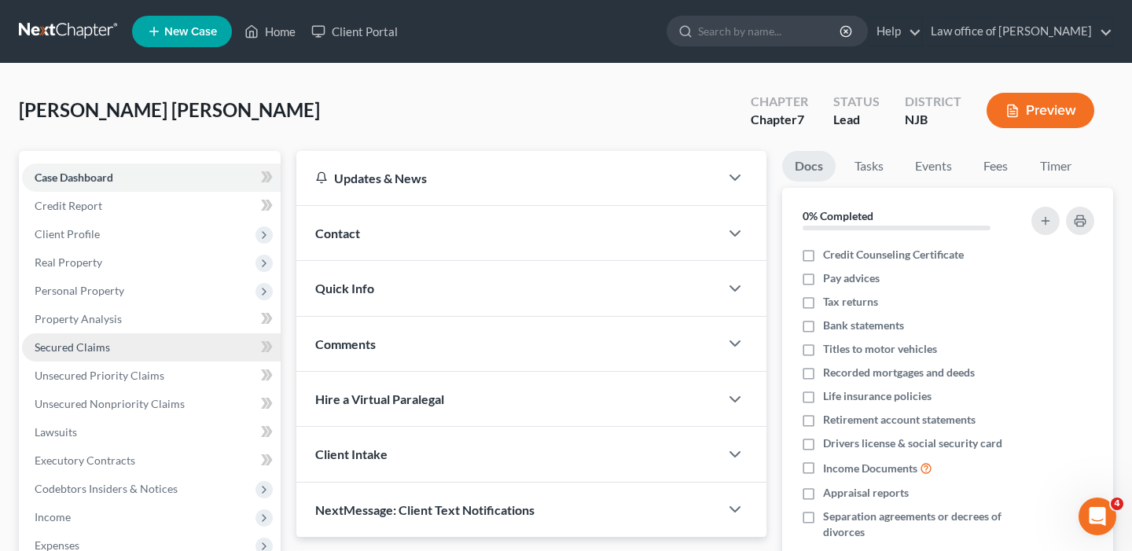
scroll to position [283, 0]
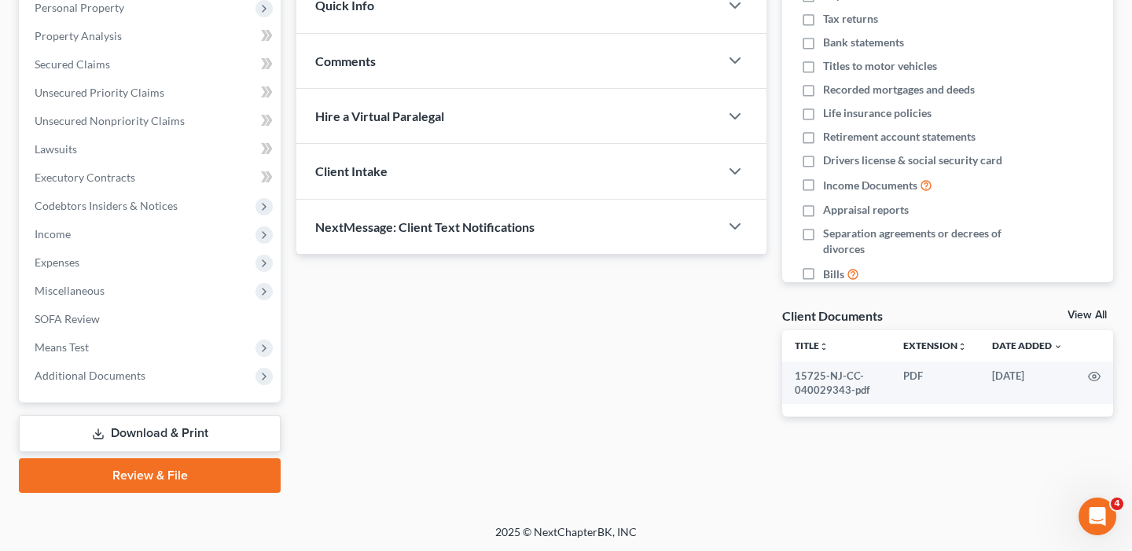
click at [138, 469] on link "Review & File" at bounding box center [150, 475] width 262 height 35
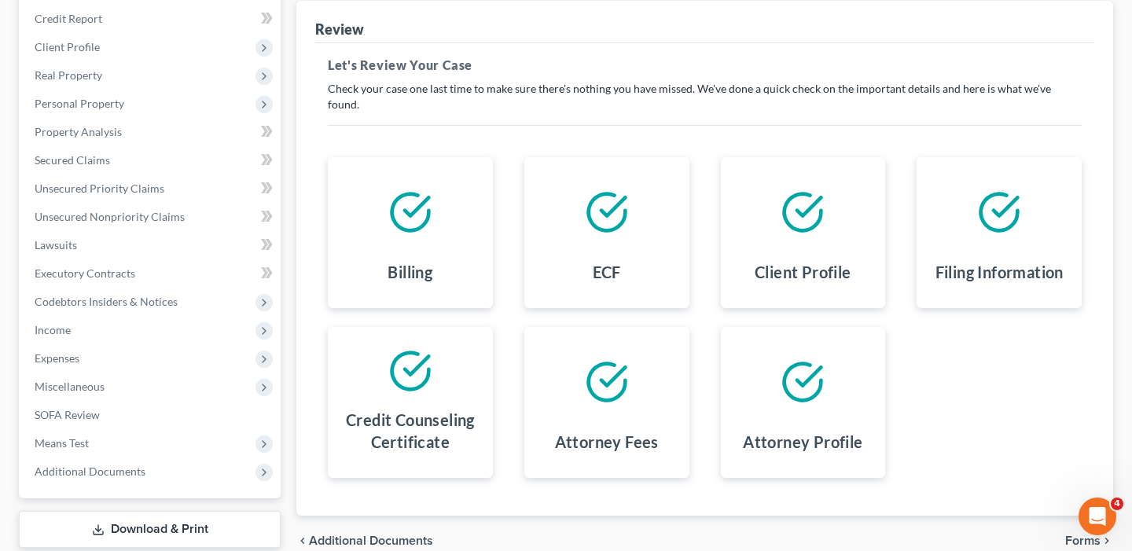
scroll to position [283, 0]
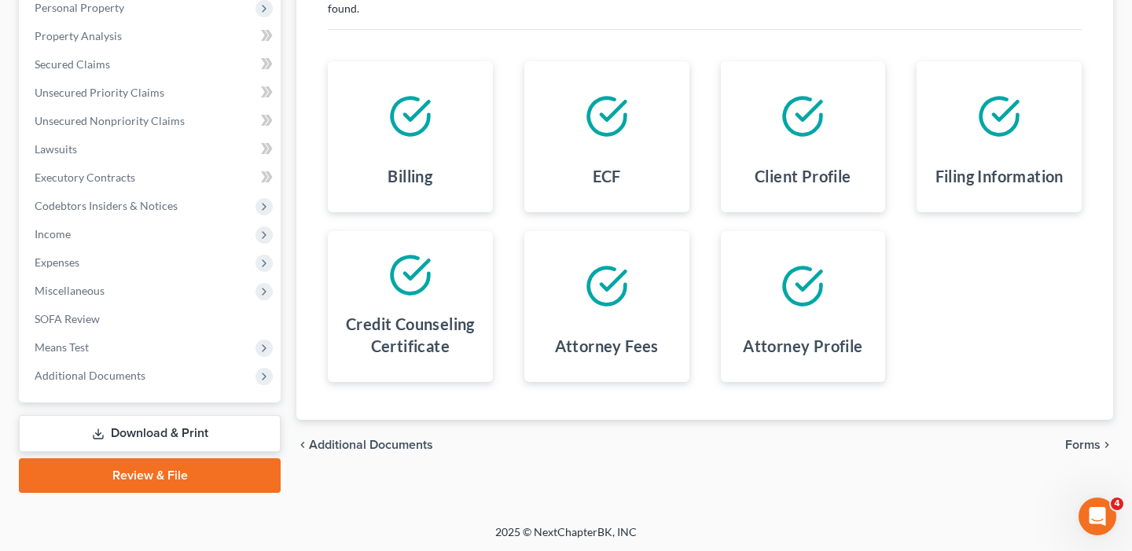
click at [1089, 439] on span "Forms" at bounding box center [1082, 445] width 35 height 13
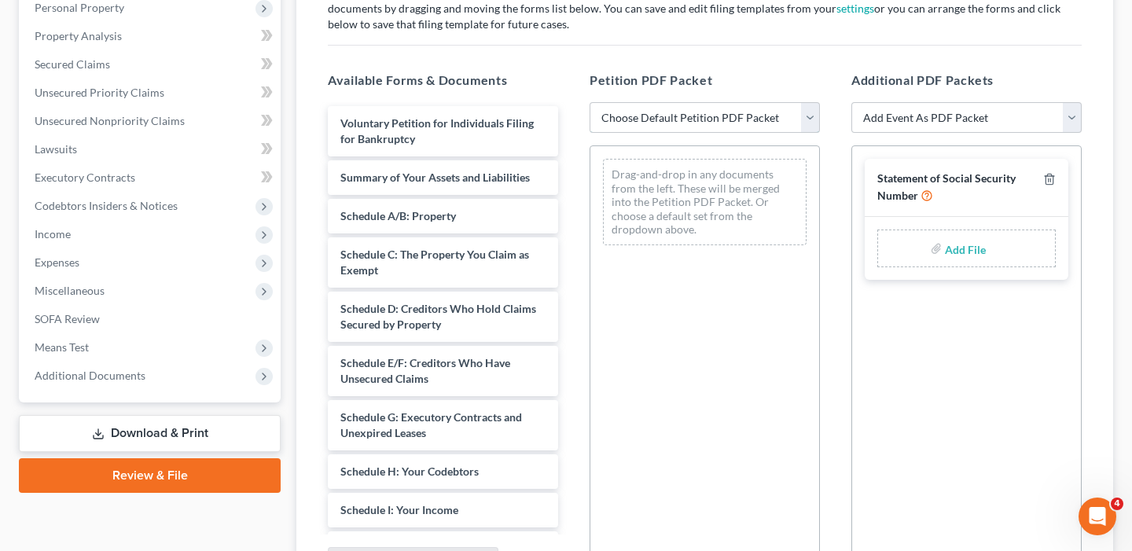
click at [809, 113] on select "Choose Default Petition PDF Packet Complete Bankruptcy Petition (all forms and …" at bounding box center [704, 117] width 230 height 31
select select "0"
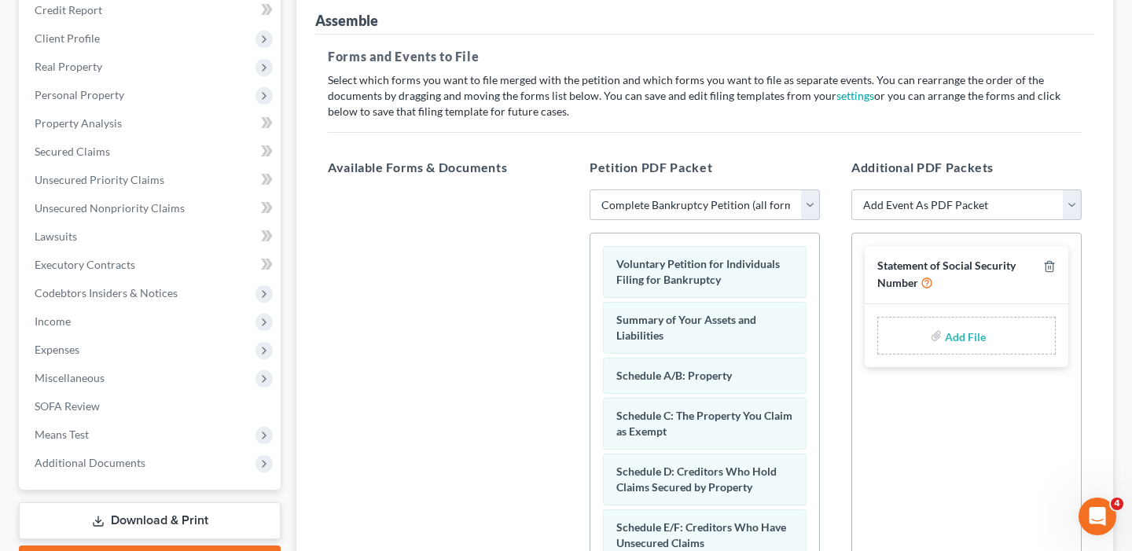
scroll to position [204, 0]
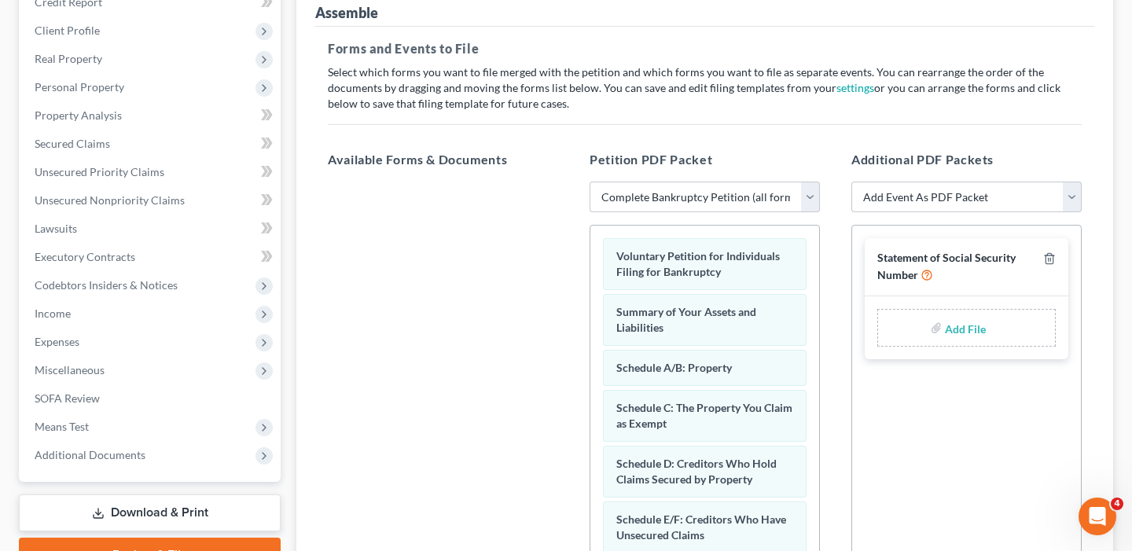
click at [970, 325] on input "file" at bounding box center [964, 328] width 38 height 28
type input "C:\fakepath\Statement of social security form 121.pdf"
click at [1071, 194] on select "Add Event As PDF Packet Amended Attorney Compensation Statement Amended List of…" at bounding box center [966, 197] width 230 height 31
select select "6"
select select
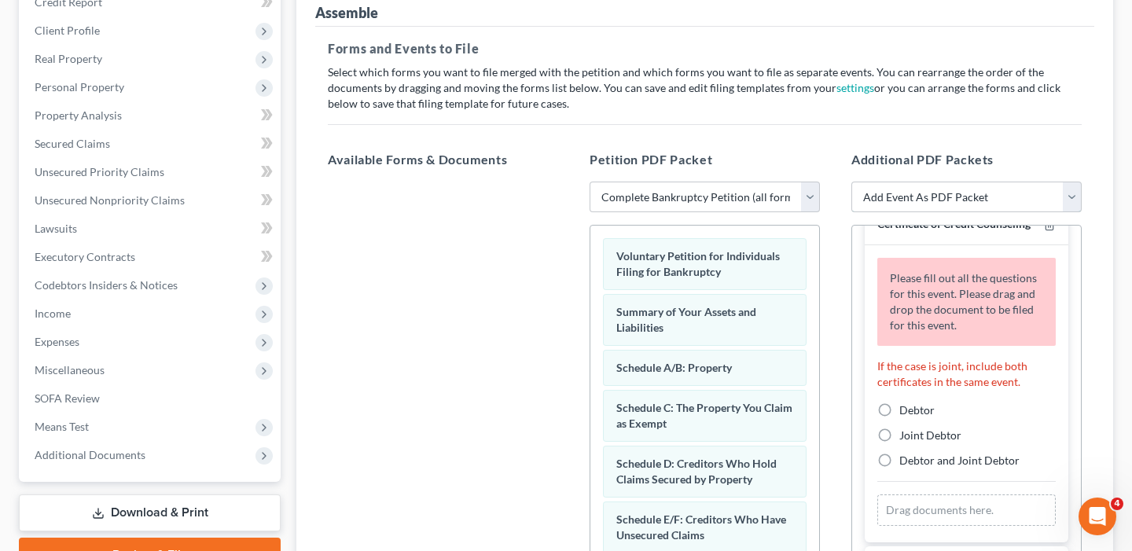
scroll to position [50, 0]
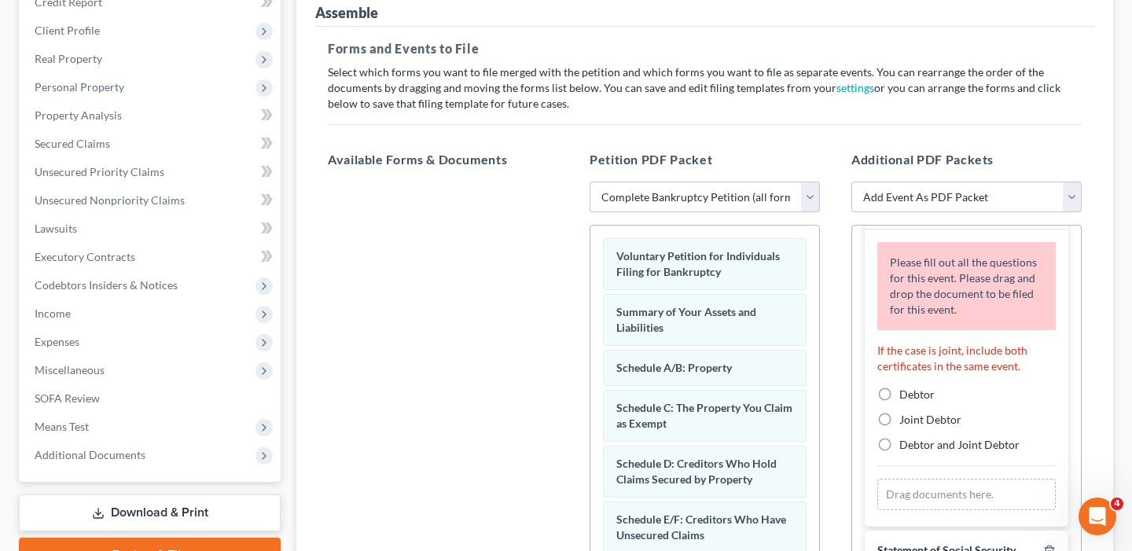
click at [899, 394] on label "Debtor" at bounding box center [916, 395] width 35 height 16
click at [905, 394] on input "Debtor" at bounding box center [910, 392] width 10 height 10
radio input "true"
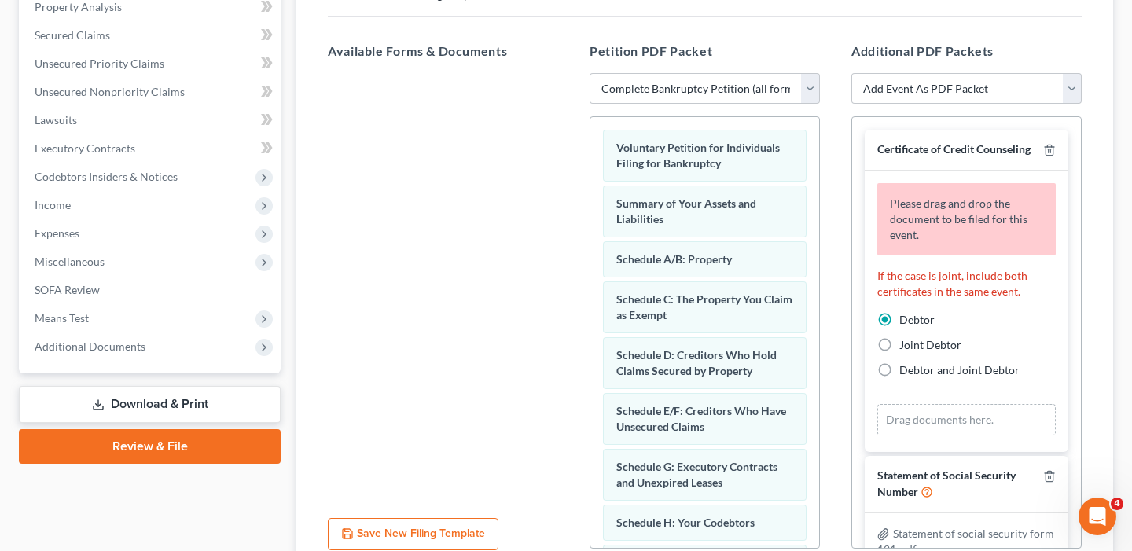
scroll to position [311, 0]
click at [1052, 145] on icon "button" at bounding box center [1049, 151] width 13 height 13
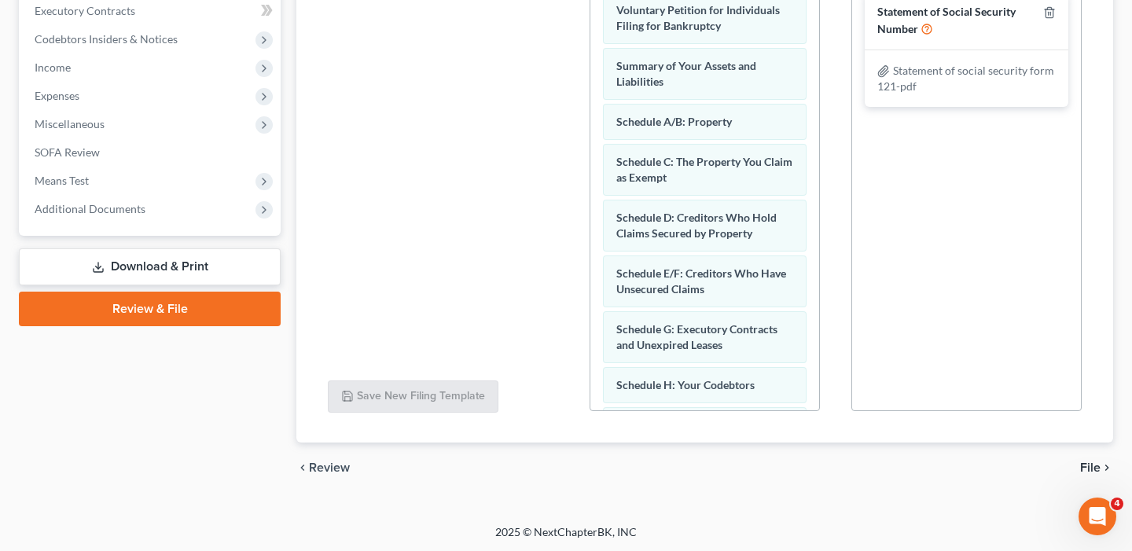
scroll to position [450, 0]
click at [1094, 468] on span "File" at bounding box center [1090, 467] width 20 height 13
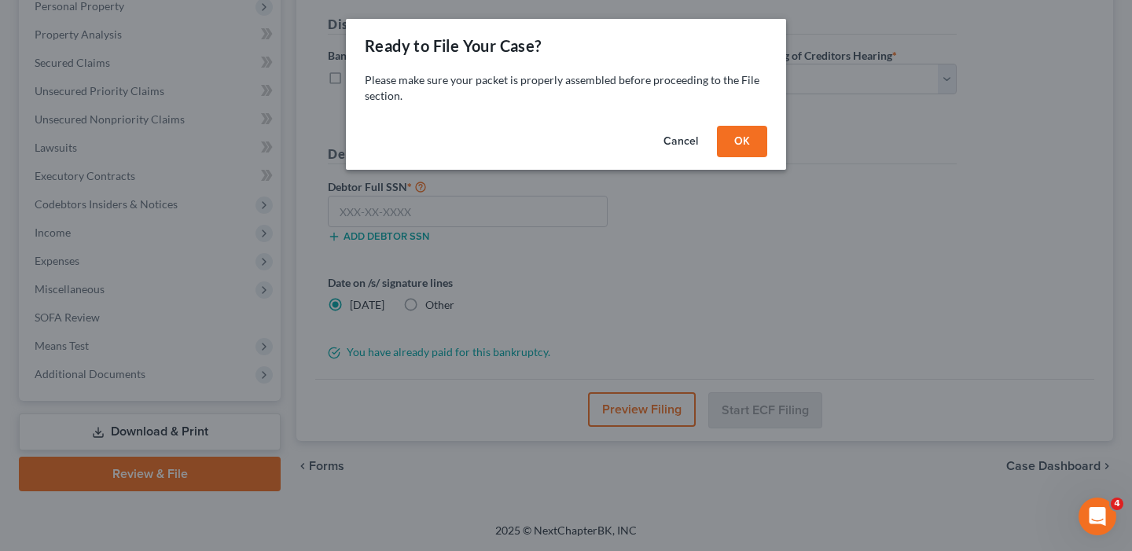
scroll to position [284, 0]
click at [747, 145] on button "OK" at bounding box center [742, 141] width 50 height 31
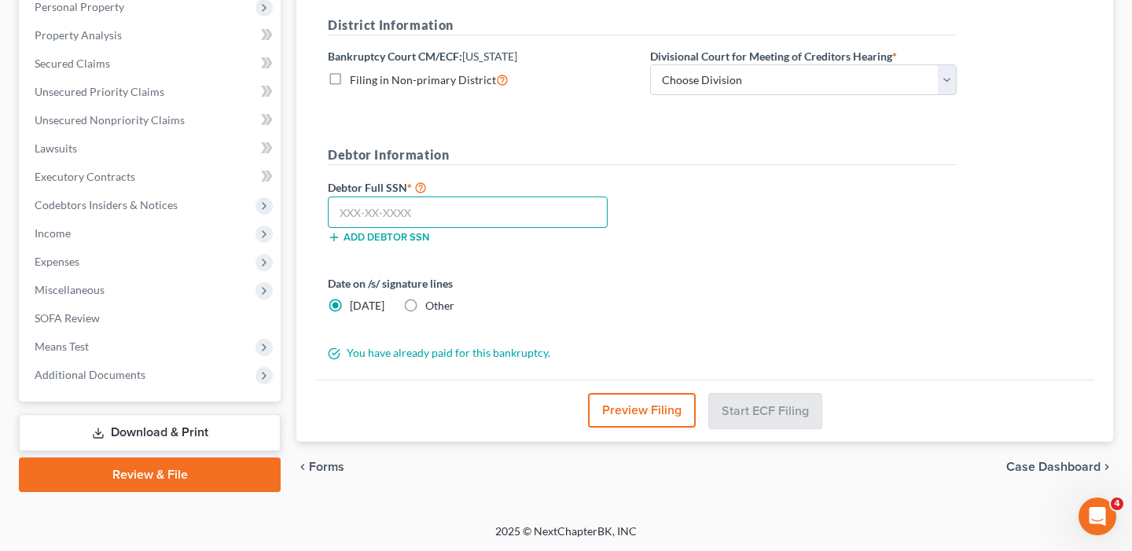
click at [418, 217] on input "text" at bounding box center [468, 211] width 280 height 31
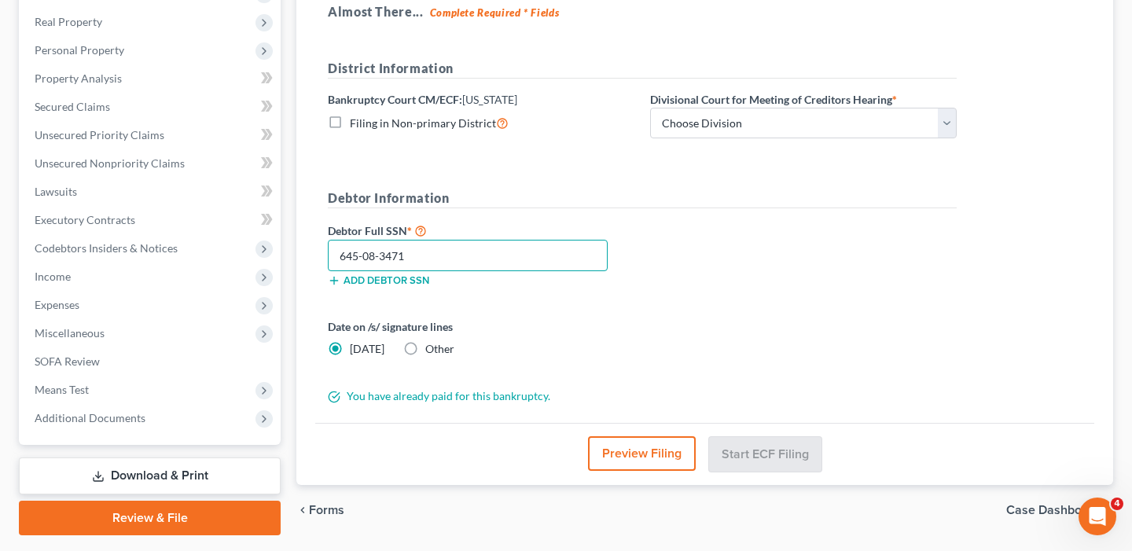
scroll to position [239, 0]
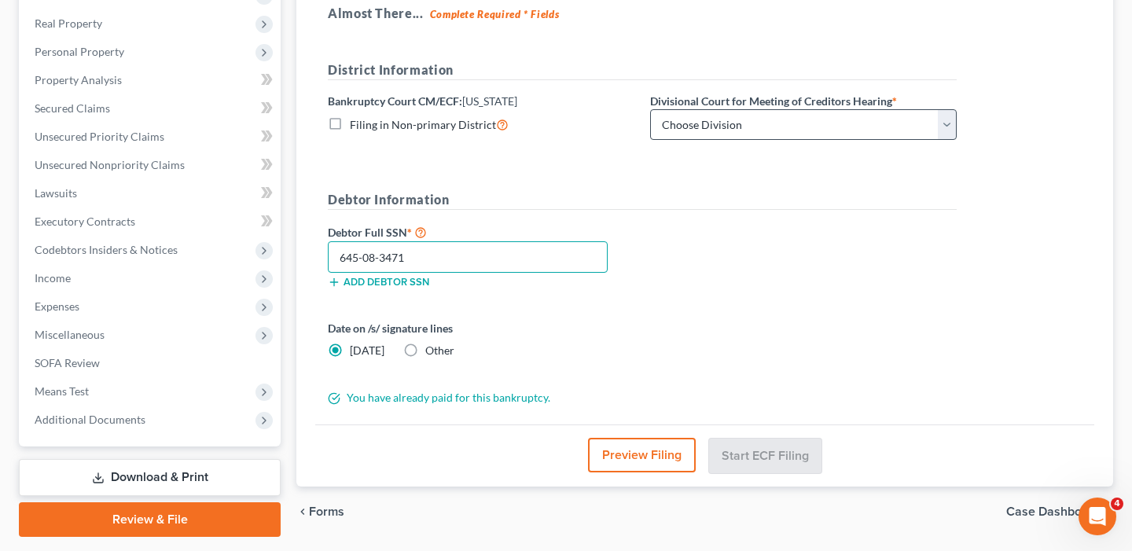
type input "645-08-3471"
click at [944, 127] on select "Choose Division [GEOGRAPHIC_DATA] [GEOGRAPHIC_DATA]/[GEOGRAPHIC_DATA] [GEOGRAPH…" at bounding box center [803, 124] width 306 height 31
select select "2"
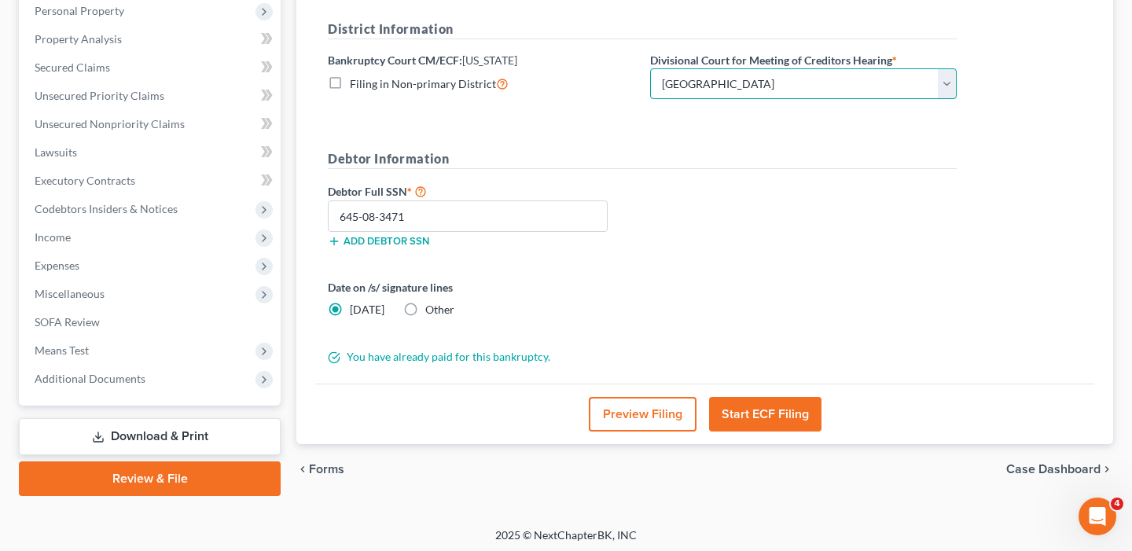
scroll to position [283, 0]
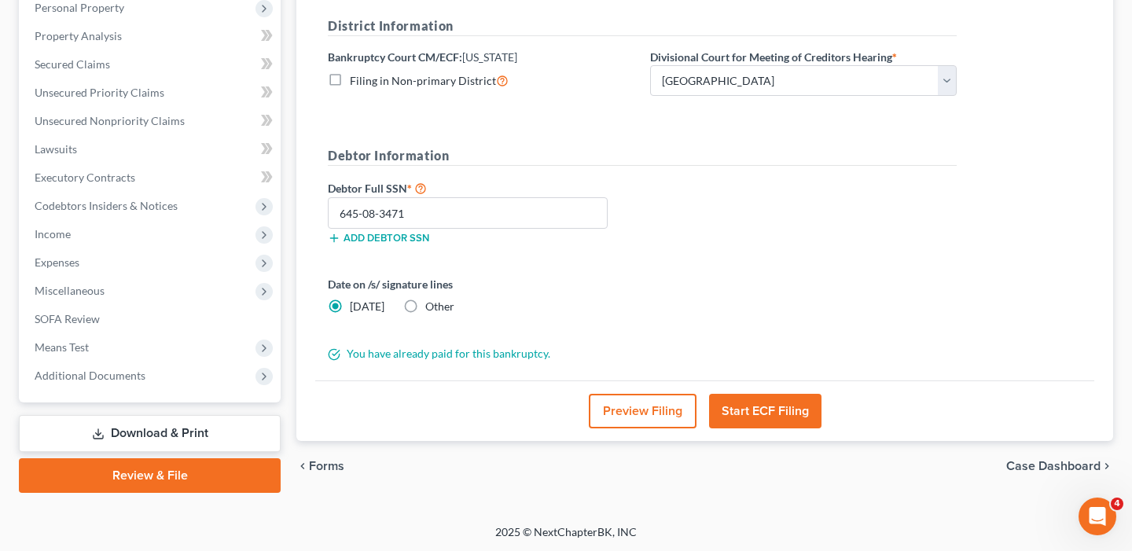
click at [774, 420] on button "Start ECF Filing" at bounding box center [765, 411] width 112 height 35
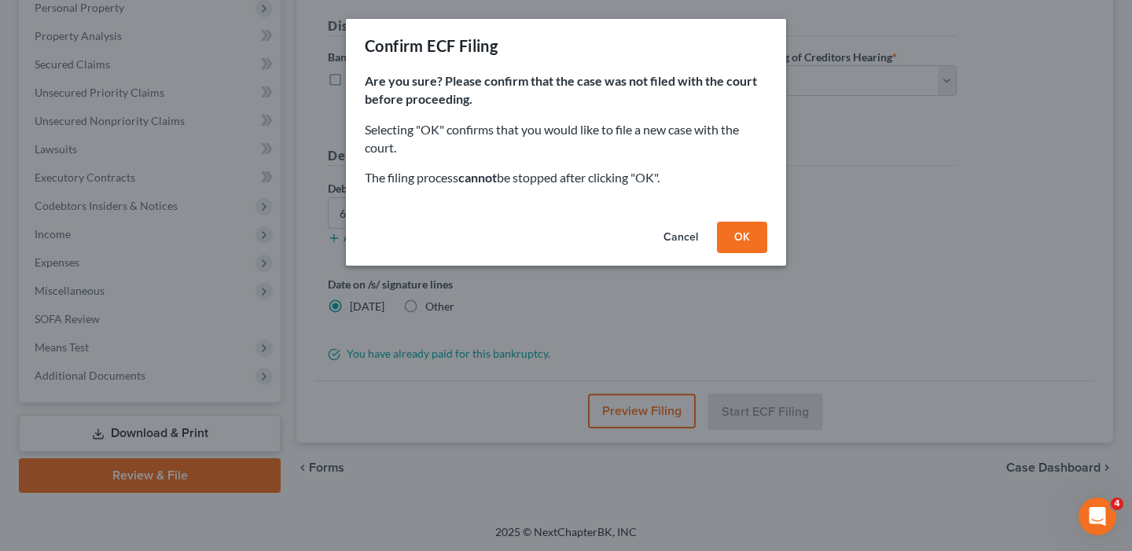
click at [754, 240] on button "OK" at bounding box center [742, 237] width 50 height 31
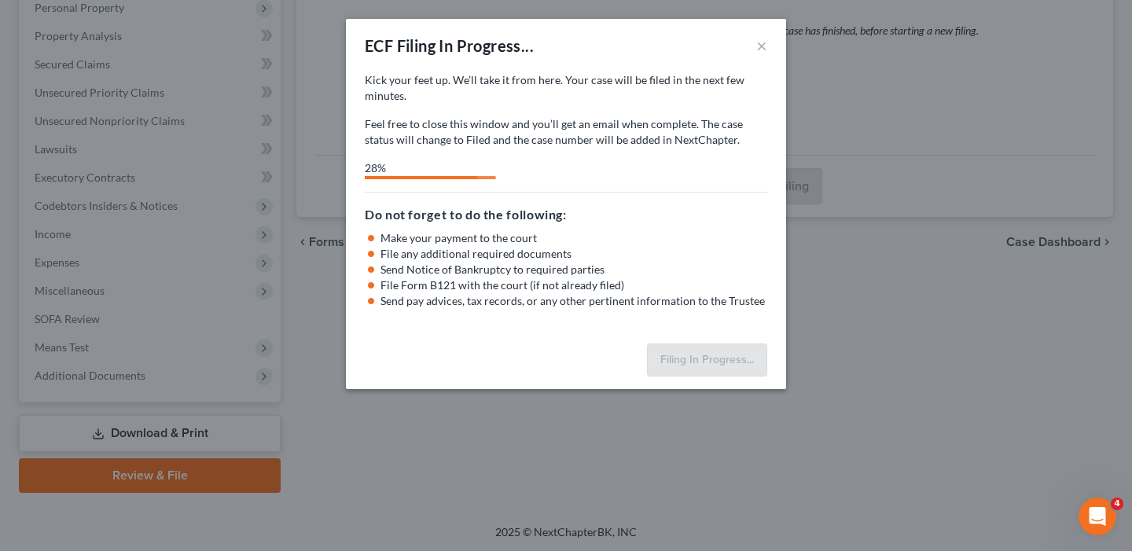
select select "2"
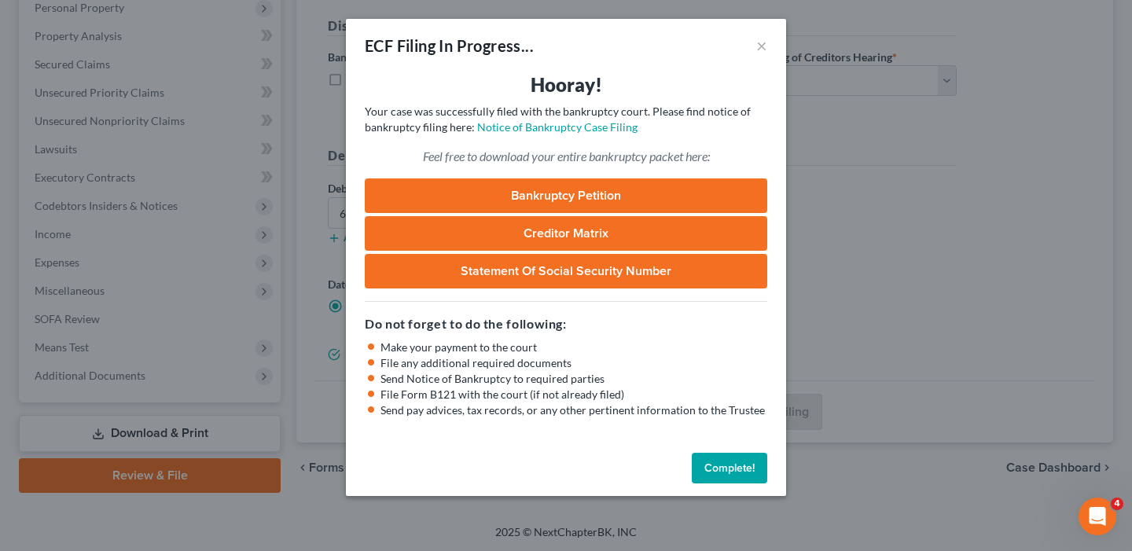
click at [738, 468] on button "Complete!" at bounding box center [729, 468] width 75 height 31
